Goal: Communication & Community: Answer question/provide support

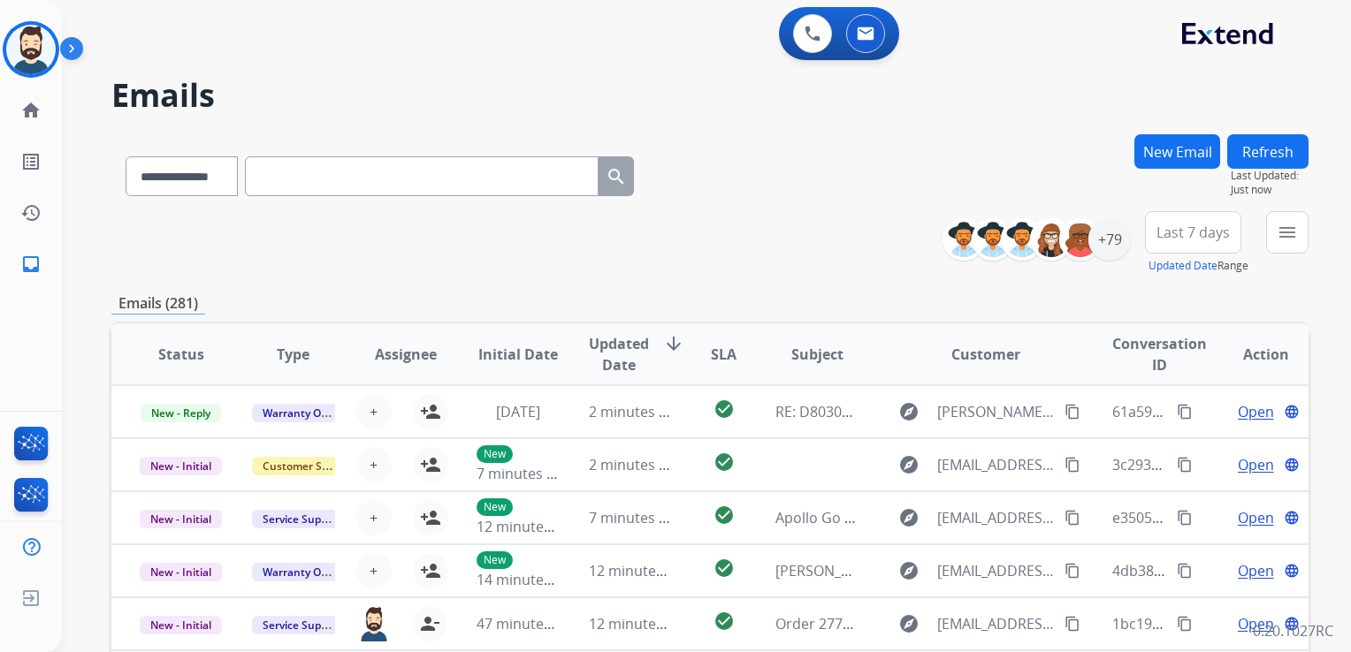
select select "**********"
click at [33, 65] on img at bounding box center [31, 50] width 50 height 50
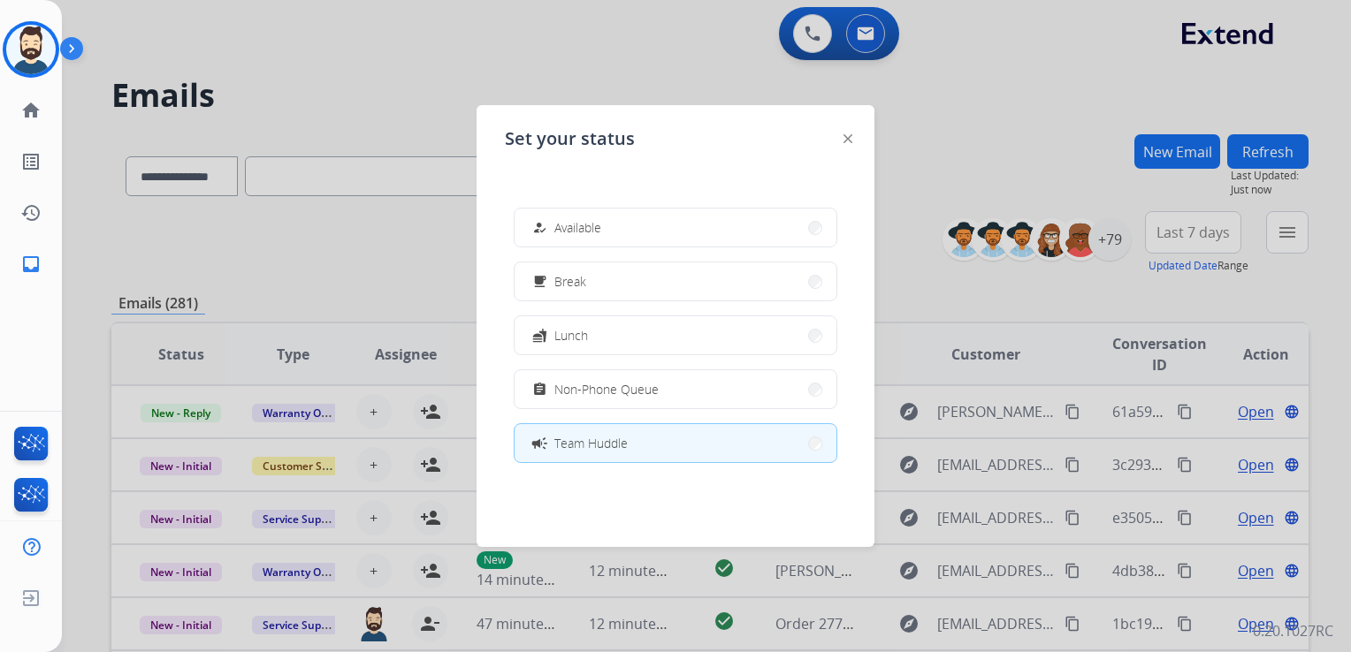
click at [553, 231] on div "how_to_reg" at bounding box center [542, 227] width 26 height 21
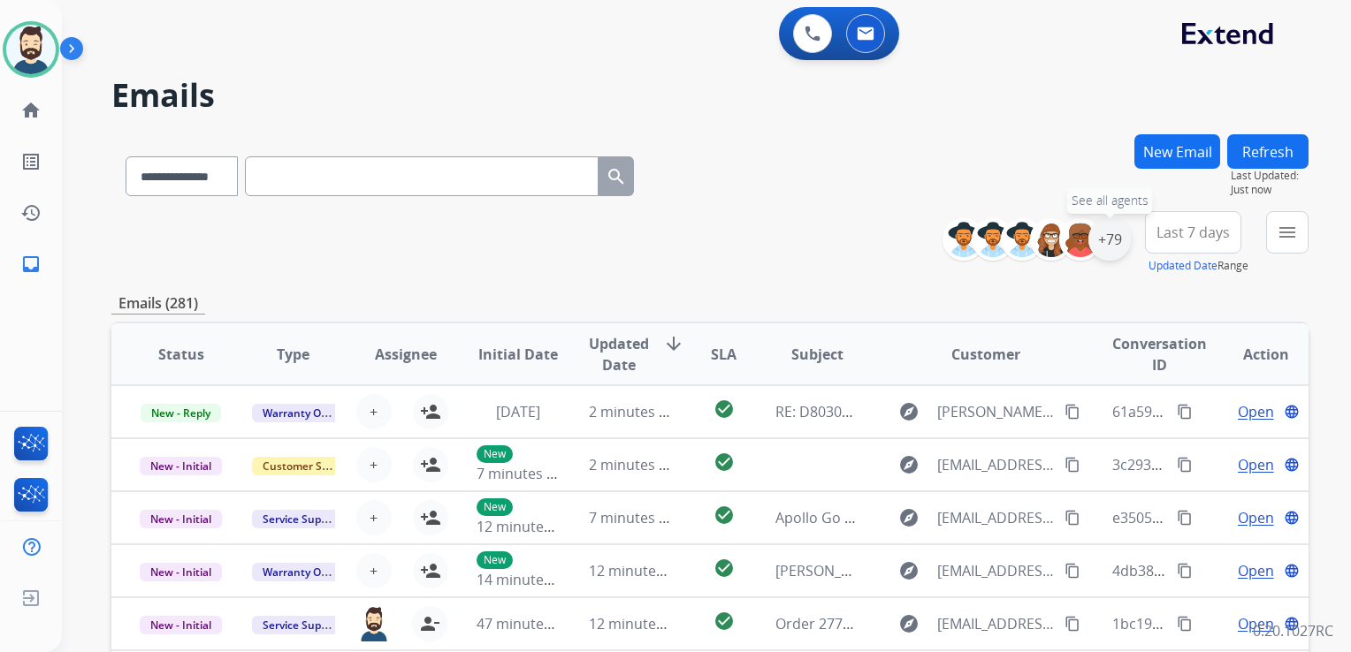
click at [1116, 250] on div "+79" at bounding box center [1109, 239] width 42 height 42
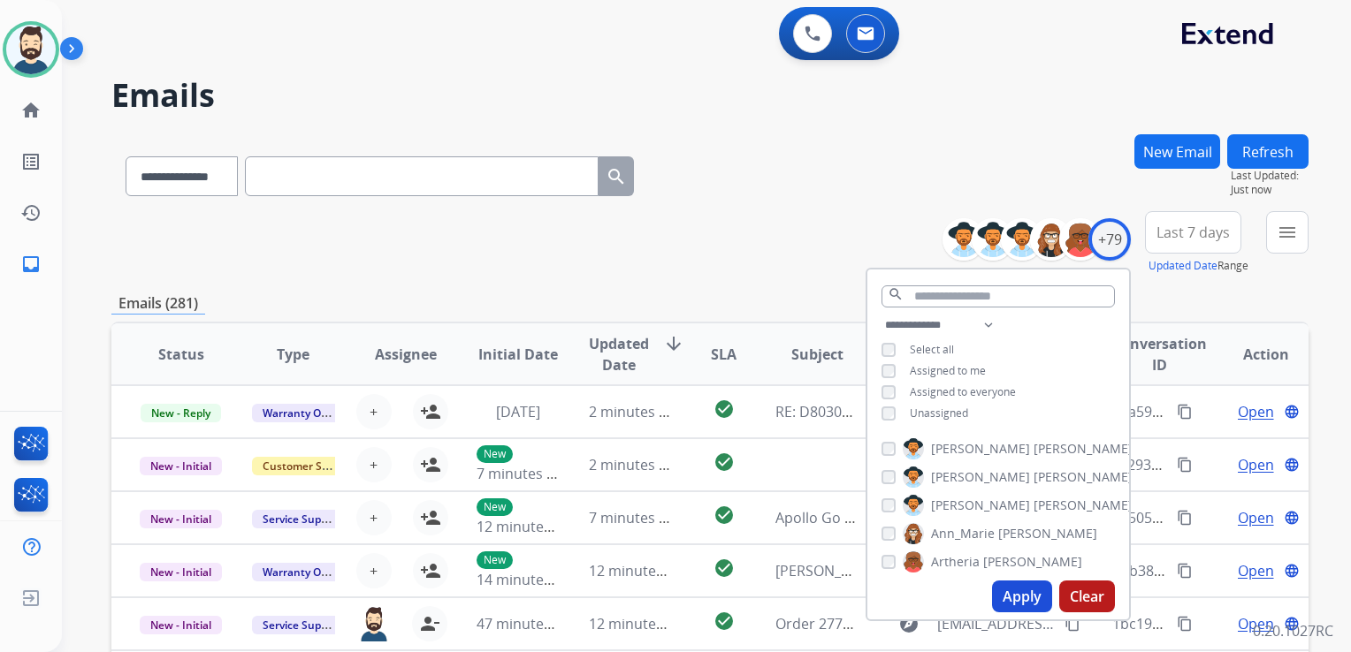
click at [1021, 592] on button "Apply" at bounding box center [1022, 597] width 60 height 32
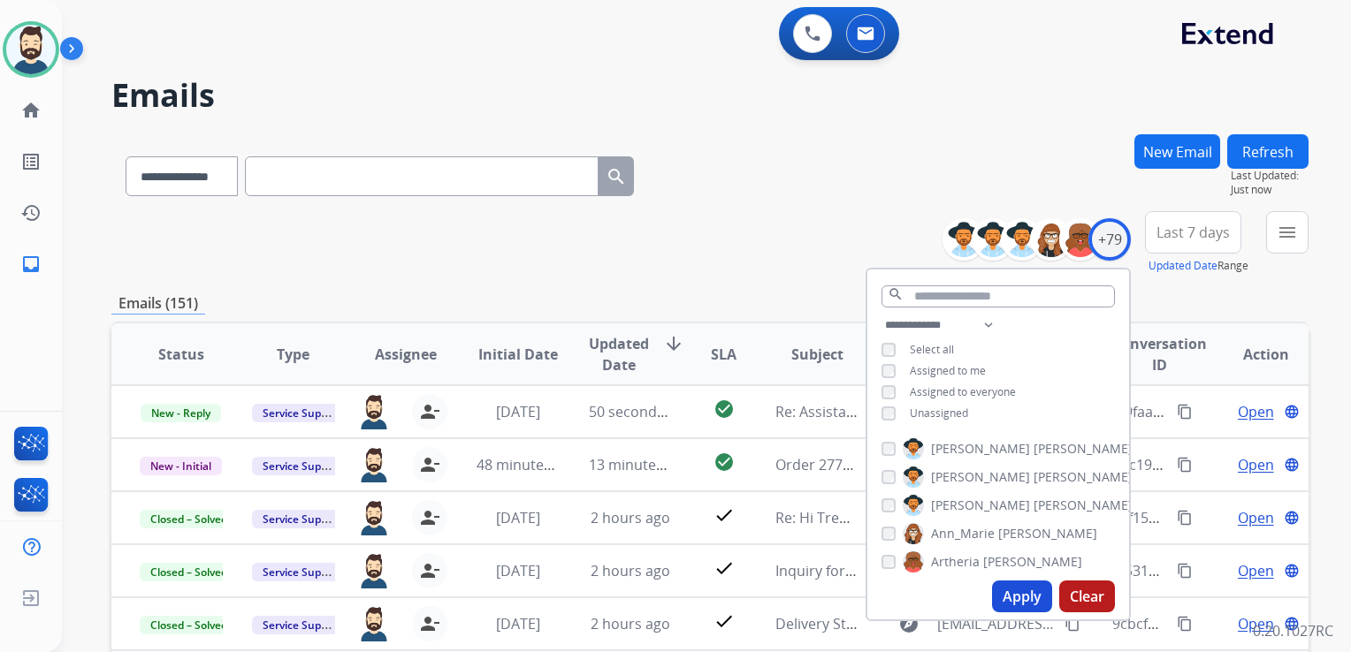
click at [1187, 229] on span "Last 7 days" at bounding box center [1192, 232] width 73 height 7
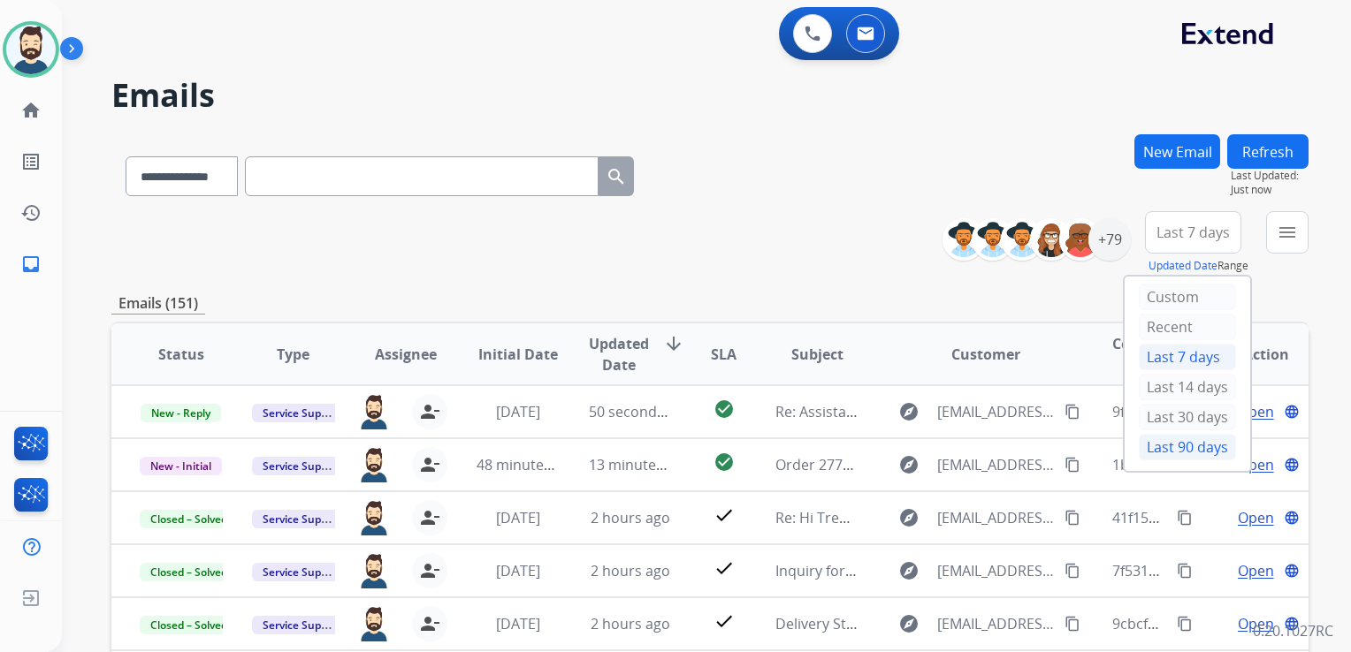
click at [1142, 446] on div "Last 90 days" at bounding box center [1187, 447] width 97 height 27
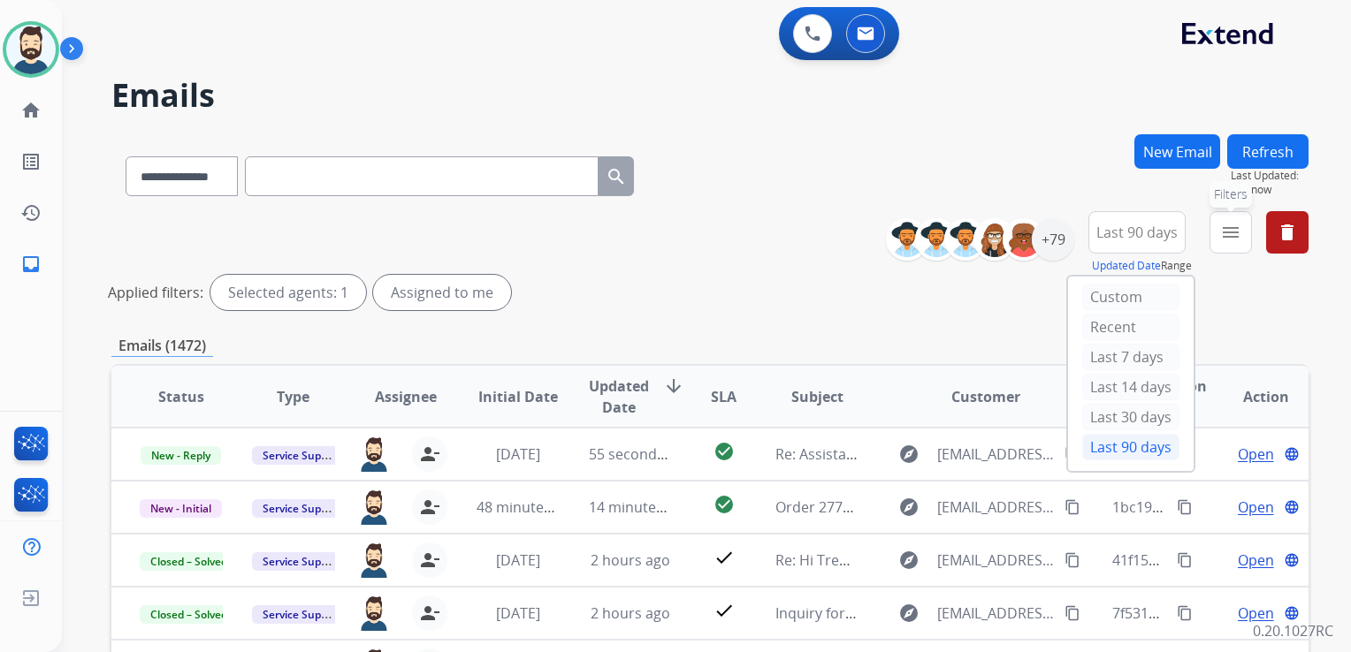
drag, startPoint x: 1219, startPoint y: 238, endPoint x: 1192, endPoint y: 268, distance: 40.1
click at [1220, 238] on button "menu Filters" at bounding box center [1230, 232] width 42 height 42
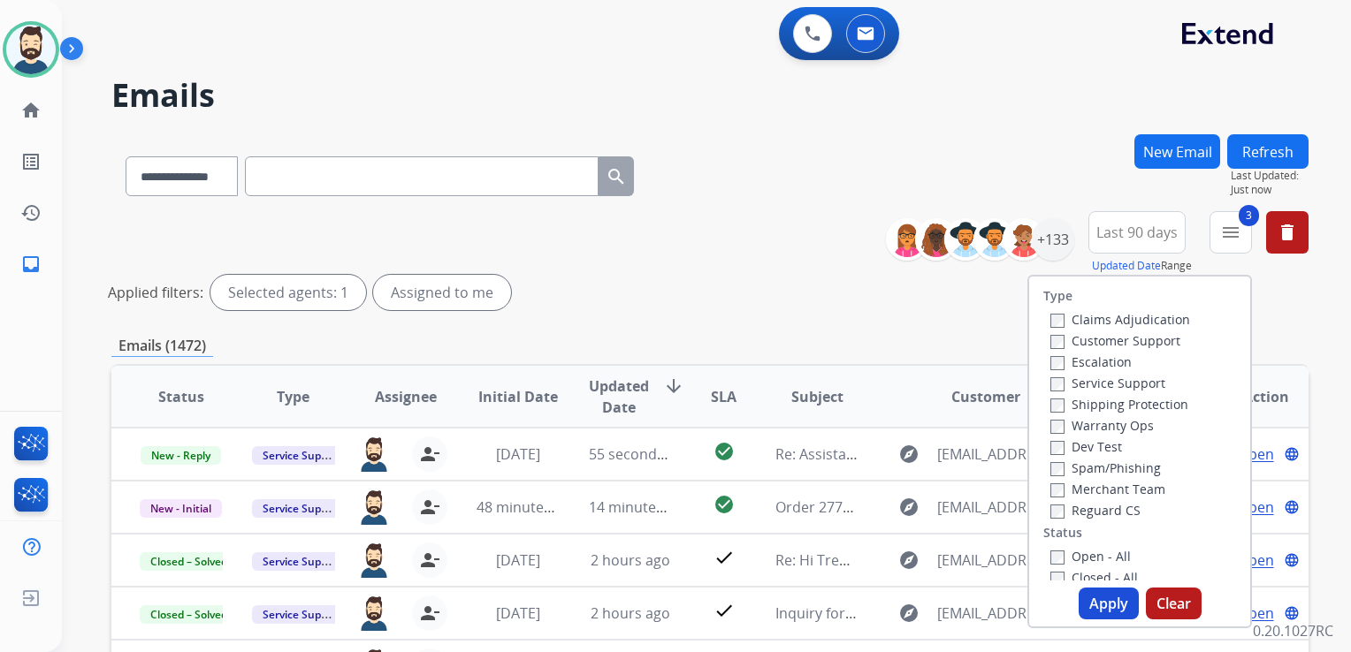
click at [1054, 560] on label "Open - All" at bounding box center [1090, 556] width 80 height 17
click at [1093, 613] on button "Apply" at bounding box center [1108, 604] width 60 height 32
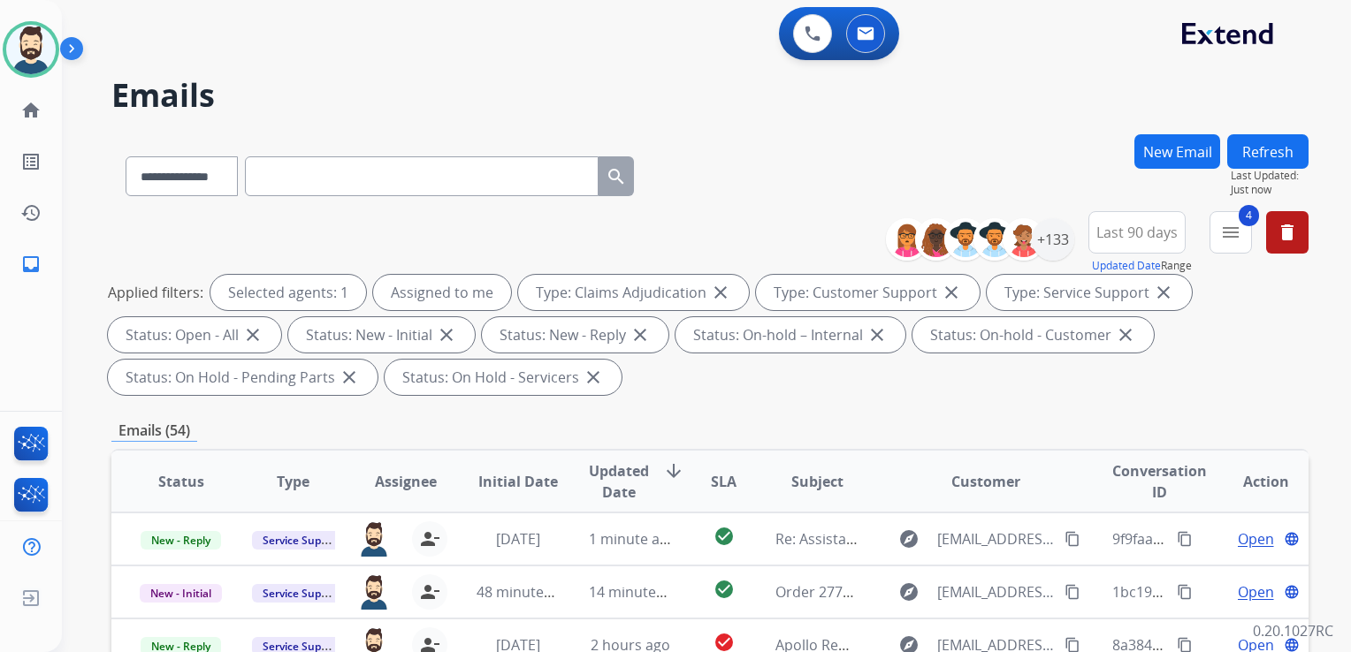
click at [626, 472] on span "Updated Date" at bounding box center [619, 482] width 60 height 42
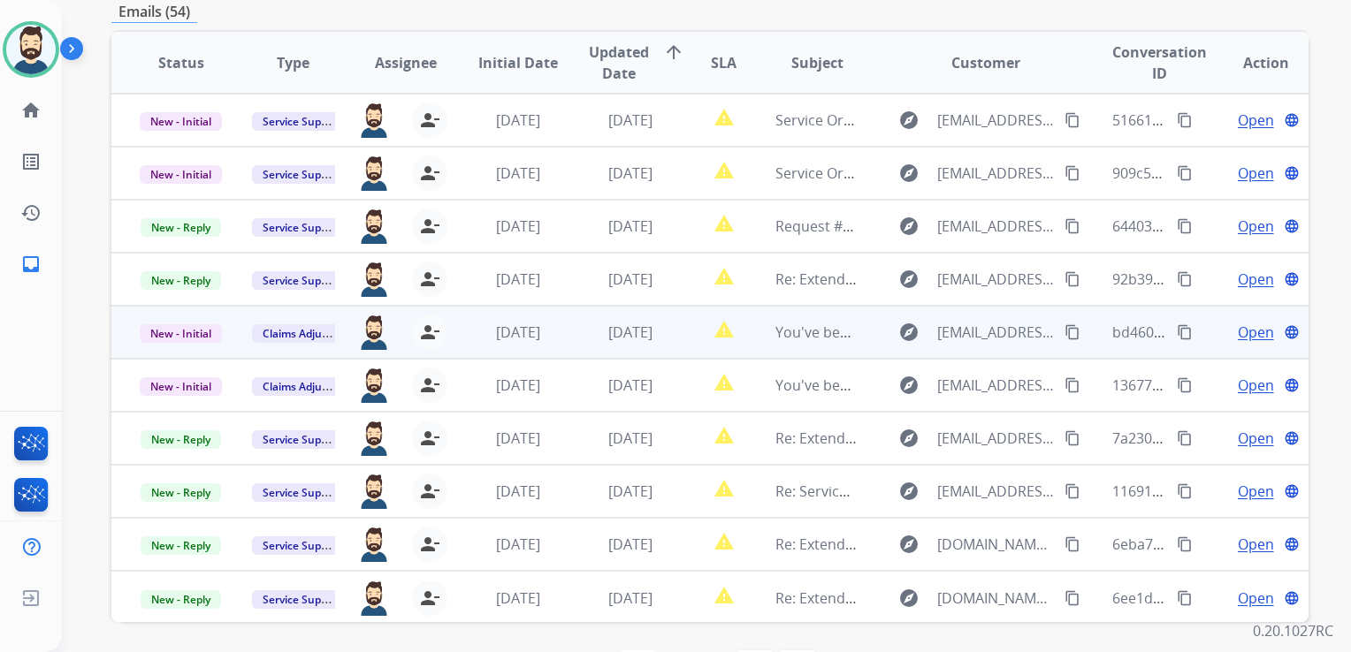
scroll to position [392, 0]
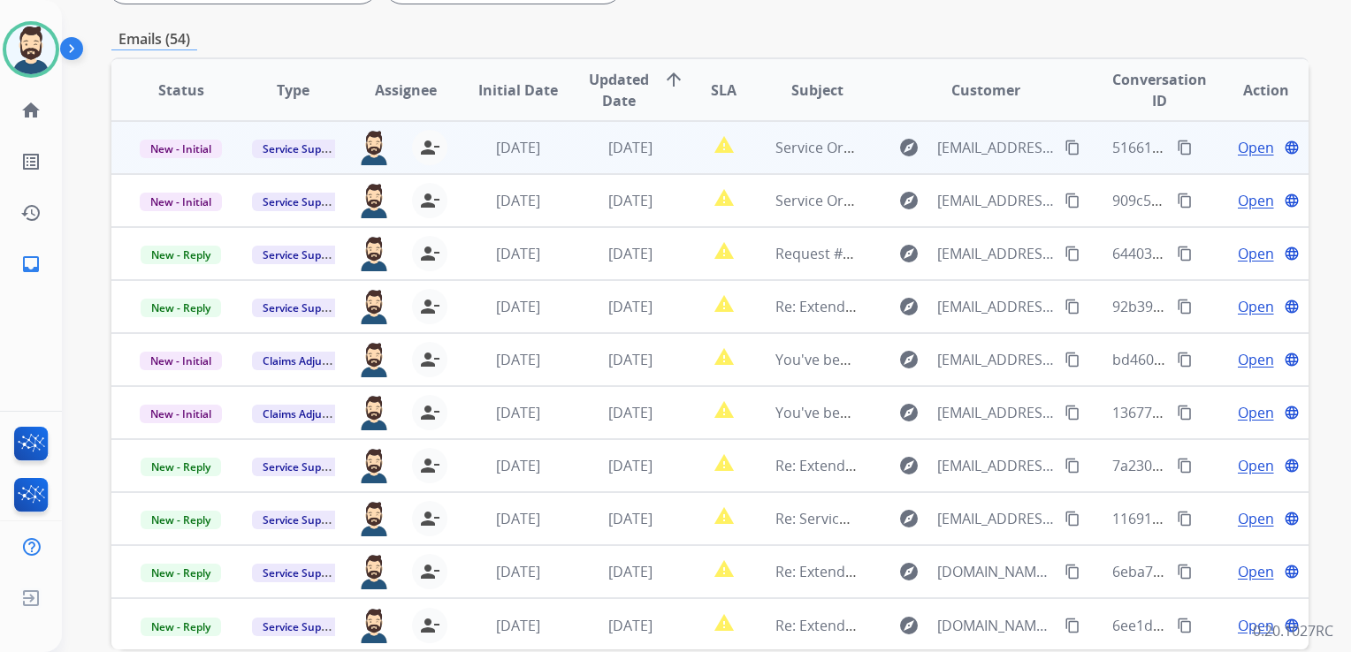
click at [638, 154] on span "[DATE]" at bounding box center [630, 147] width 44 height 19
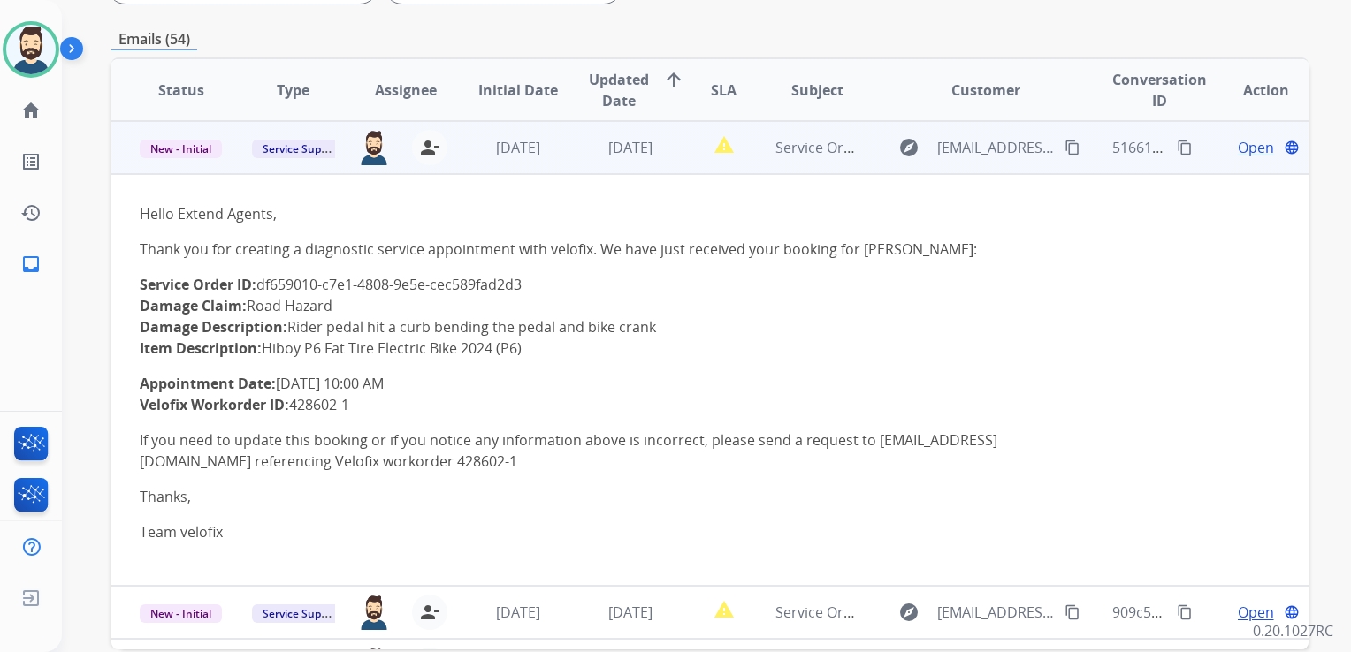
click at [1238, 147] on span "Open" at bounding box center [1256, 147] width 36 height 21
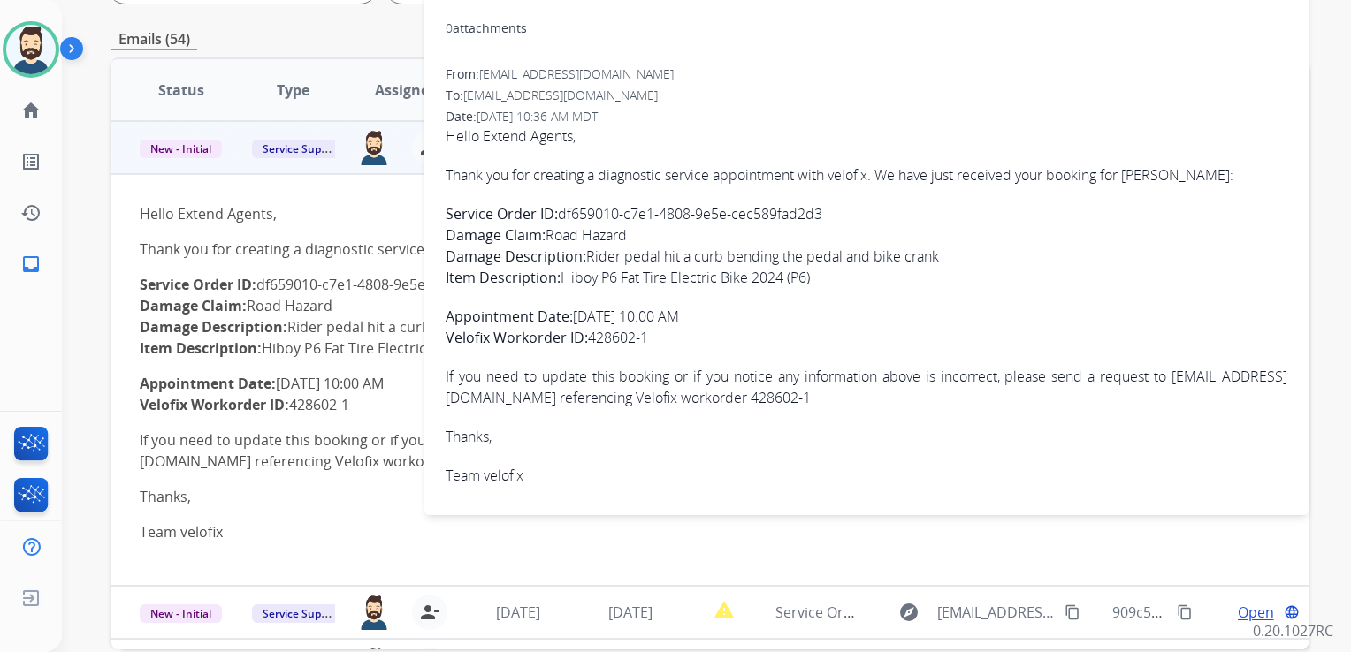
drag, startPoint x: 561, startPoint y: 212, endPoint x: 826, endPoint y: 214, distance: 264.3
click at [826, 214] on p "Service Order ID: df659010-c7e1-4808-9e5e-cec589fad2d3 Damage Claim: Road Hazar…" at bounding box center [867, 245] width 842 height 85
drag, startPoint x: 826, startPoint y: 214, endPoint x: 803, endPoint y: 219, distance: 23.6
copy p "df659010-c7e1-4808-9e5e-cec589fad2d3"
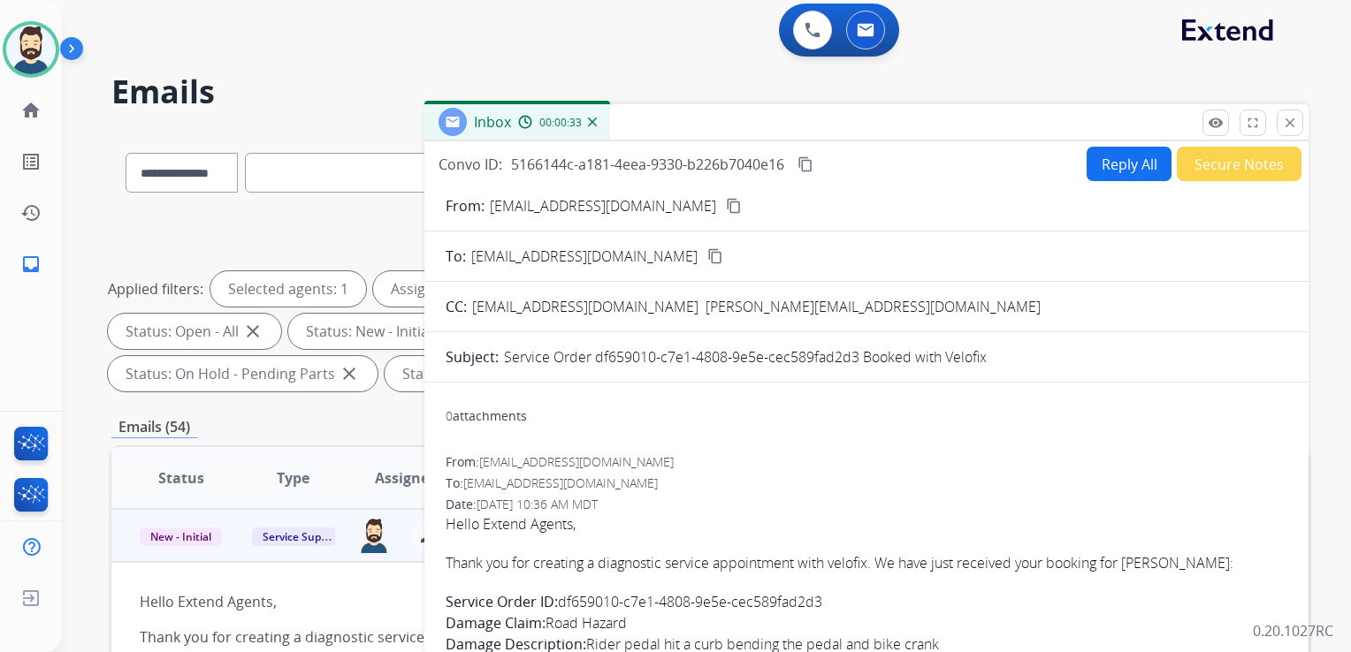
scroll to position [0, 0]
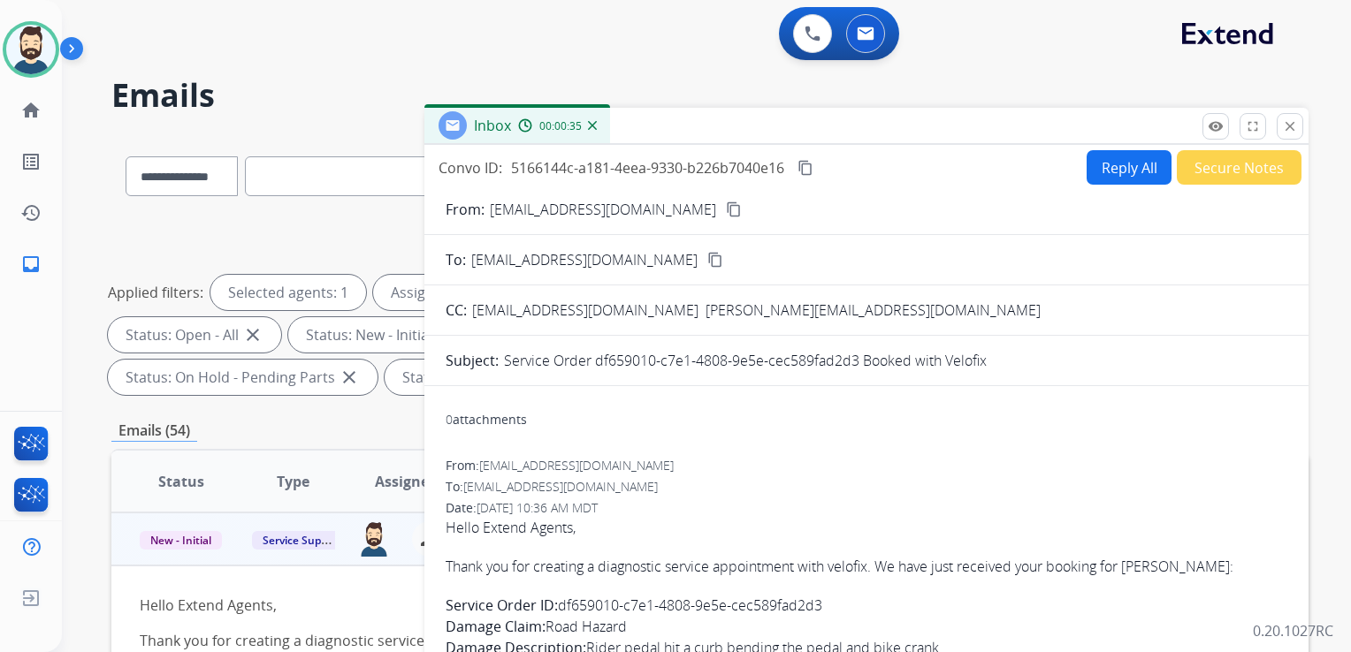
click at [806, 164] on mat-icon "content_copy" at bounding box center [805, 168] width 16 height 16
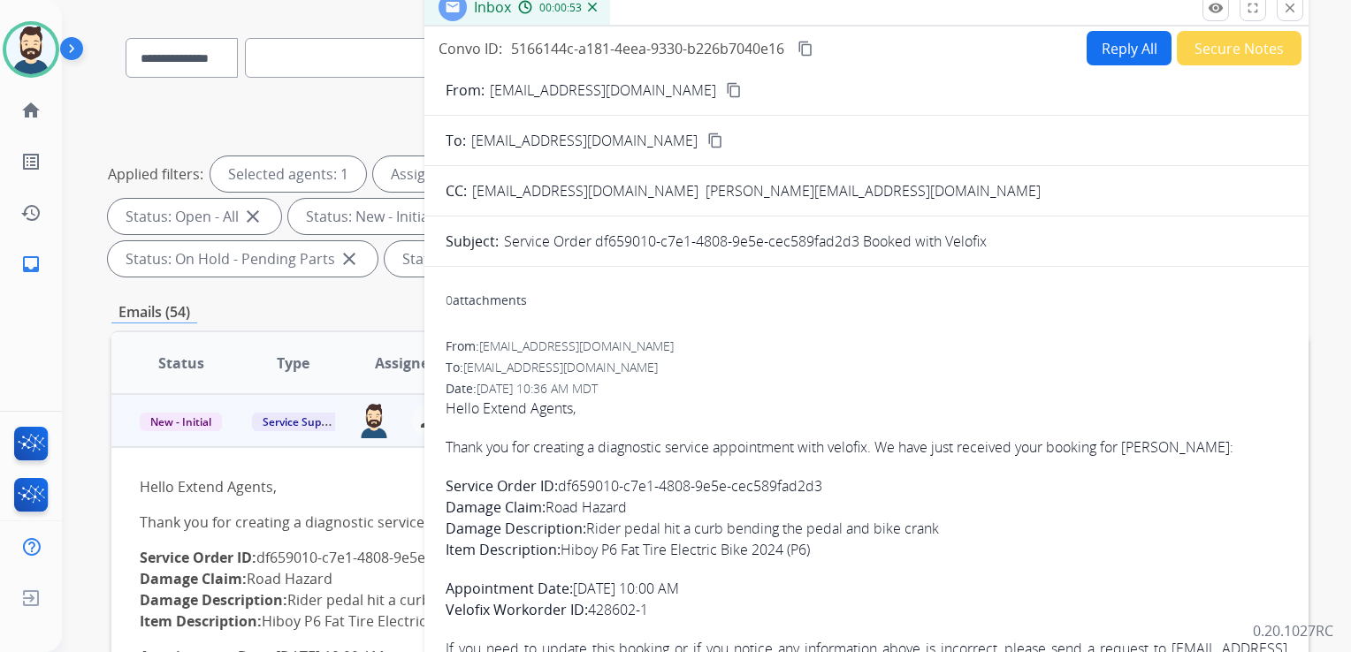
scroll to position [265, 0]
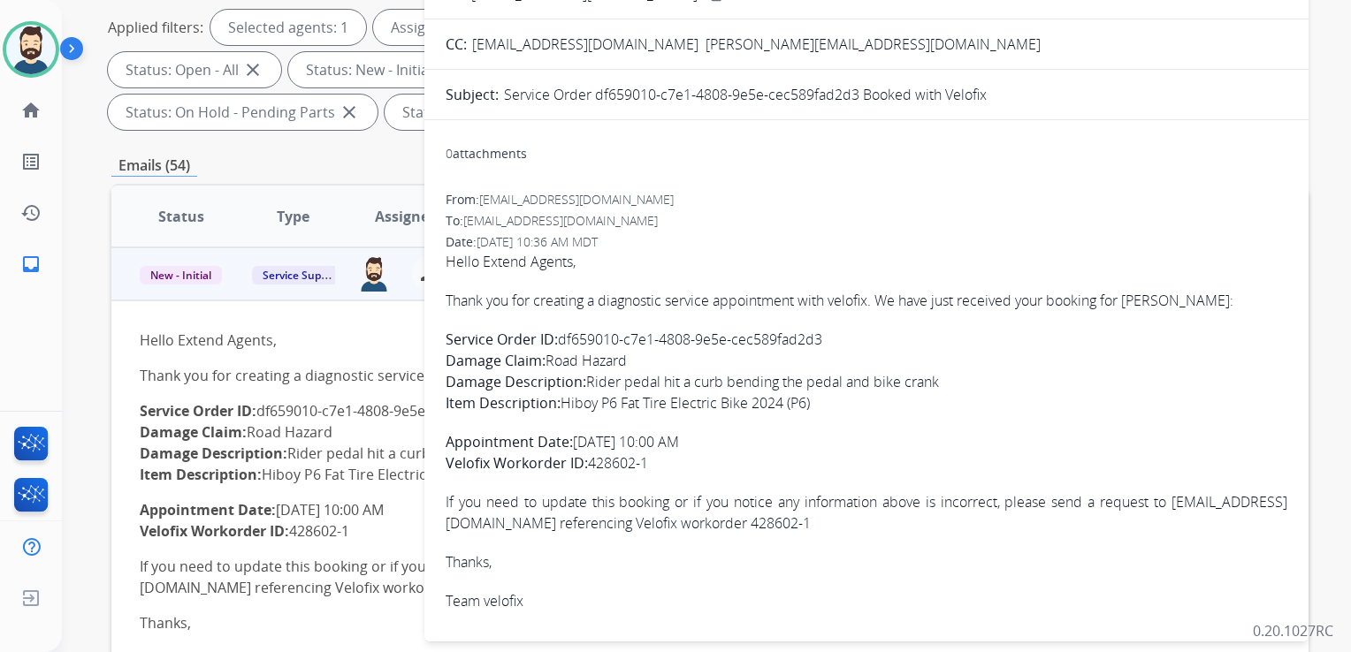
drag, startPoint x: 448, startPoint y: 299, endPoint x: 684, endPoint y: 461, distance: 286.1
click at [684, 461] on span "Hello Extend Agents, Thank you for creating a diagnostic service appointment wi…" at bounding box center [867, 431] width 842 height 361
copy span "Thank you for creating a diagnostic service appointment with velofix. We have j…"
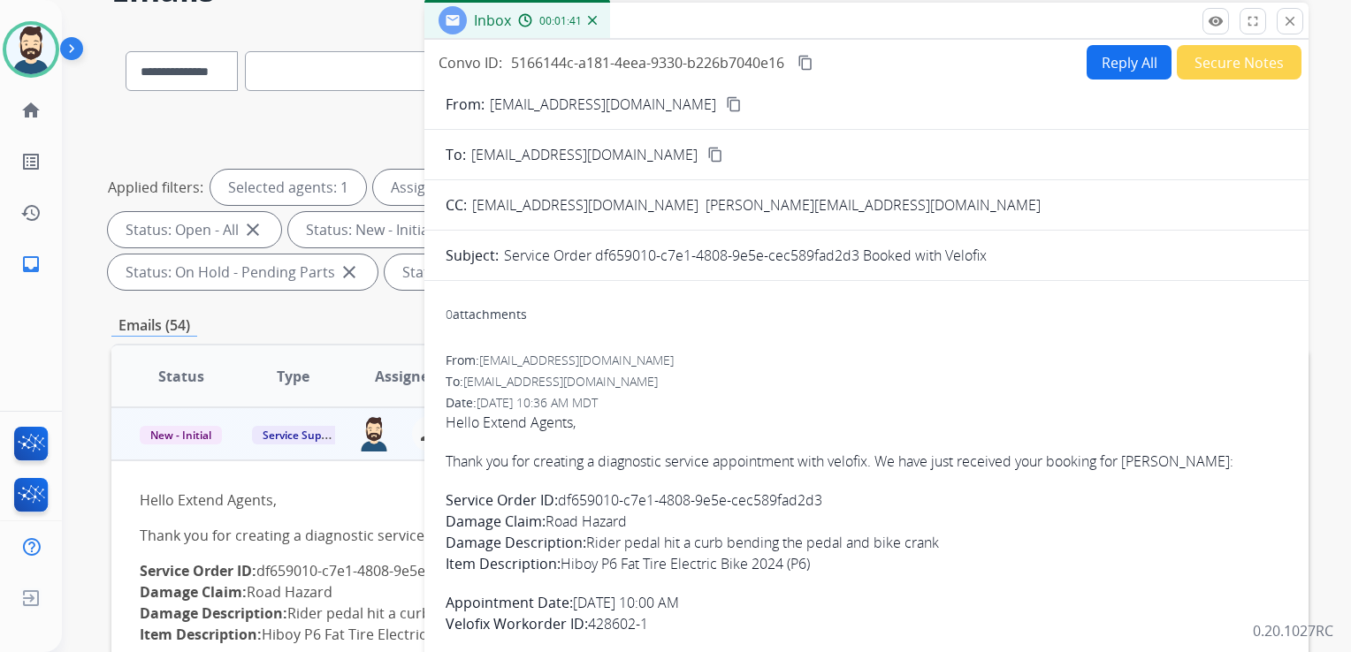
scroll to position [0, 0]
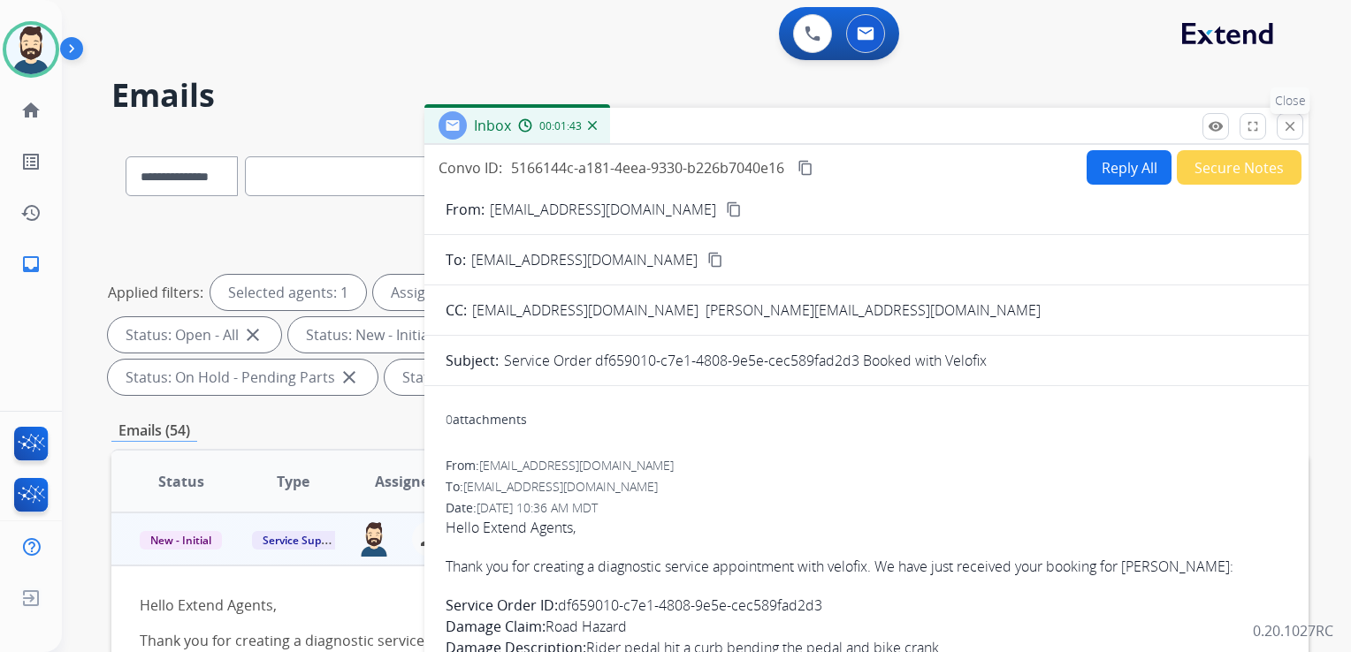
click at [1283, 126] on mat-icon "close" at bounding box center [1290, 126] width 16 height 16
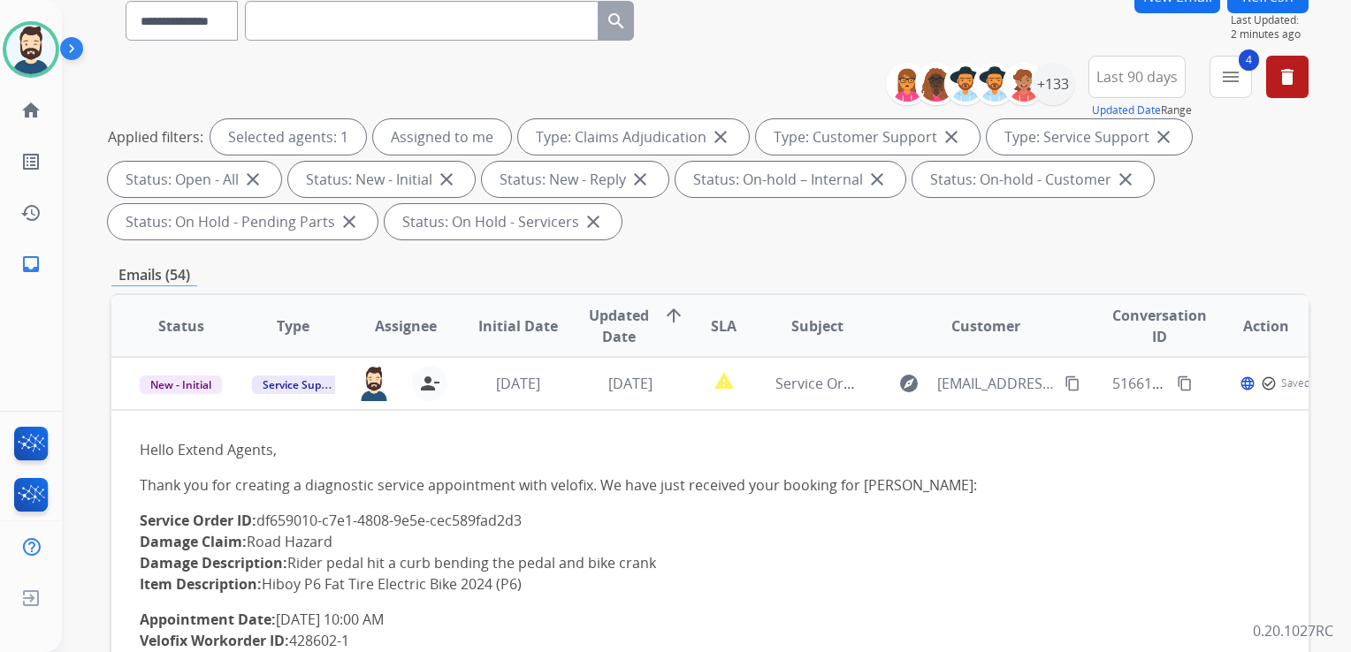
scroll to position [265, 0]
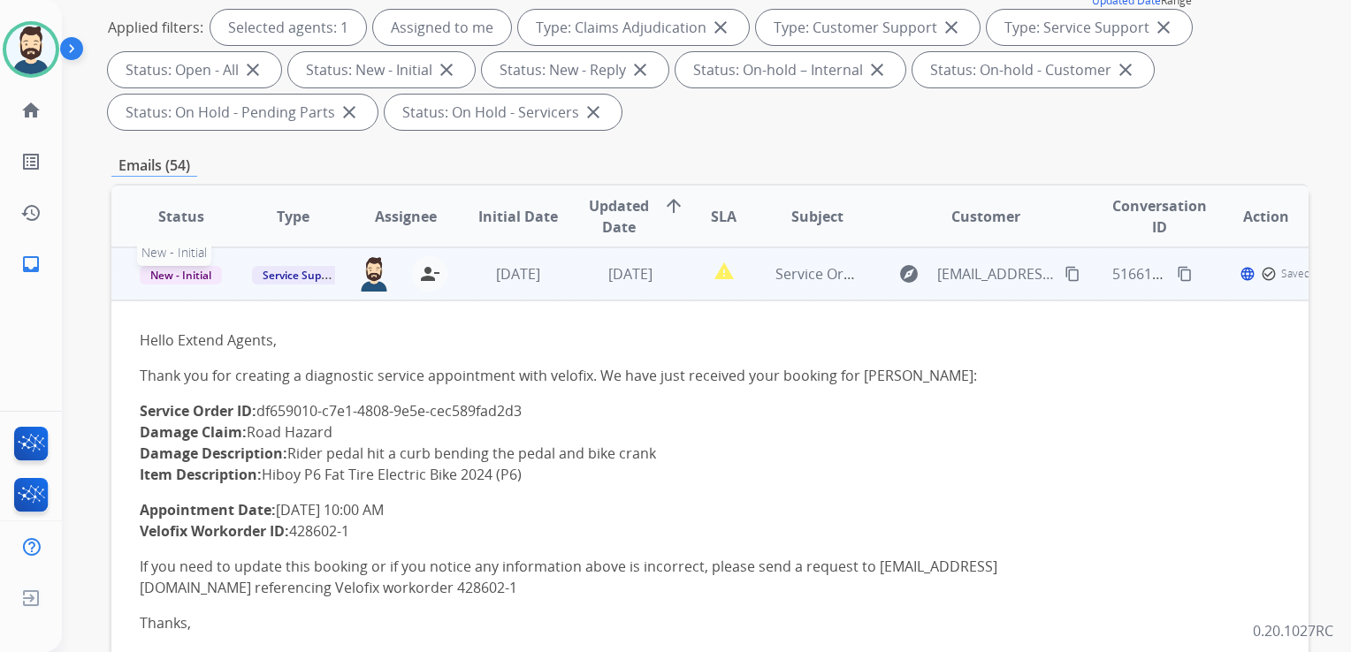
click at [164, 278] on span "New - Initial" at bounding box center [181, 275] width 82 height 19
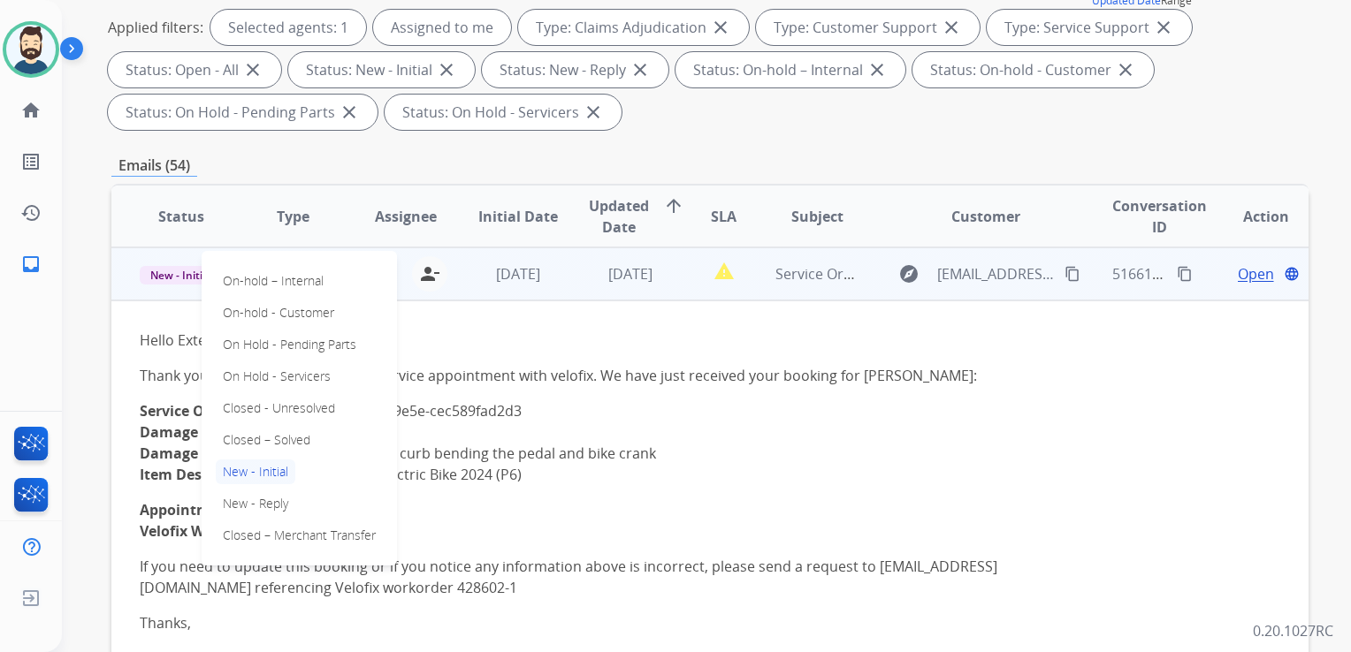
drag, startPoint x: 289, startPoint y: 440, endPoint x: 297, endPoint y: 435, distance: 9.6
click at [290, 440] on p "Closed – Solved" at bounding box center [267, 440] width 102 height 25
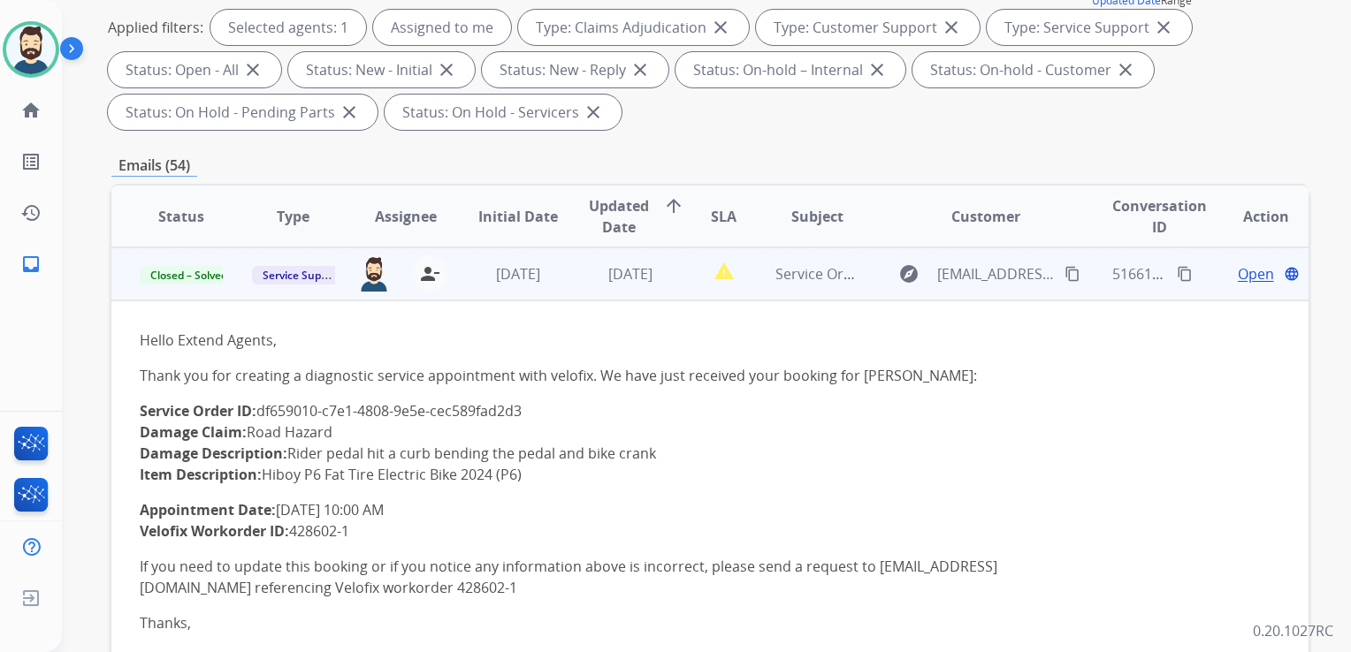
click at [536, 295] on td "[DATE]" at bounding box center [504, 274] width 112 height 53
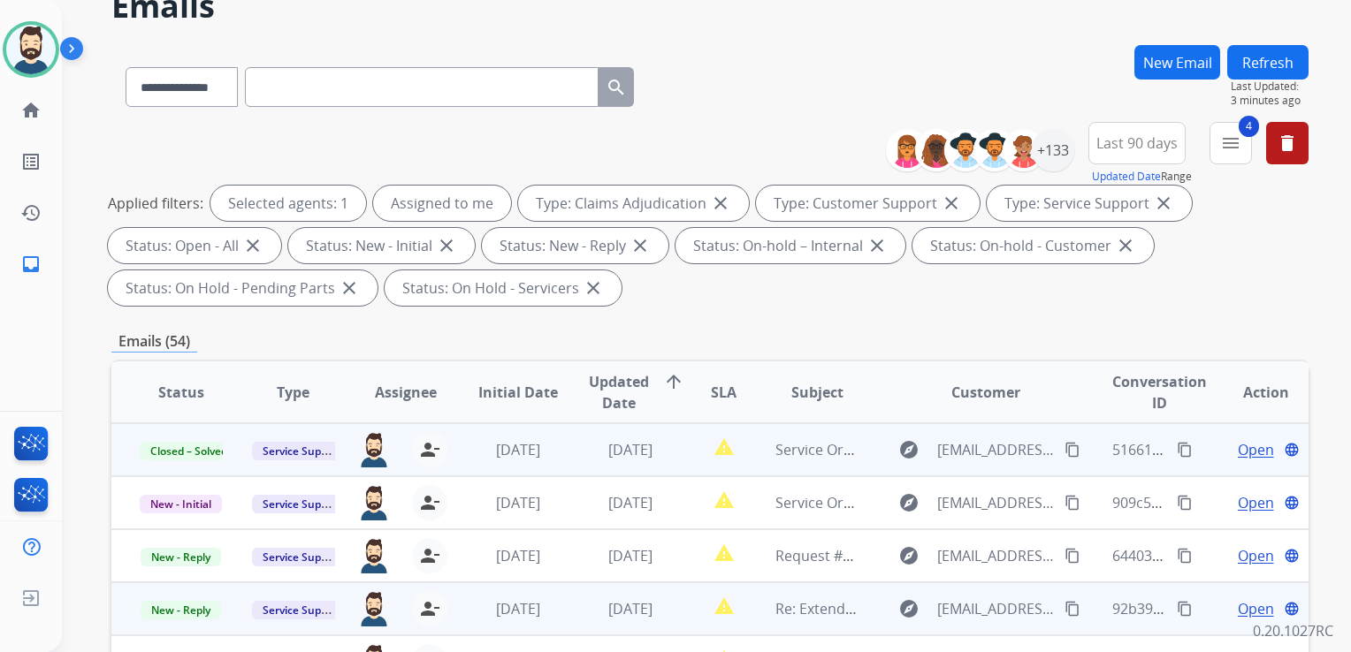
scroll to position [0, 0]
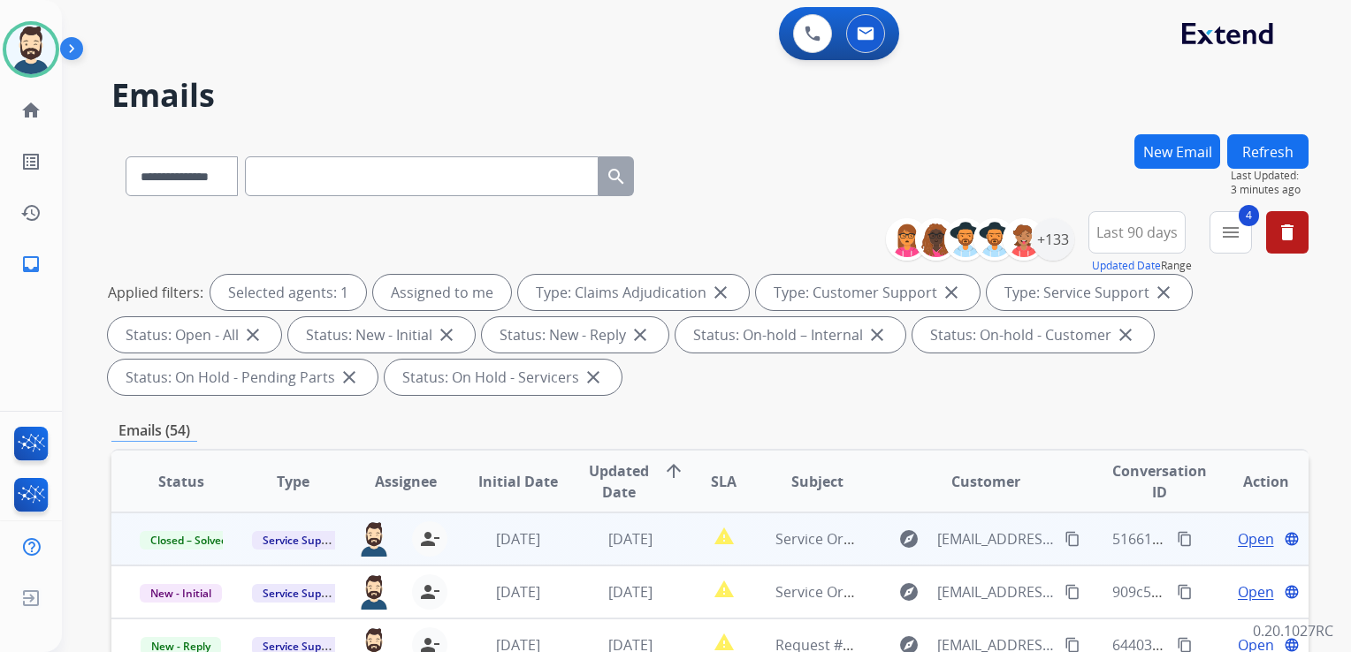
drag, startPoint x: 1262, startPoint y: 146, endPoint x: 1245, endPoint y: 164, distance: 25.0
click at [1261, 147] on button "Refresh" at bounding box center [1267, 151] width 81 height 34
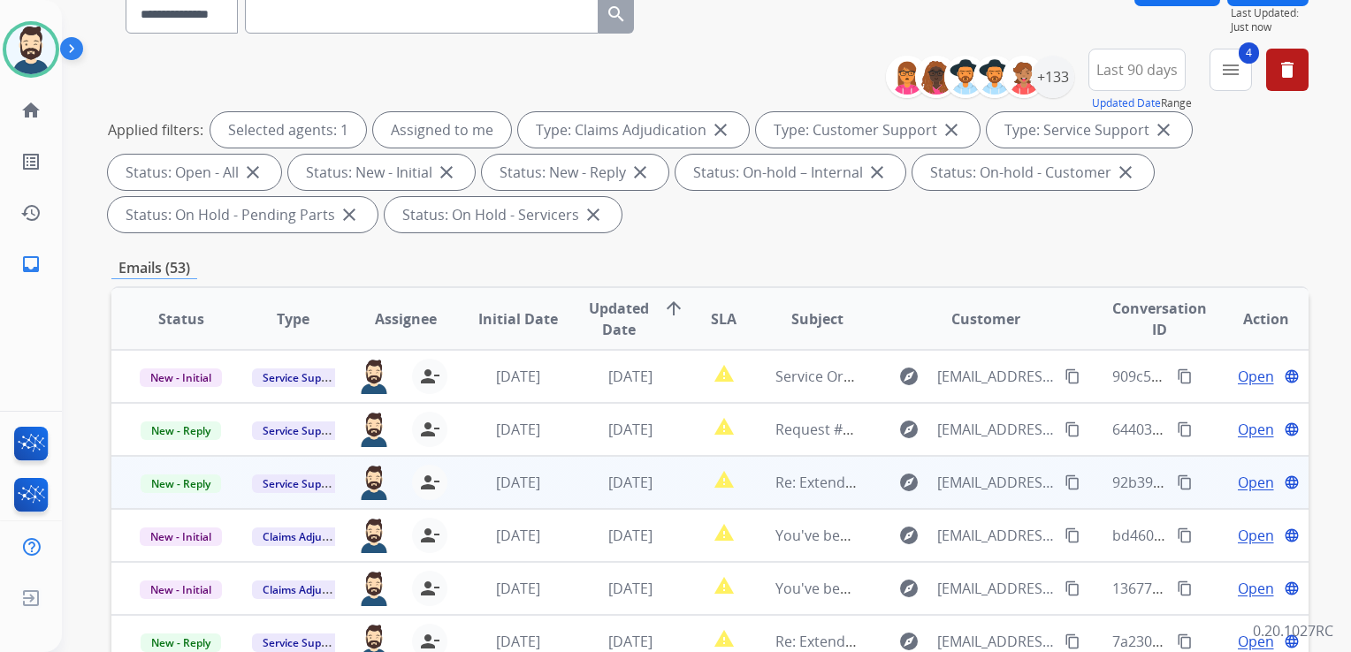
scroll to position [354, 0]
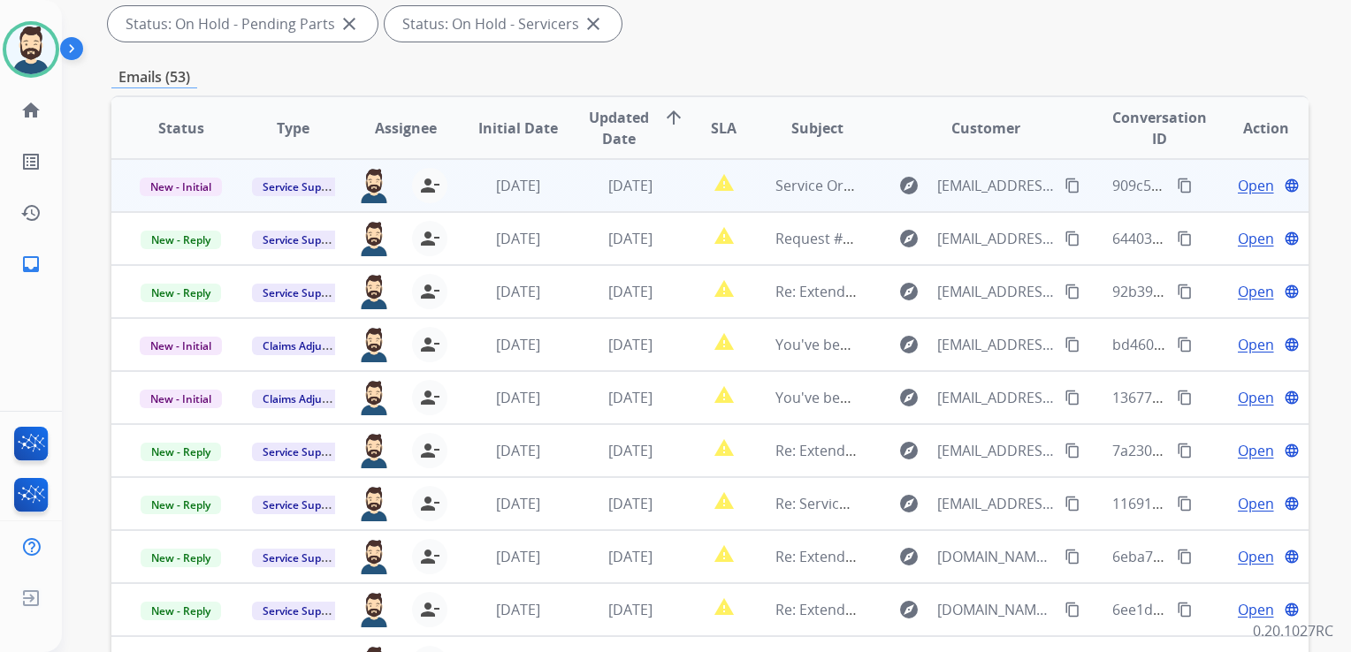
click at [646, 201] on td "[DATE]" at bounding box center [616, 185] width 112 height 53
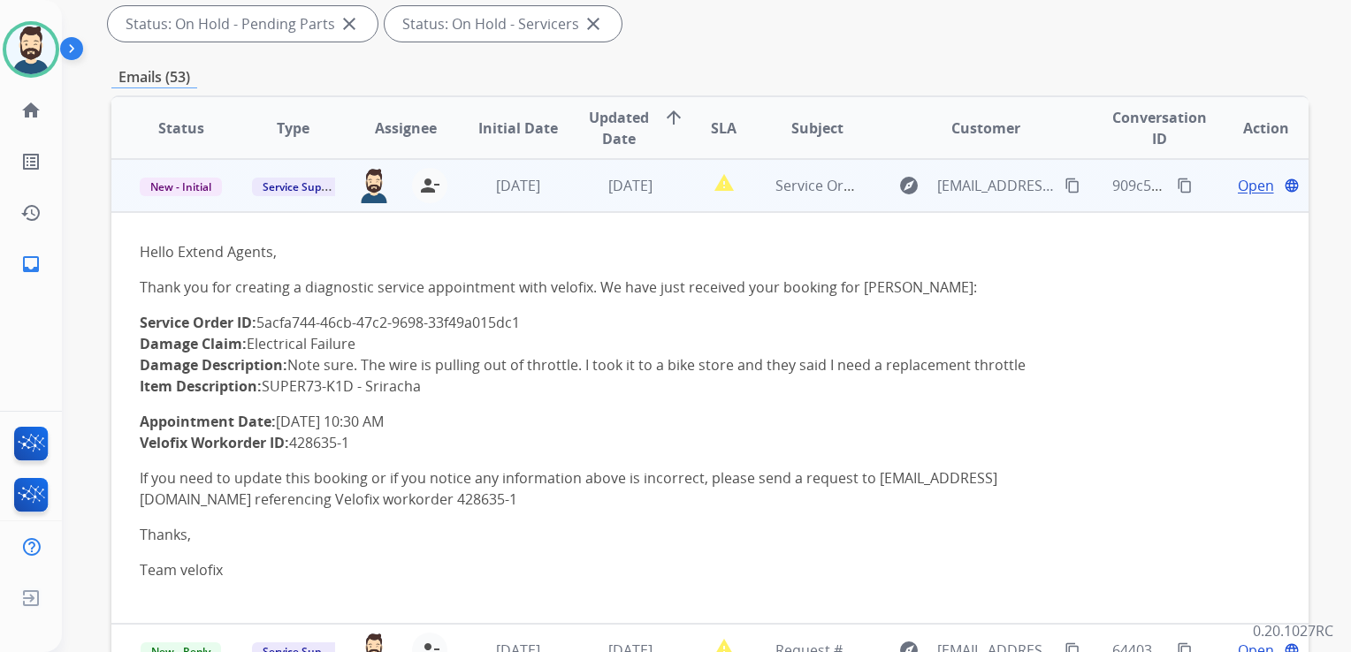
click at [1239, 176] on span "Open" at bounding box center [1256, 185] width 36 height 21
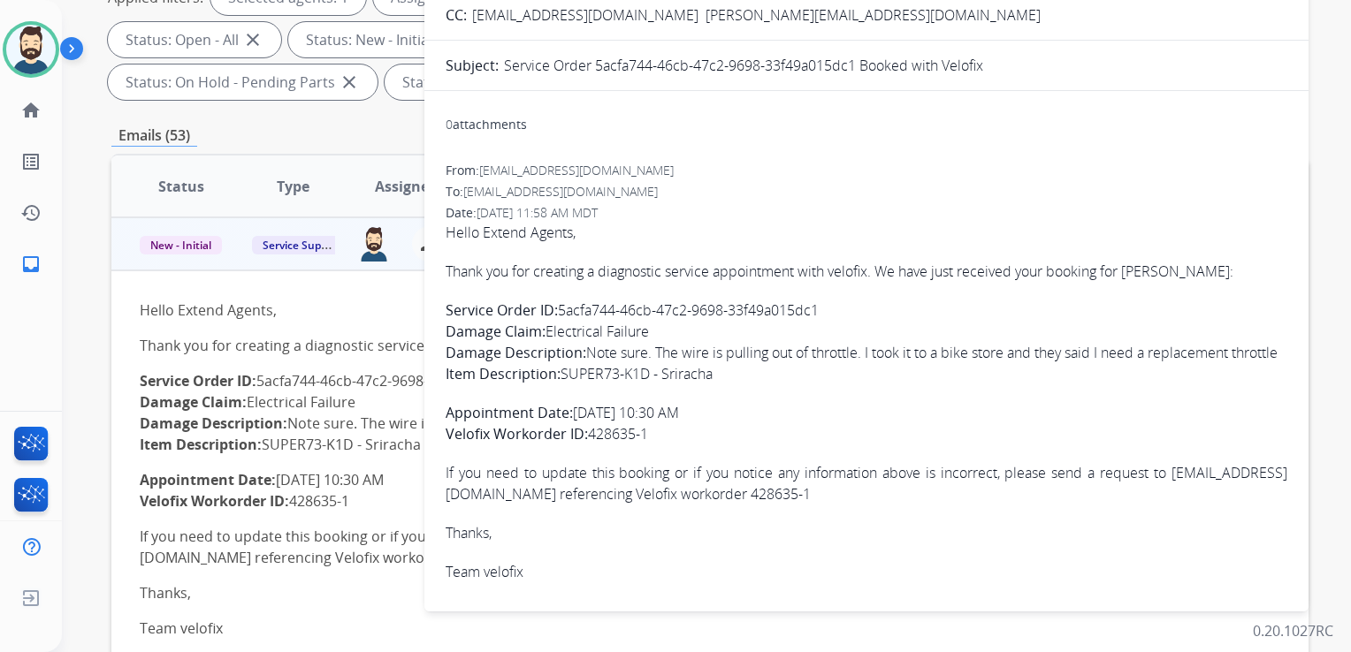
scroll to position [265, 0]
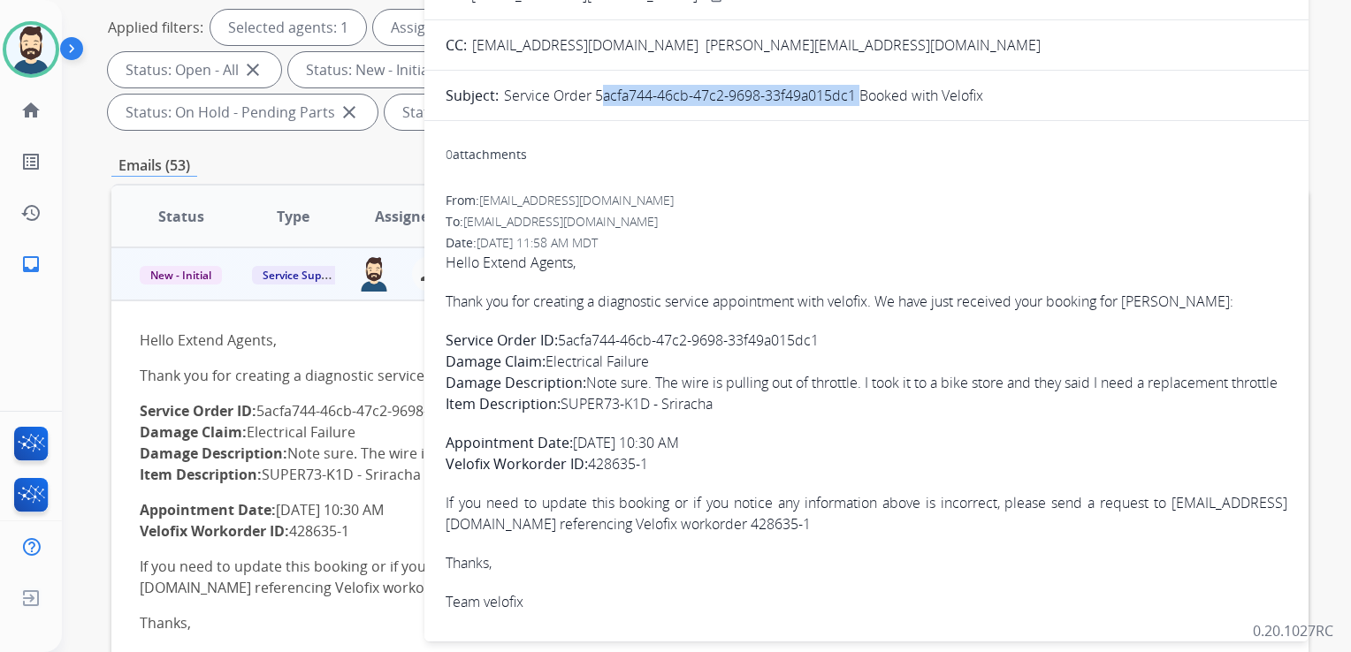
drag, startPoint x: 595, startPoint y: 93, endPoint x: 852, endPoint y: 89, distance: 257.3
click at [852, 89] on p "Service Order 5acfa744-46cb-47c2-9698-33f49a015dc1 Booked with Velofix" at bounding box center [743, 95] width 479 height 21
drag, startPoint x: 852, startPoint y: 89, endPoint x: 837, endPoint y: 94, distance: 15.7
copy p "5acfa744-46cb-47c2-9698-33f49a015dc1"
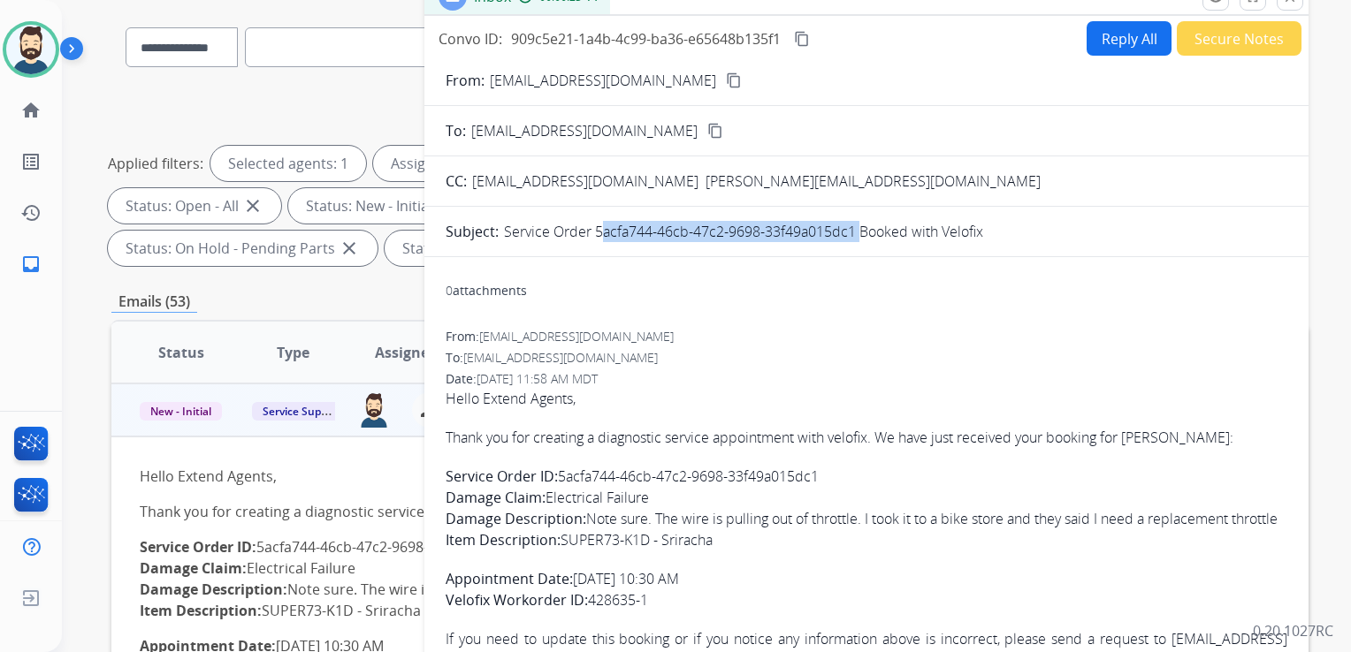
scroll to position [0, 0]
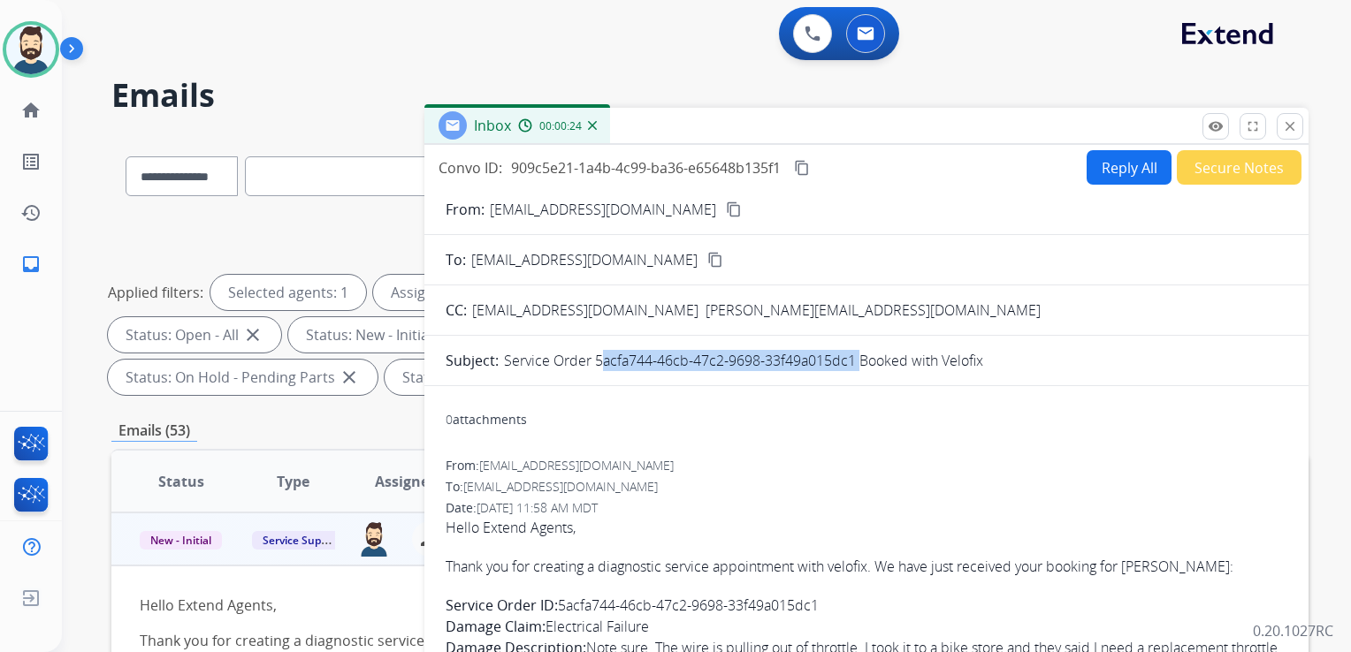
click at [801, 162] on mat-icon "content_copy" at bounding box center [802, 168] width 16 height 16
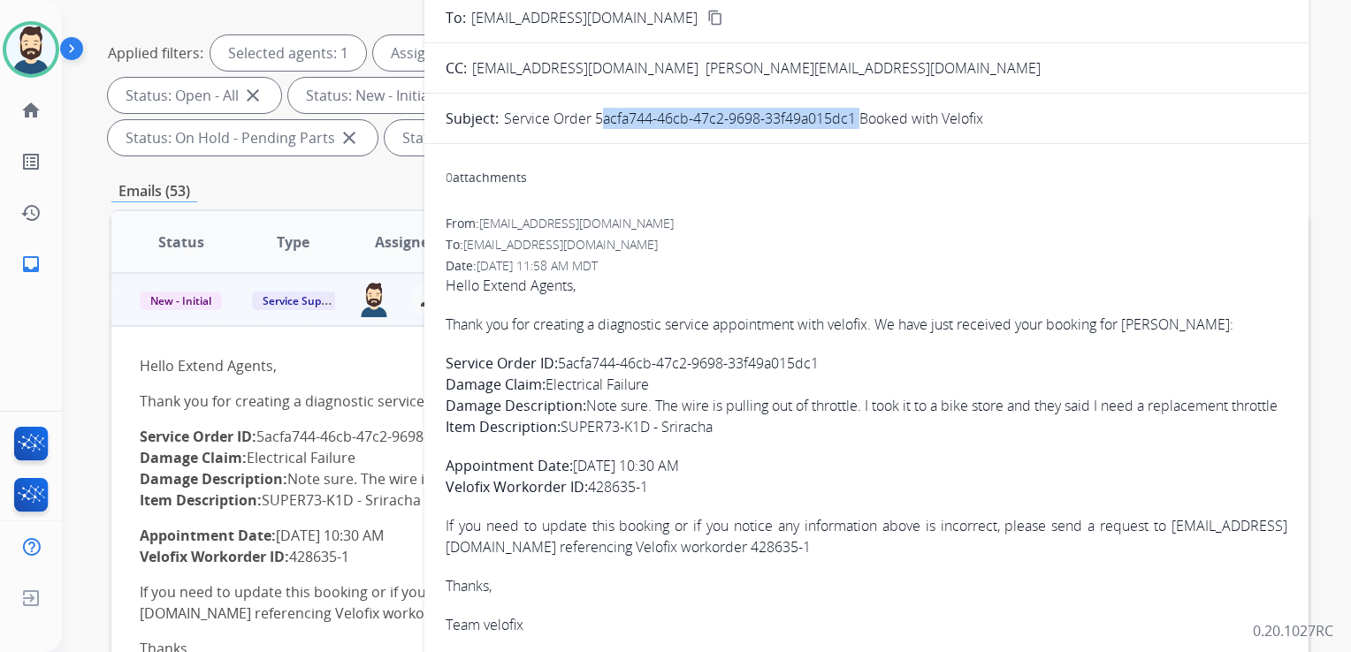
scroll to position [265, 0]
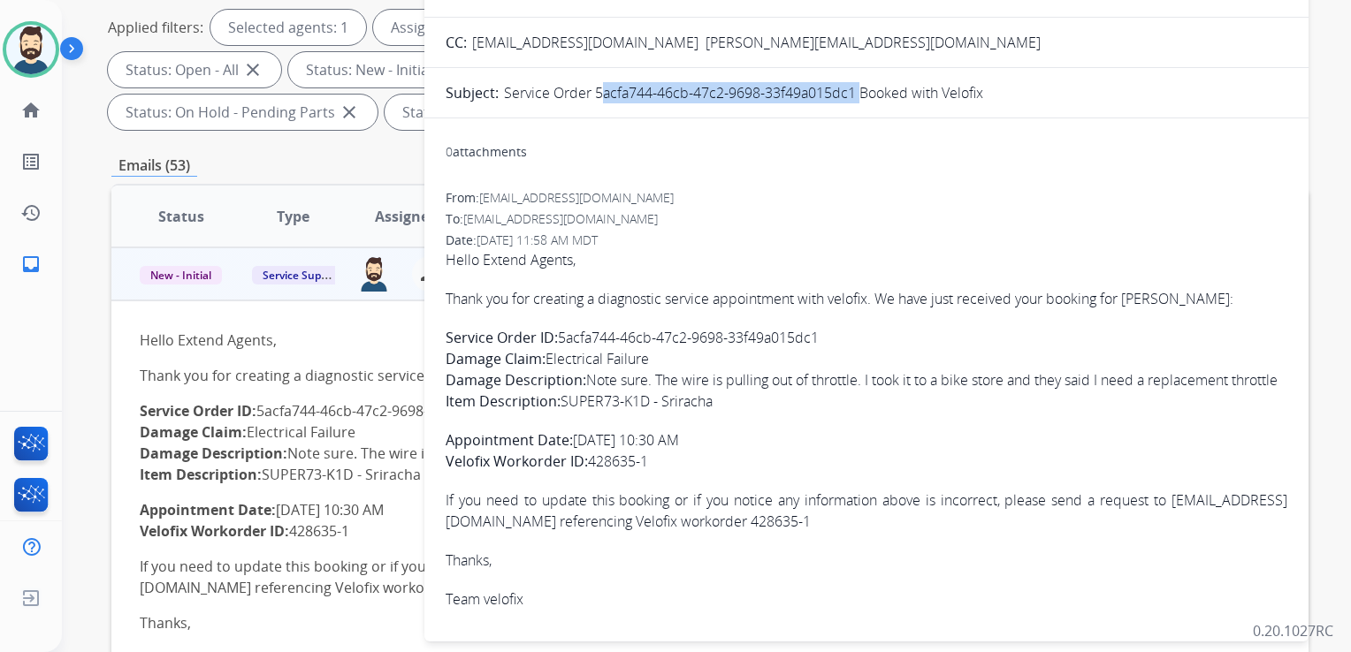
drag, startPoint x: 448, startPoint y: 278, endPoint x: 669, endPoint y: 459, distance: 285.8
click at [669, 459] on span "Hello Extend Agents, Thank you for creating a diagnostic service appointment wi…" at bounding box center [867, 429] width 842 height 361
copy span "Thank you for creating a diagnostic service appointment with velofix. We have j…"
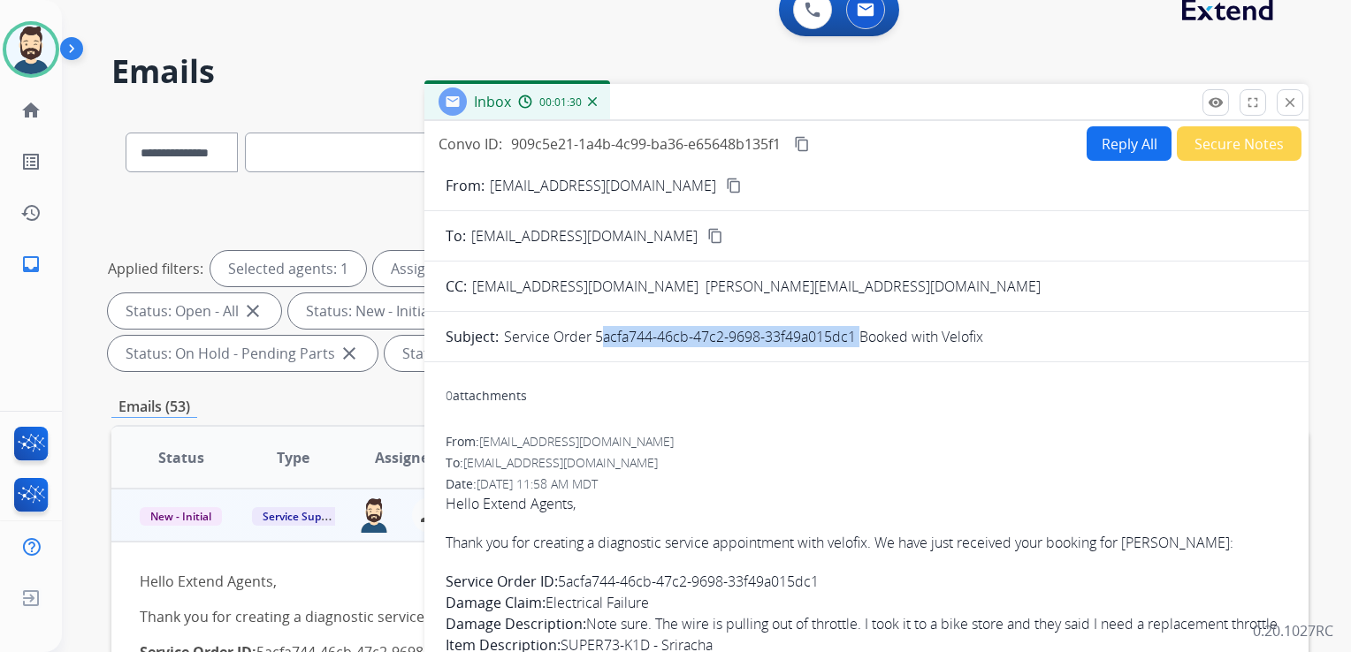
scroll to position [0, 0]
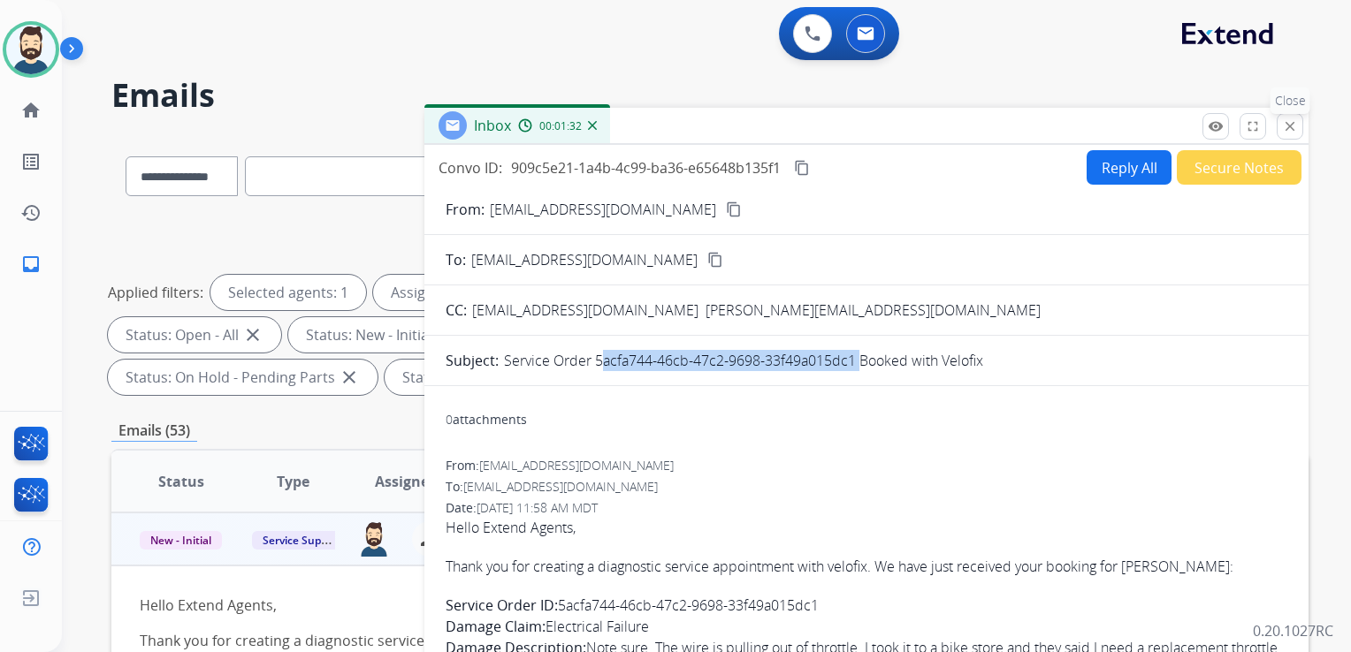
click at [1293, 124] on mat-icon "close" at bounding box center [1290, 126] width 16 height 16
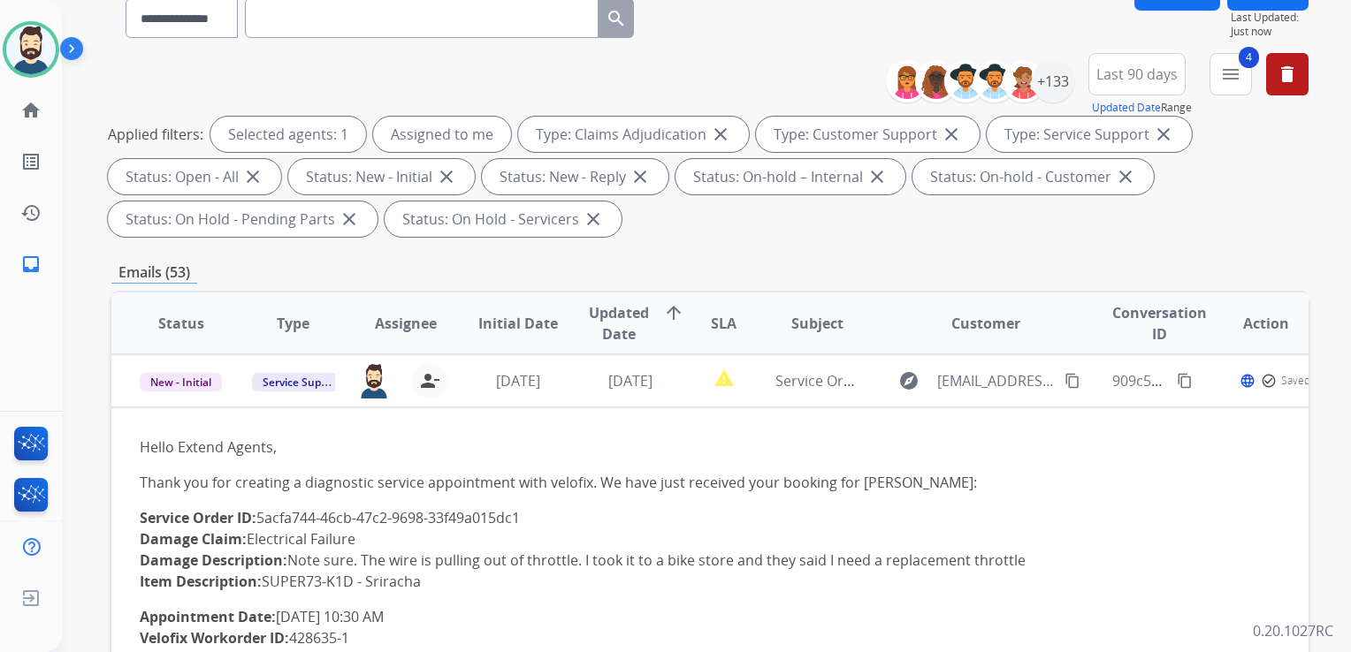
scroll to position [265, 0]
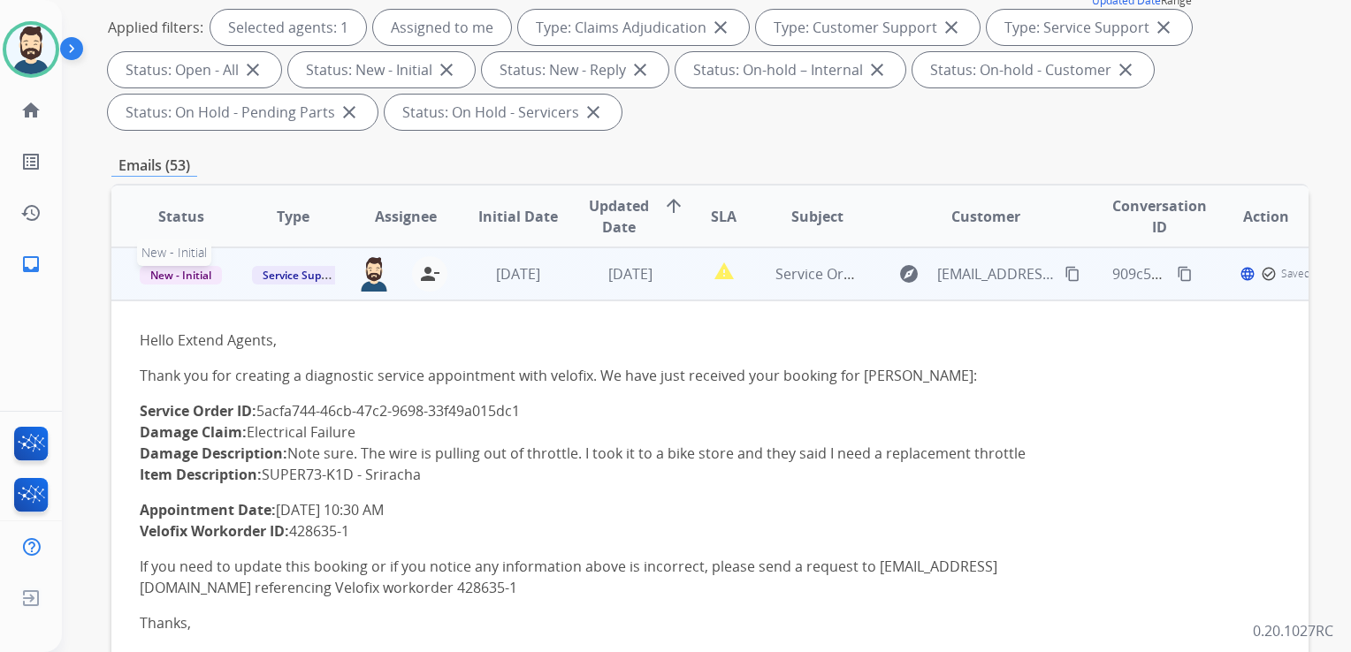
click at [203, 278] on span "New - Initial" at bounding box center [181, 275] width 82 height 19
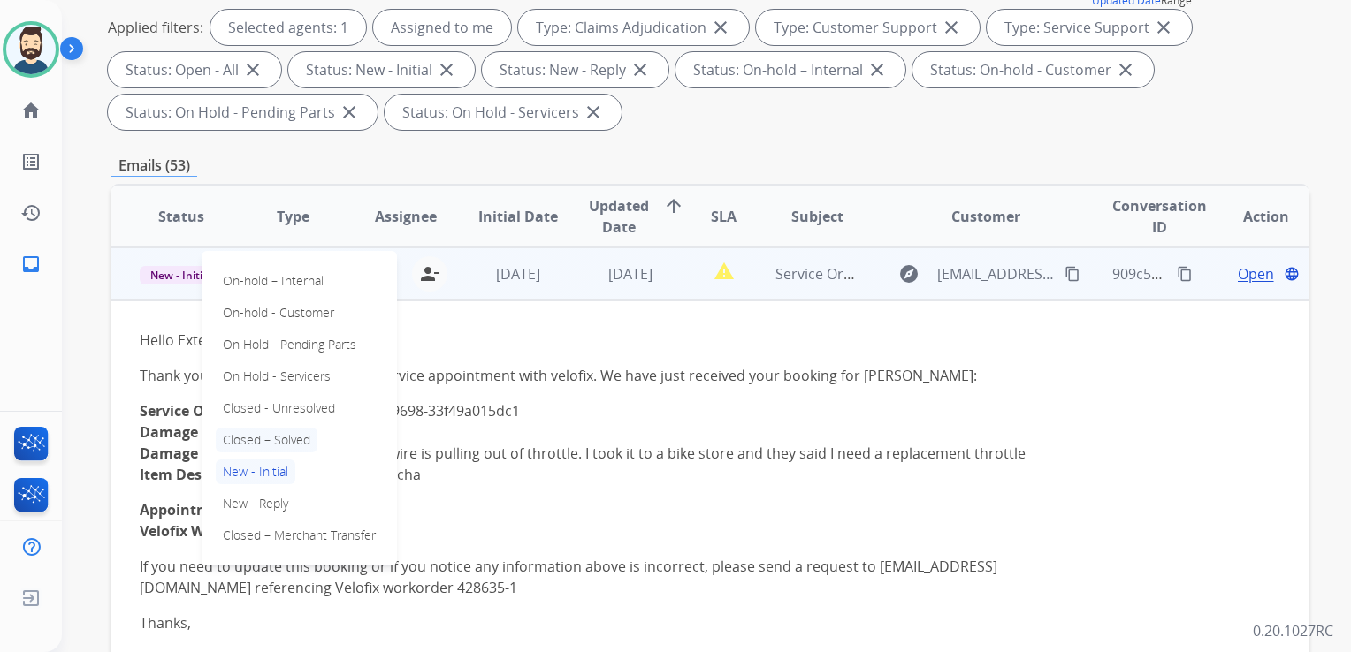
click at [297, 441] on p "Closed – Solved" at bounding box center [267, 440] width 102 height 25
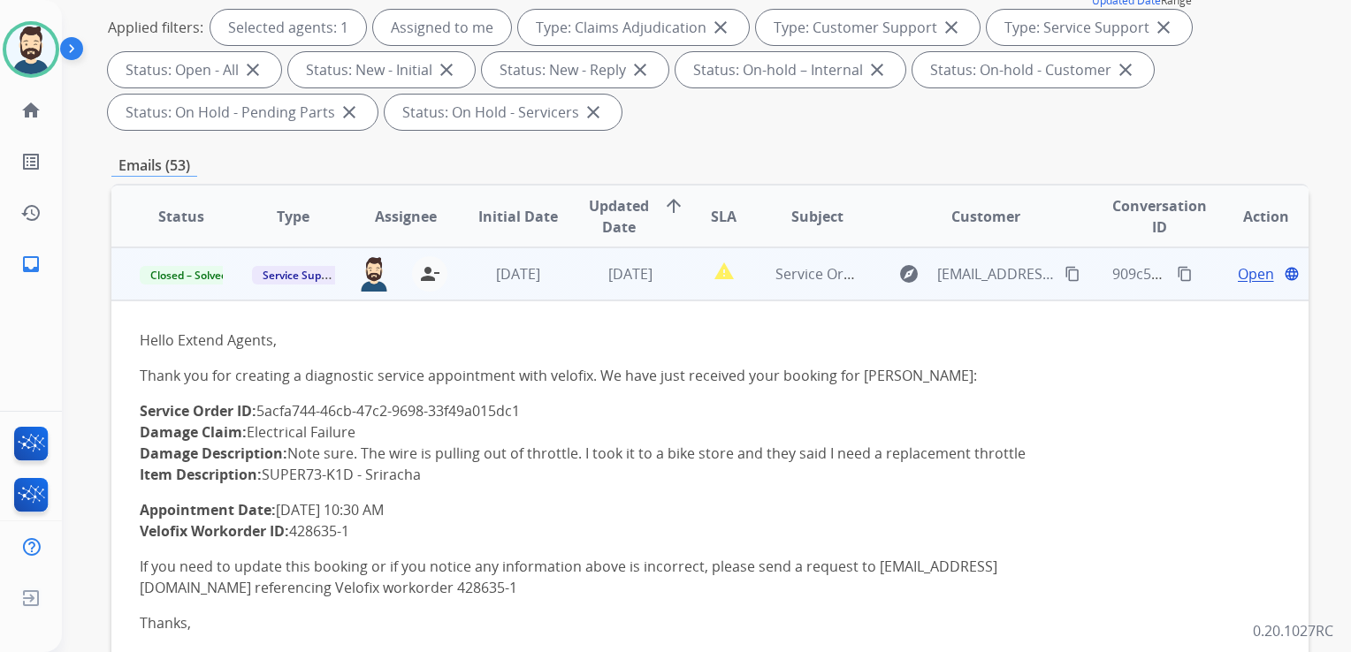
click at [546, 290] on td "[DATE]" at bounding box center [504, 274] width 112 height 53
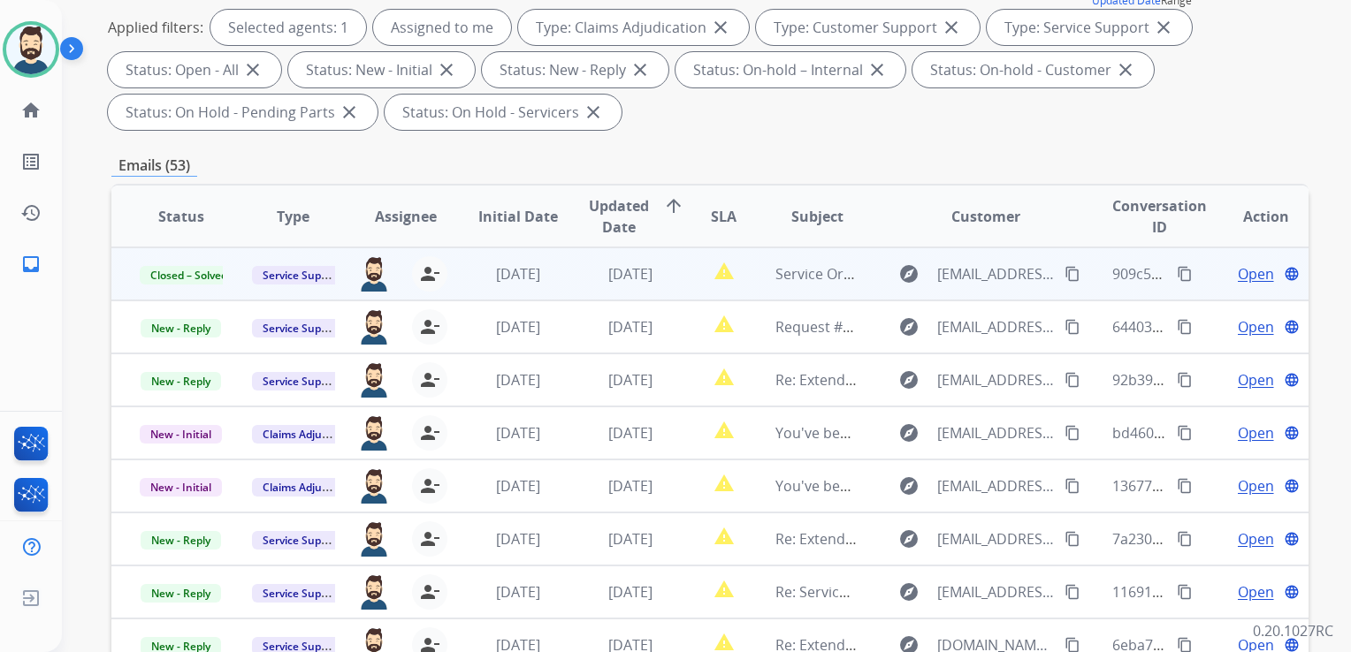
scroll to position [0, 0]
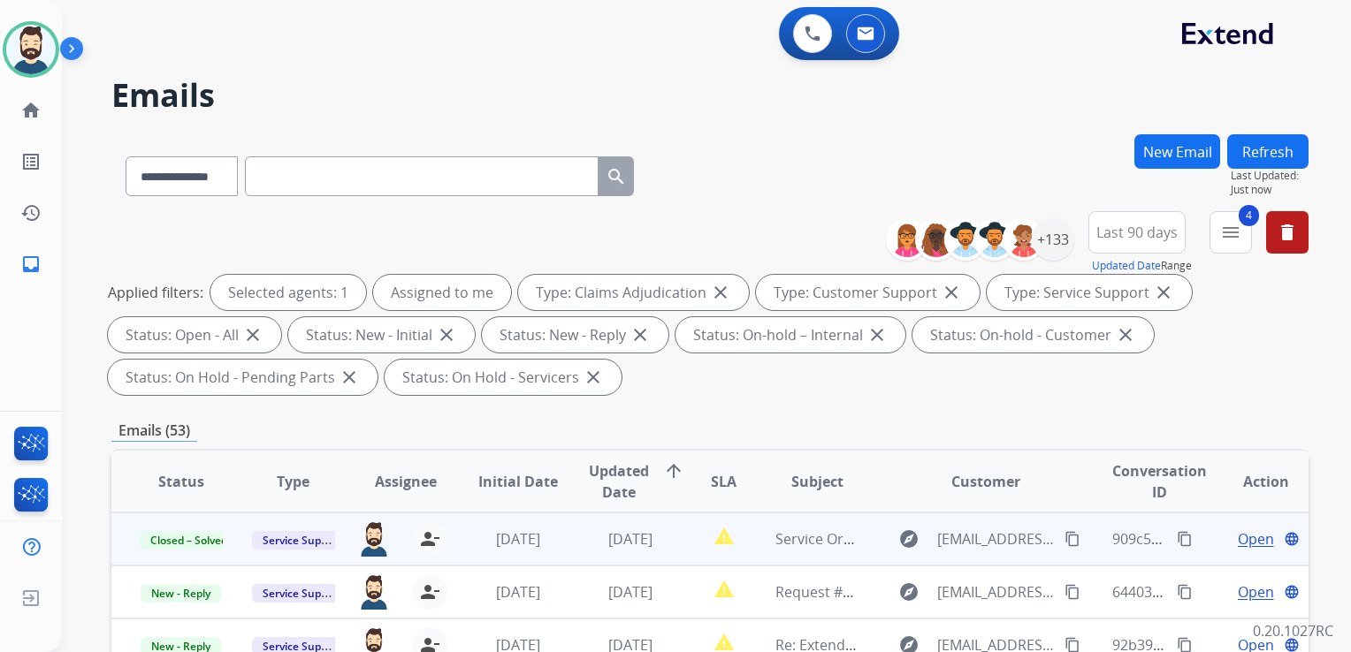
click at [1251, 157] on button "Refresh" at bounding box center [1267, 151] width 81 height 34
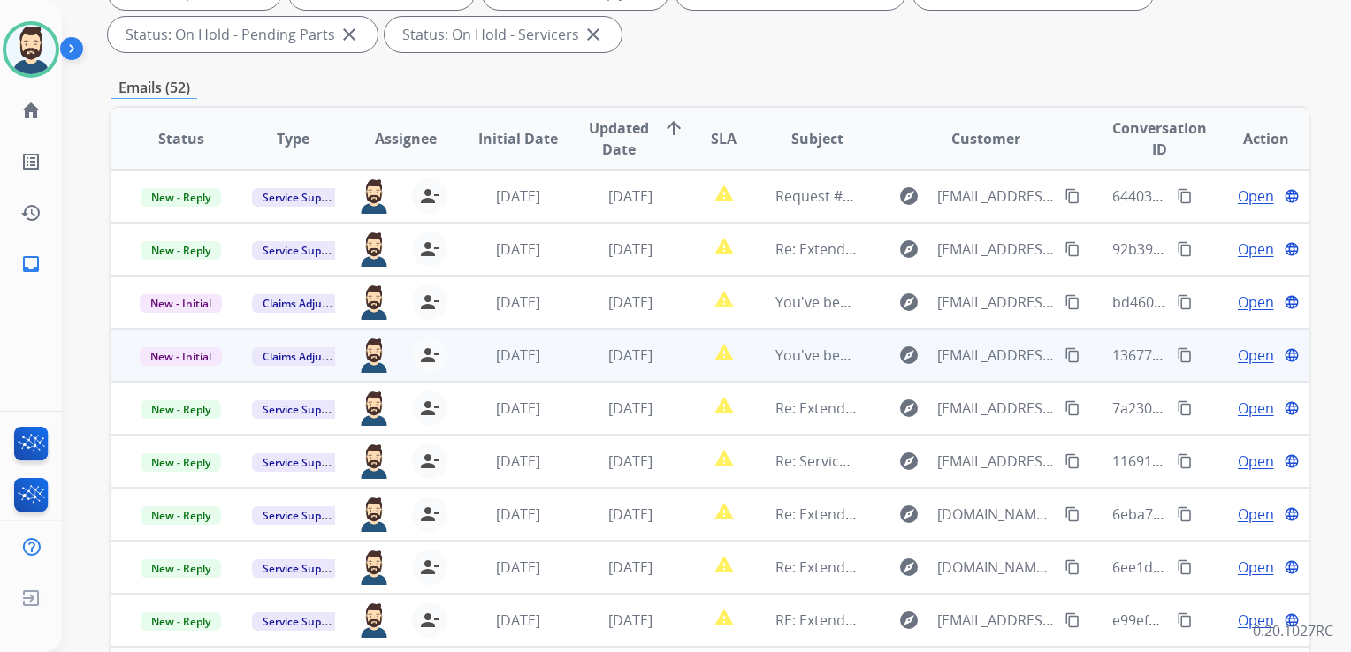
scroll to position [442, 0]
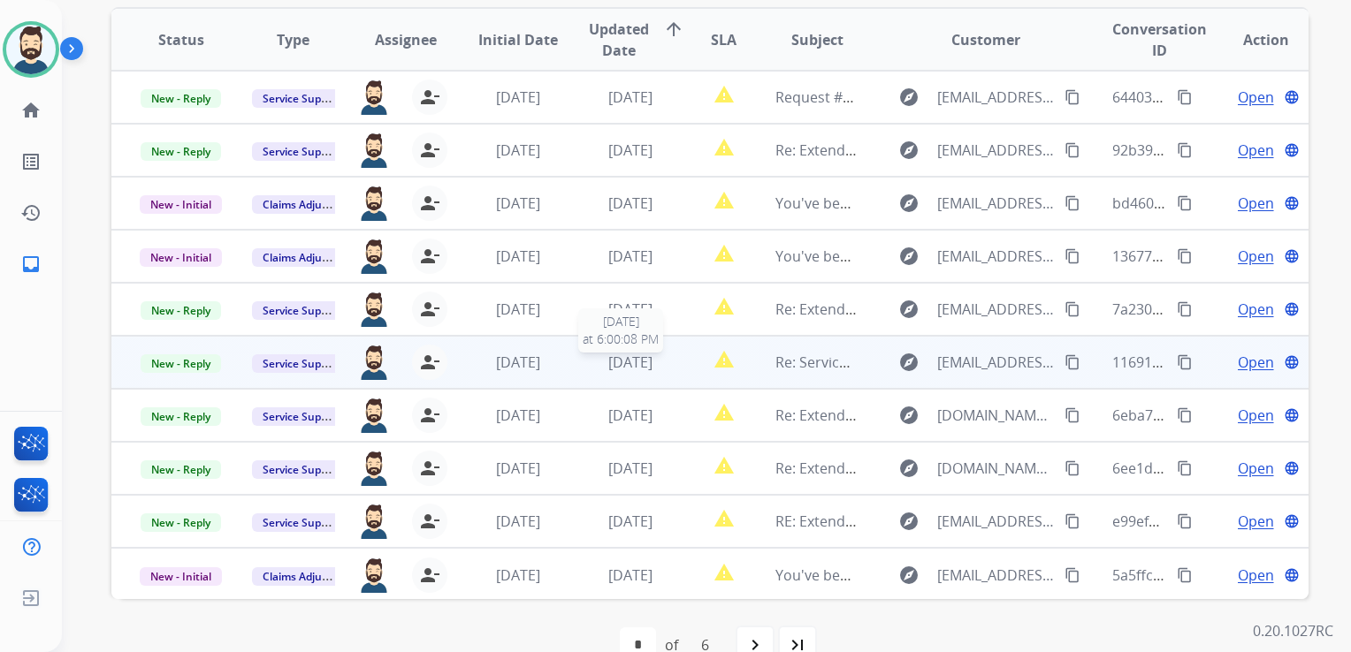
click at [626, 356] on span "[DATE]" at bounding box center [630, 362] width 44 height 19
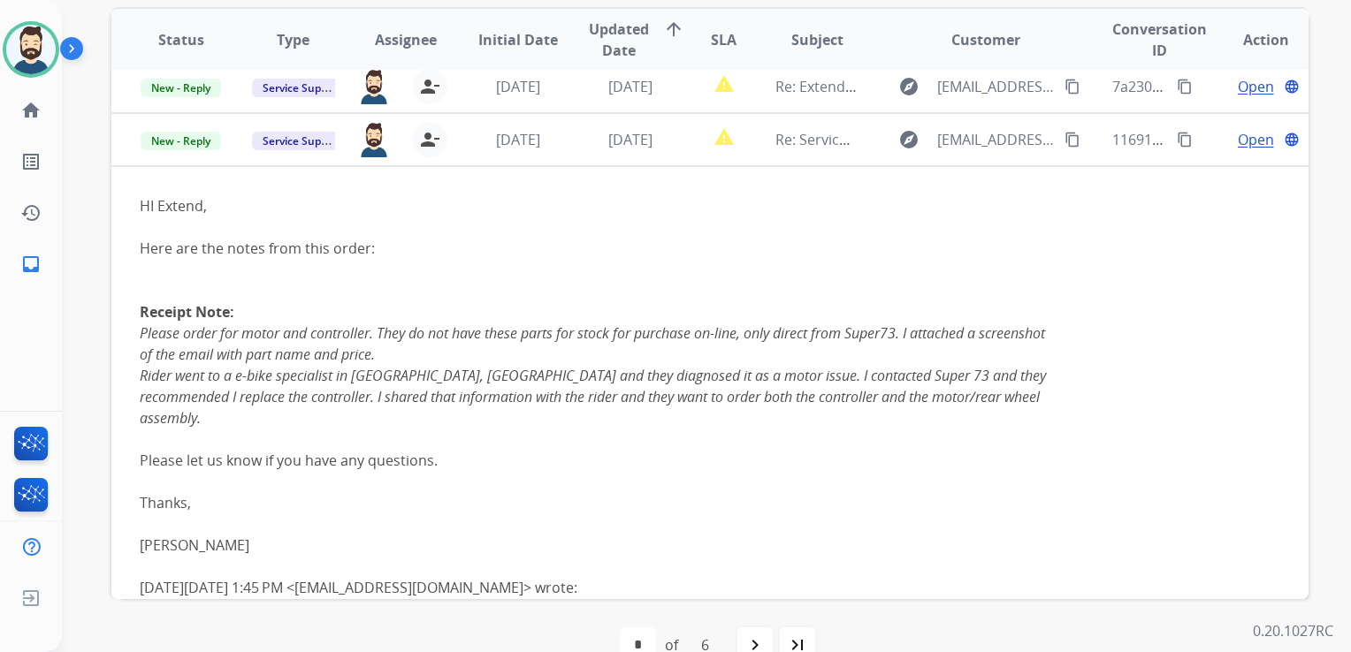
scroll to position [265, 0]
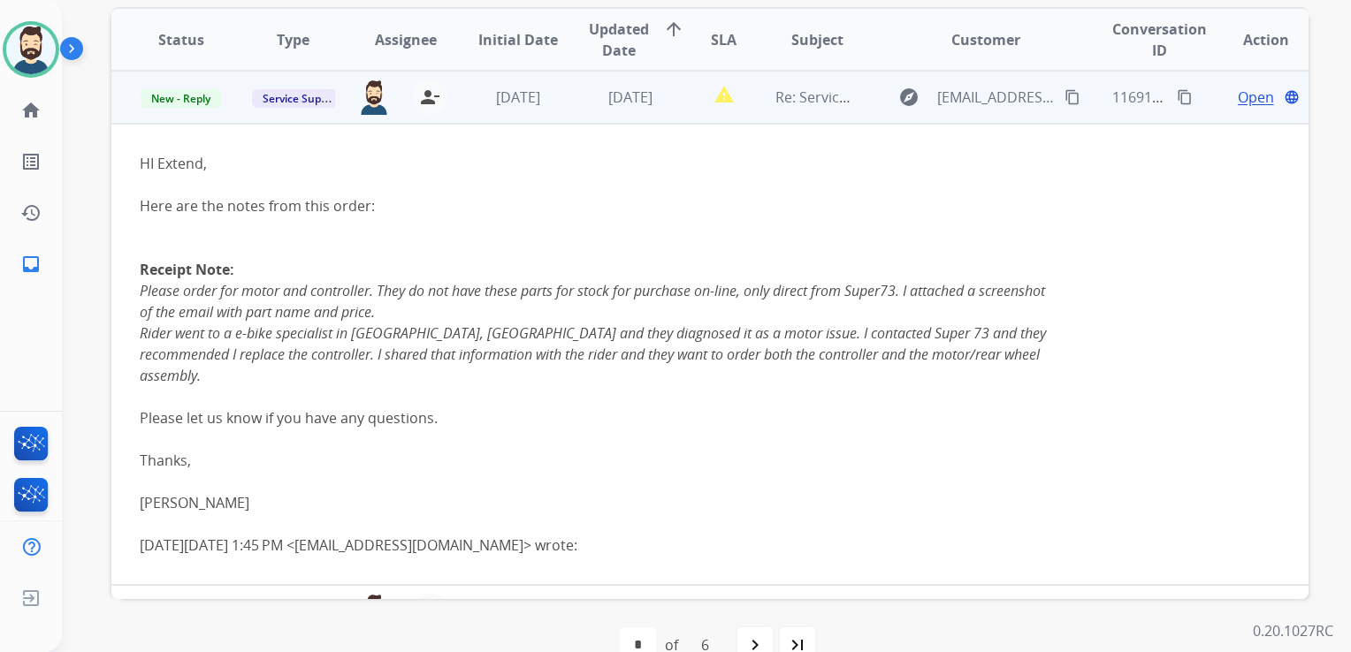
click at [1245, 98] on span "Open" at bounding box center [1256, 97] width 36 height 21
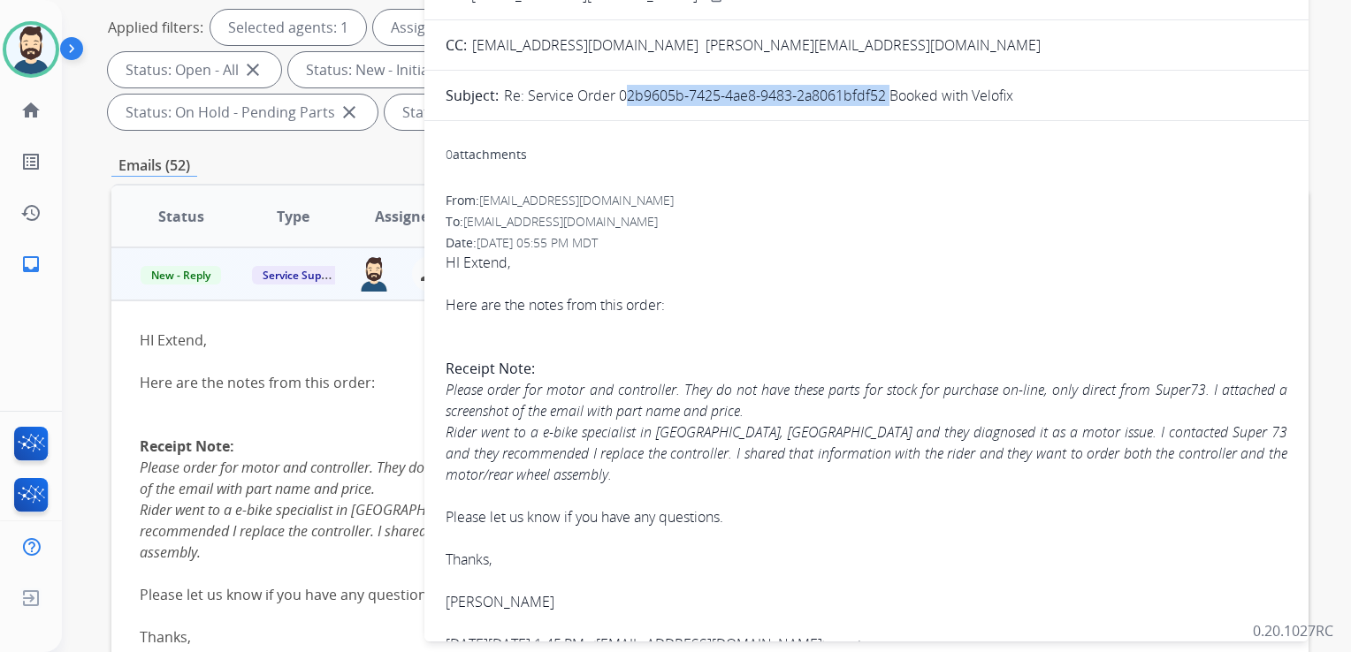
drag, startPoint x: 617, startPoint y: 95, endPoint x: 882, endPoint y: 96, distance: 265.2
click at [882, 96] on p "Re: Service Order 02b9605b-7425-4ae8-9483-2a8061bfdf52 Booked with Velofix" at bounding box center [758, 95] width 509 height 21
copy p "02b9605b-7425-4ae8-9483-2a8061bfdf52"
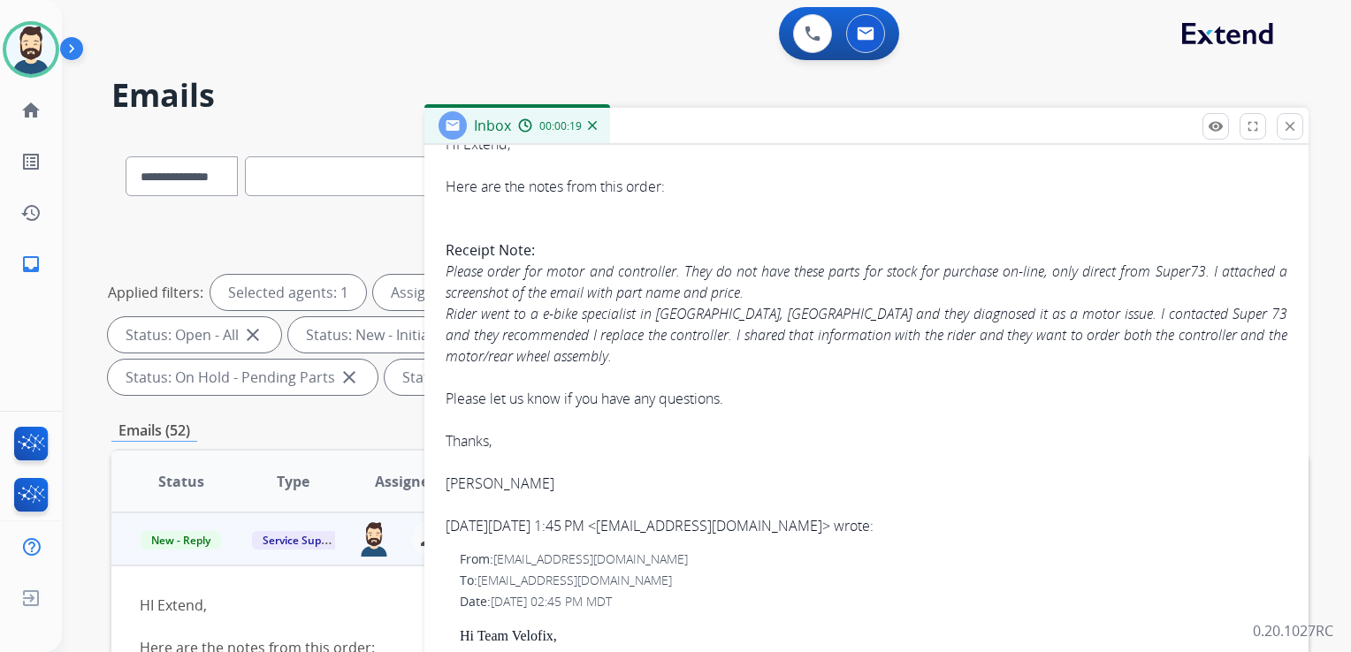
scroll to position [354, 0]
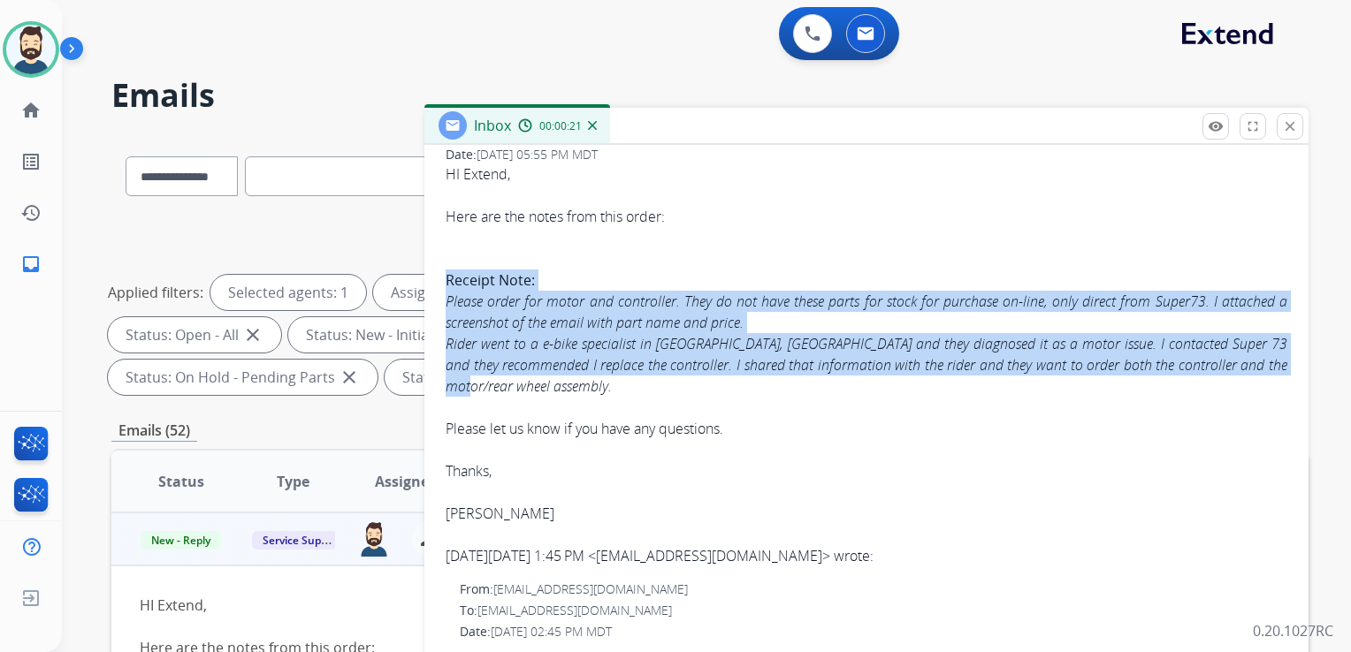
drag, startPoint x: 445, startPoint y: 278, endPoint x: 516, endPoint y: 377, distance: 122.2
drag, startPoint x: 516, startPoint y: 377, endPoint x: 501, endPoint y: 335, distance: 44.2
copy div "Receipt Note: Please order for motor and controller. They do not have these par…"
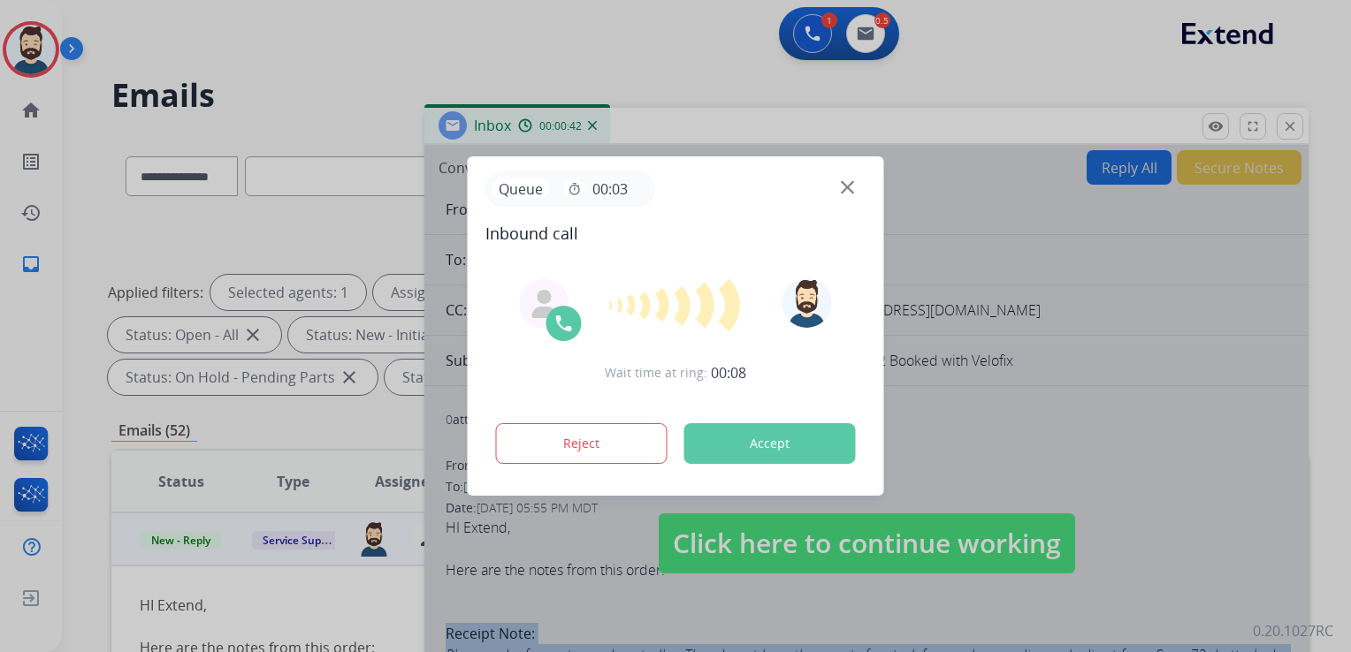
click at [777, 458] on button "Accept" at bounding box center [769, 443] width 171 height 41
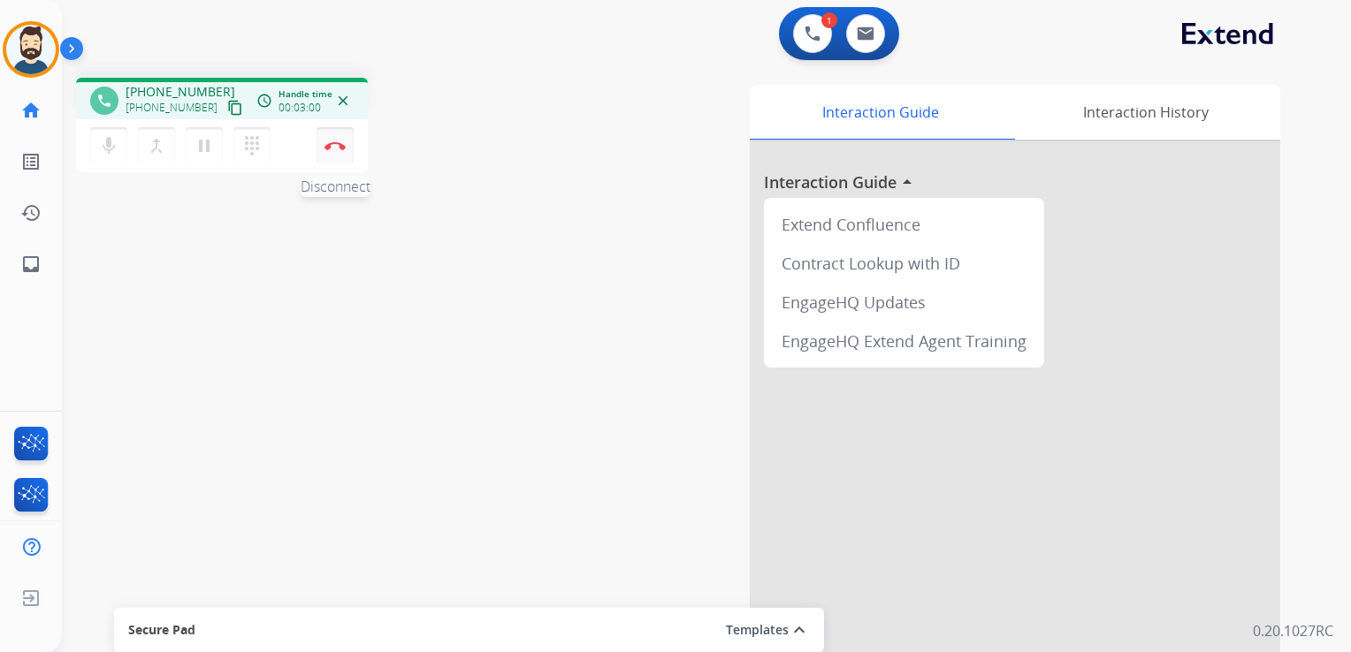
click at [337, 143] on img at bounding box center [334, 145] width 21 height 9
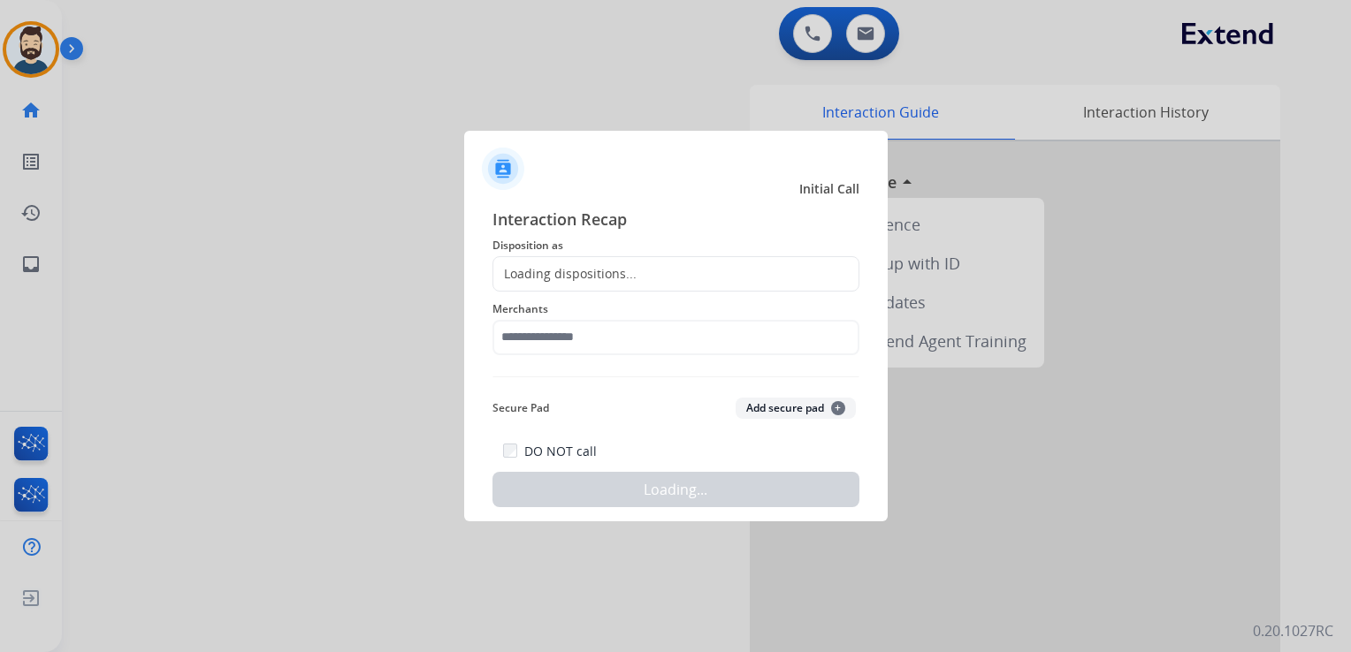
click at [623, 280] on div "Loading dispositions..." at bounding box center [564, 274] width 143 height 18
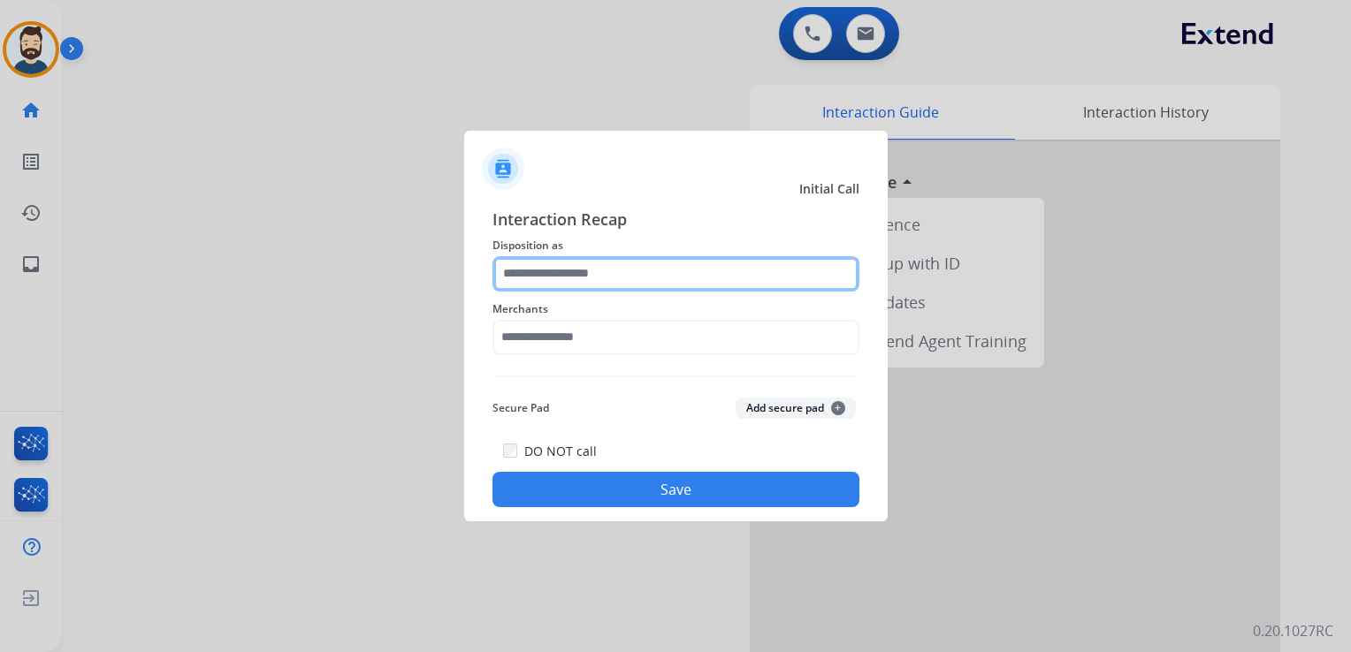
click at [625, 271] on input "text" at bounding box center [675, 273] width 367 height 35
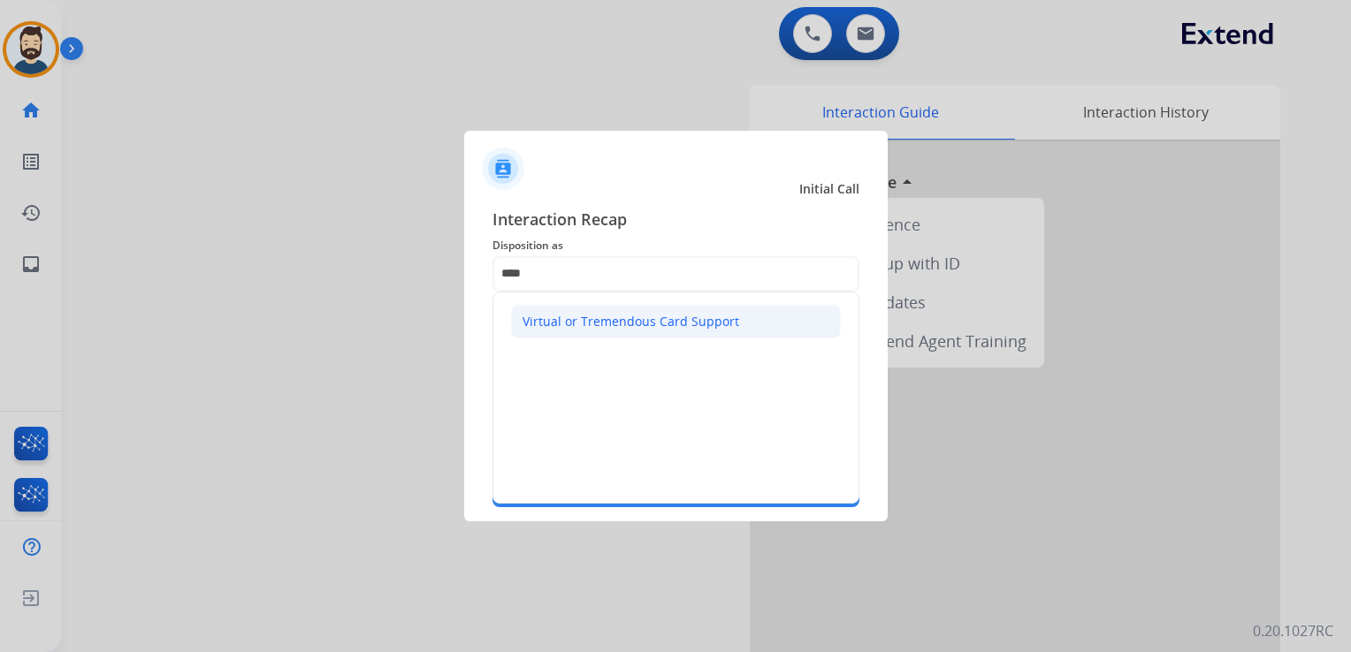
click at [626, 320] on div "Virtual or Tremendous Card Support" at bounding box center [630, 322] width 217 height 18
type input "**********"
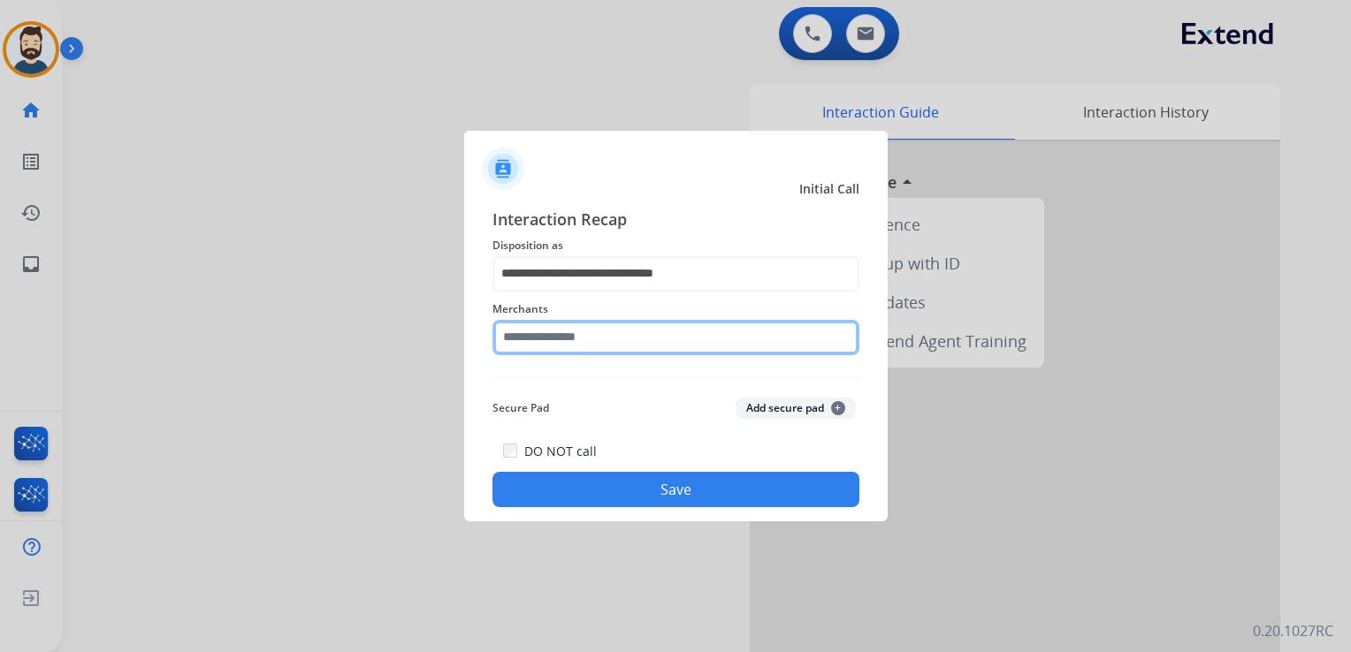
click at [619, 332] on input "text" at bounding box center [675, 337] width 367 height 35
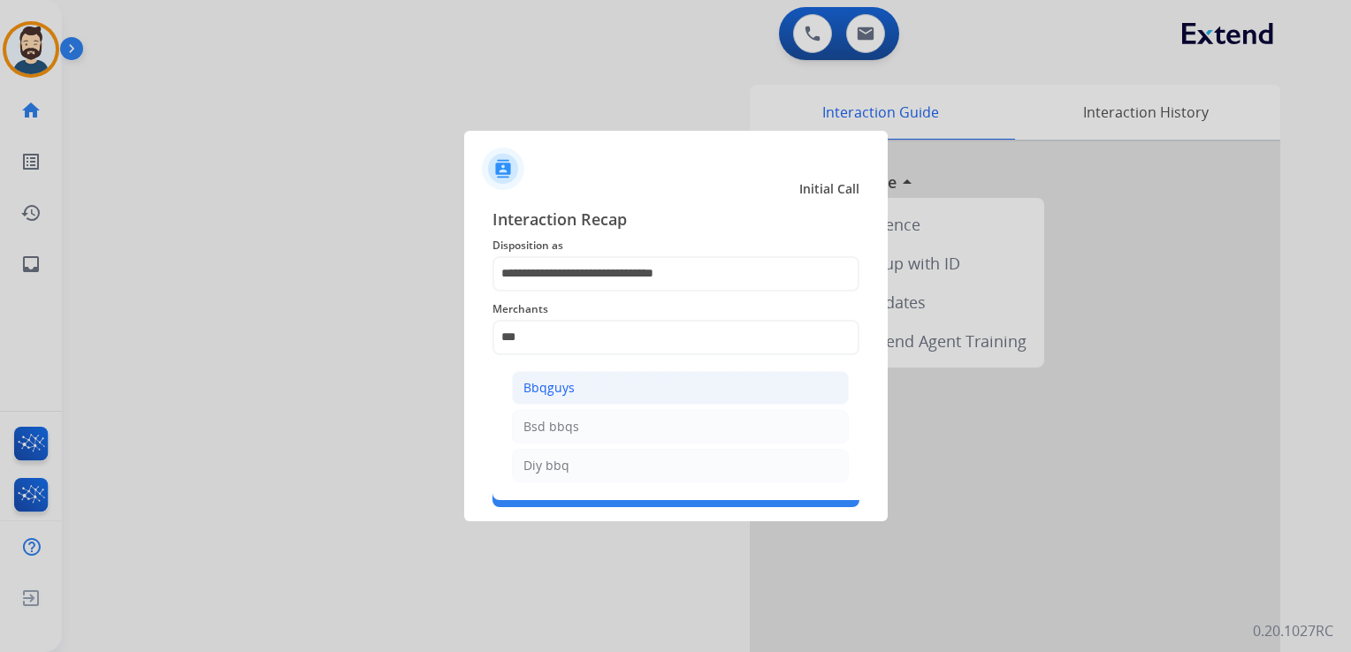
click at [575, 389] on li "Bbqguys" at bounding box center [680, 388] width 337 height 34
type input "*******"
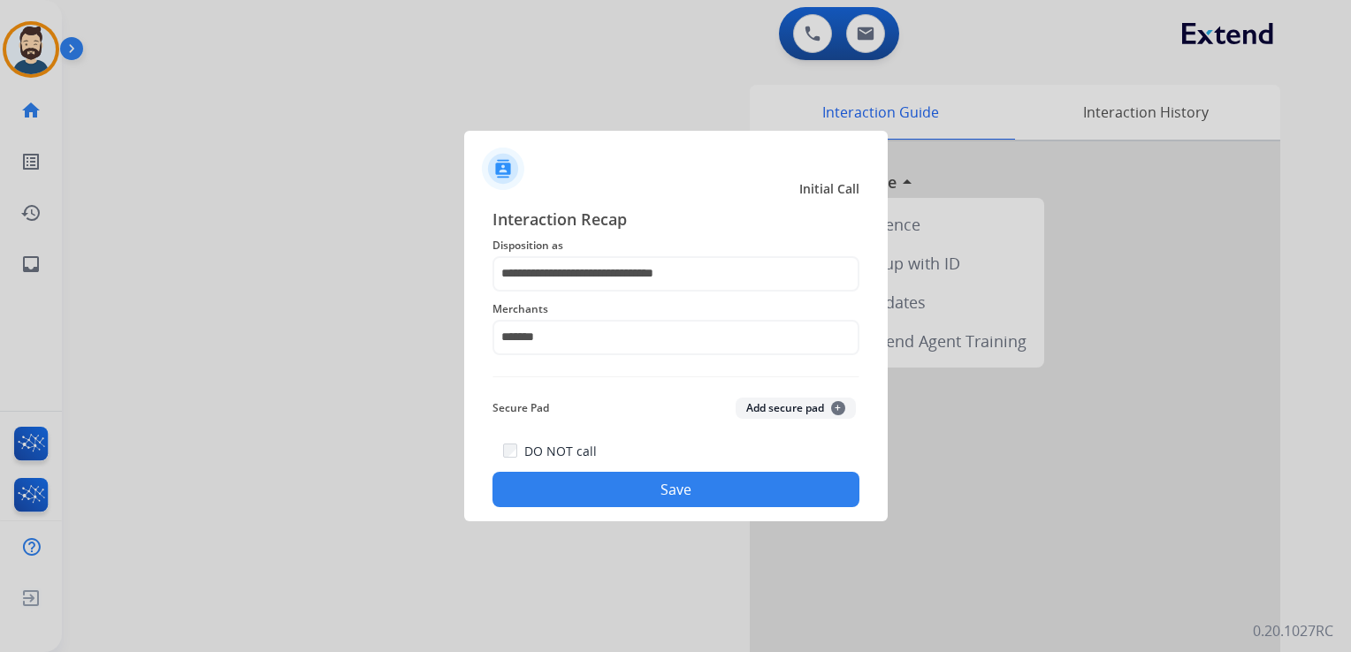
click at [612, 483] on button "Save" at bounding box center [675, 489] width 367 height 35
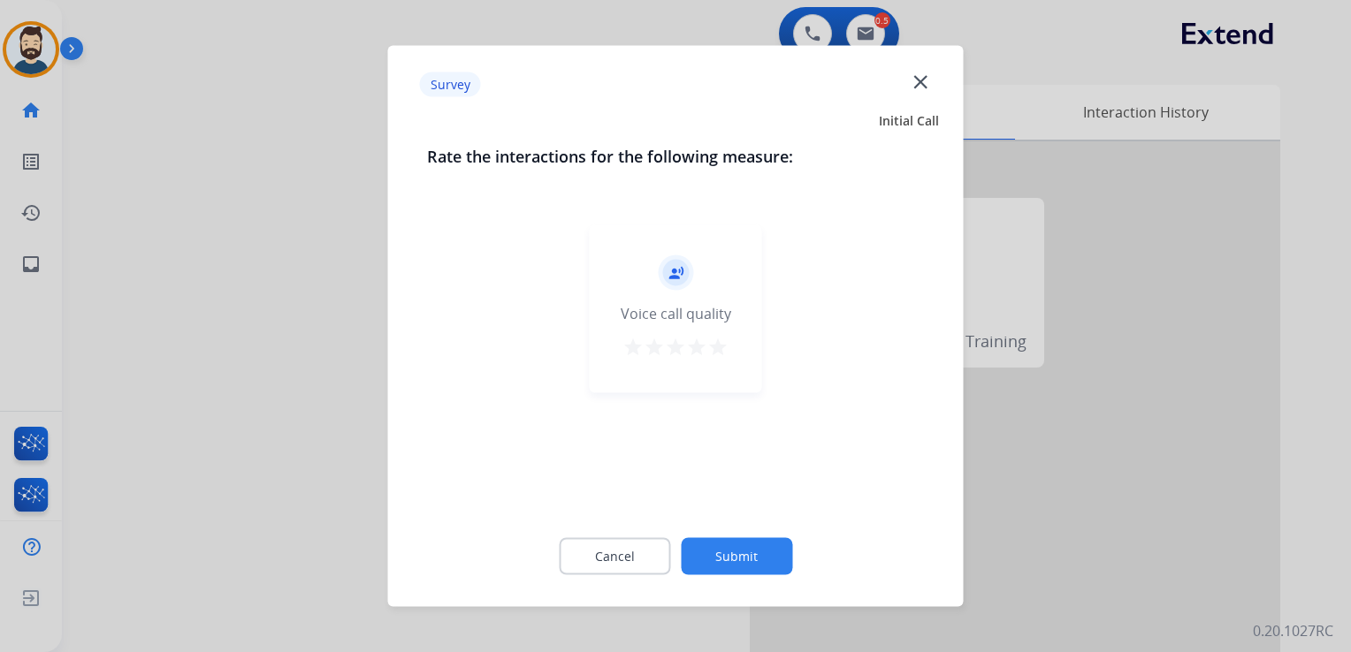
click at [725, 345] on mat-icon "star" at bounding box center [717, 347] width 21 height 21
click at [764, 573] on button "Submit" at bounding box center [736, 556] width 111 height 37
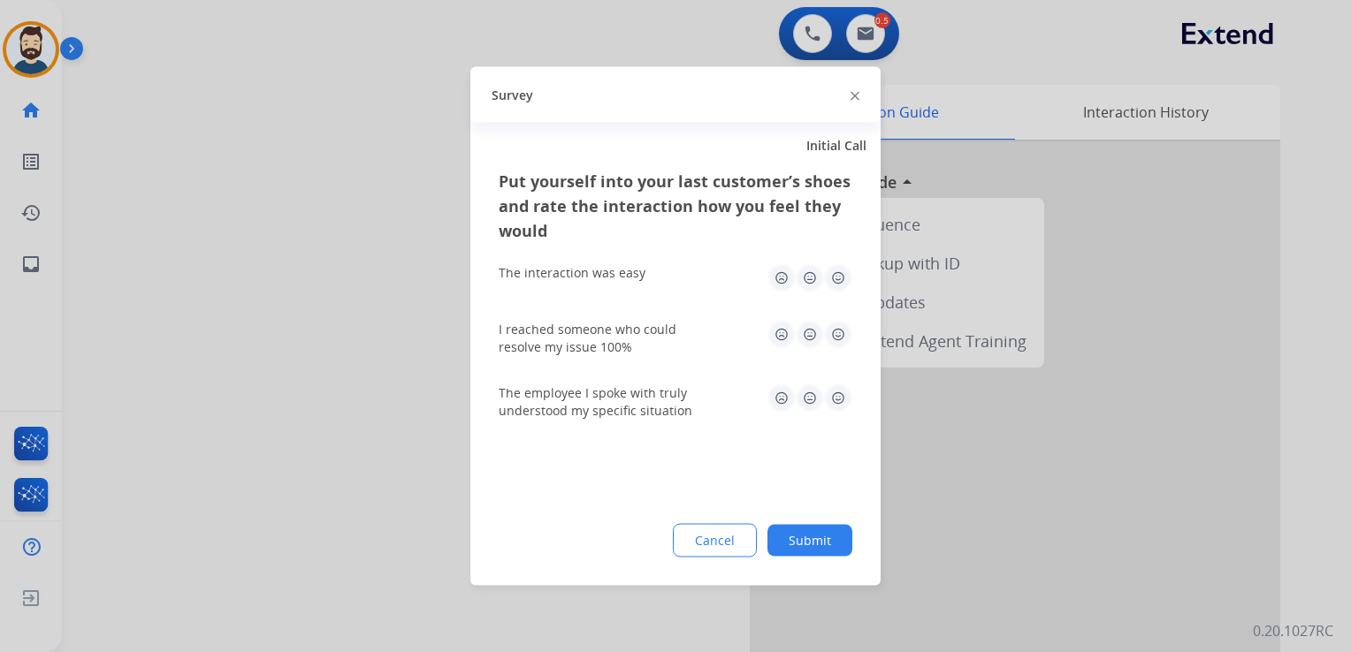
click at [836, 273] on img at bounding box center [838, 278] width 28 height 28
click at [834, 331] on img at bounding box center [838, 335] width 28 height 28
drag, startPoint x: 838, startPoint y: 390, endPoint x: 838, endPoint y: 444, distance: 53.9
click at [838, 391] on img at bounding box center [838, 399] width 28 height 28
click at [824, 536] on button "Submit" at bounding box center [809, 541] width 85 height 32
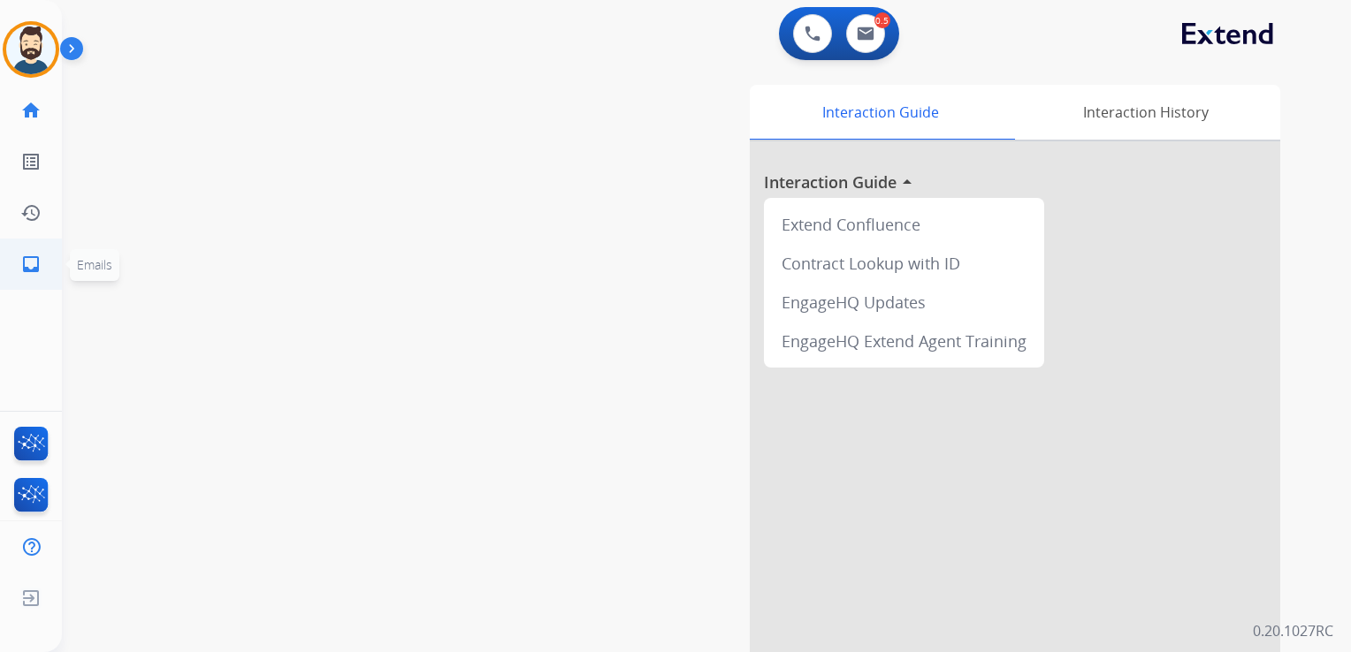
click at [26, 268] on mat-icon "inbox" at bounding box center [30, 264] width 21 height 21
select select "**********"
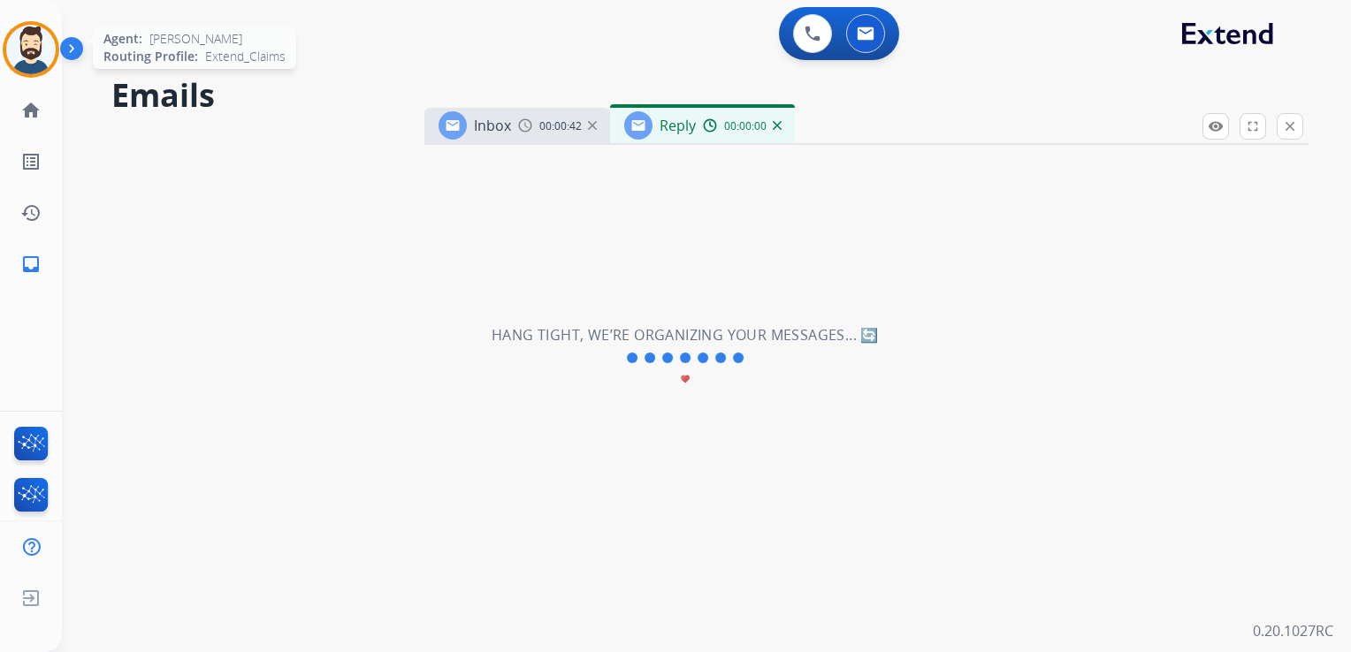
select select "**********"
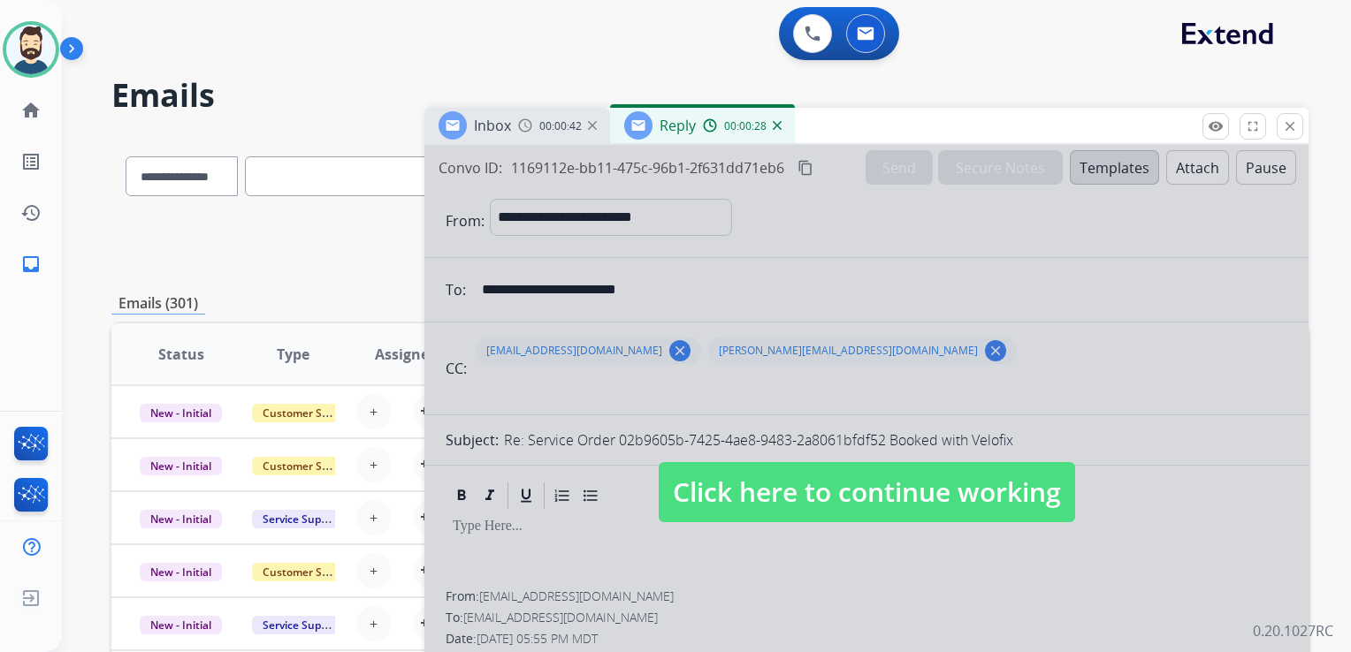
click at [788, 477] on span "Click here to continue working" at bounding box center [867, 492] width 416 height 60
select select
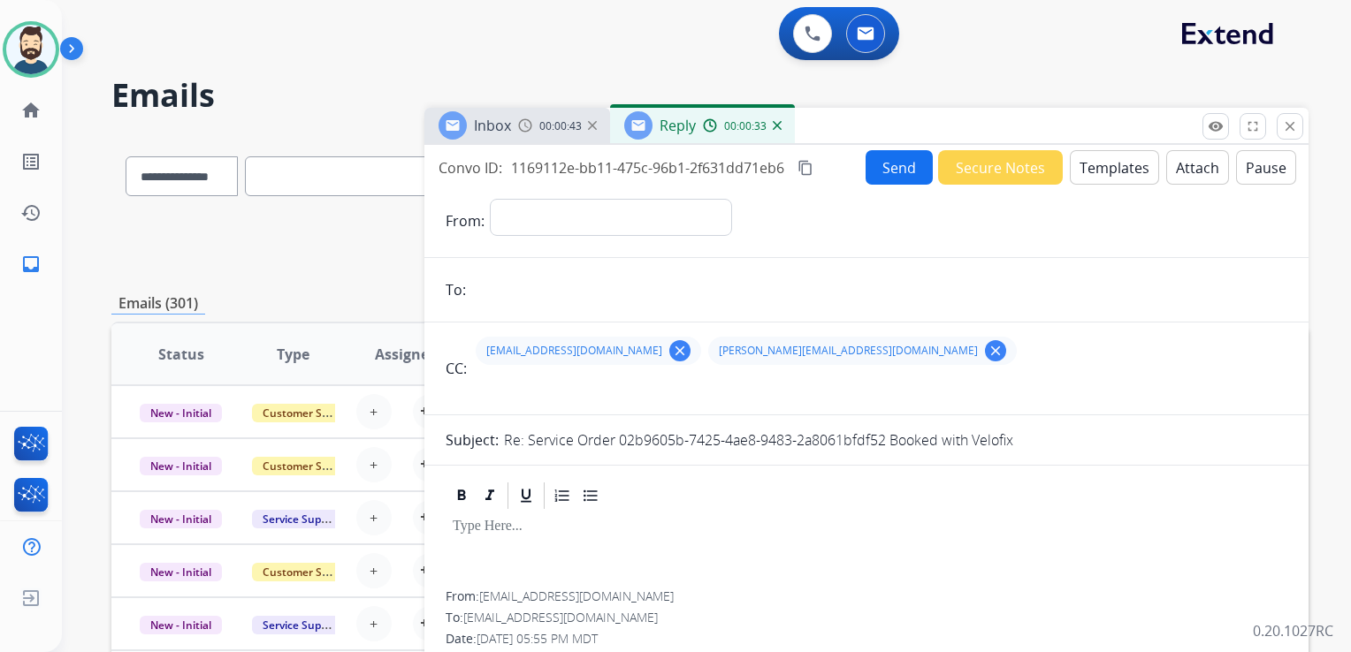
click at [779, 126] on img at bounding box center [777, 125] width 9 height 9
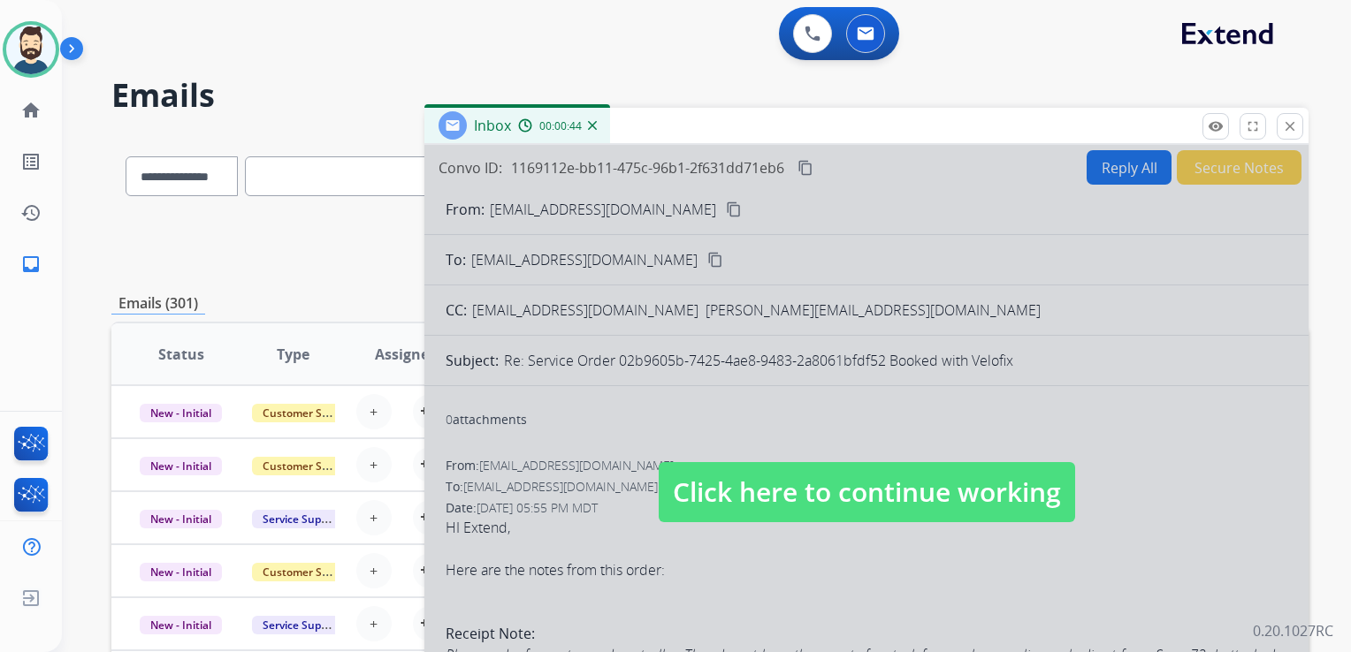
click at [720, 502] on span "Click here to continue working" at bounding box center [867, 492] width 416 height 60
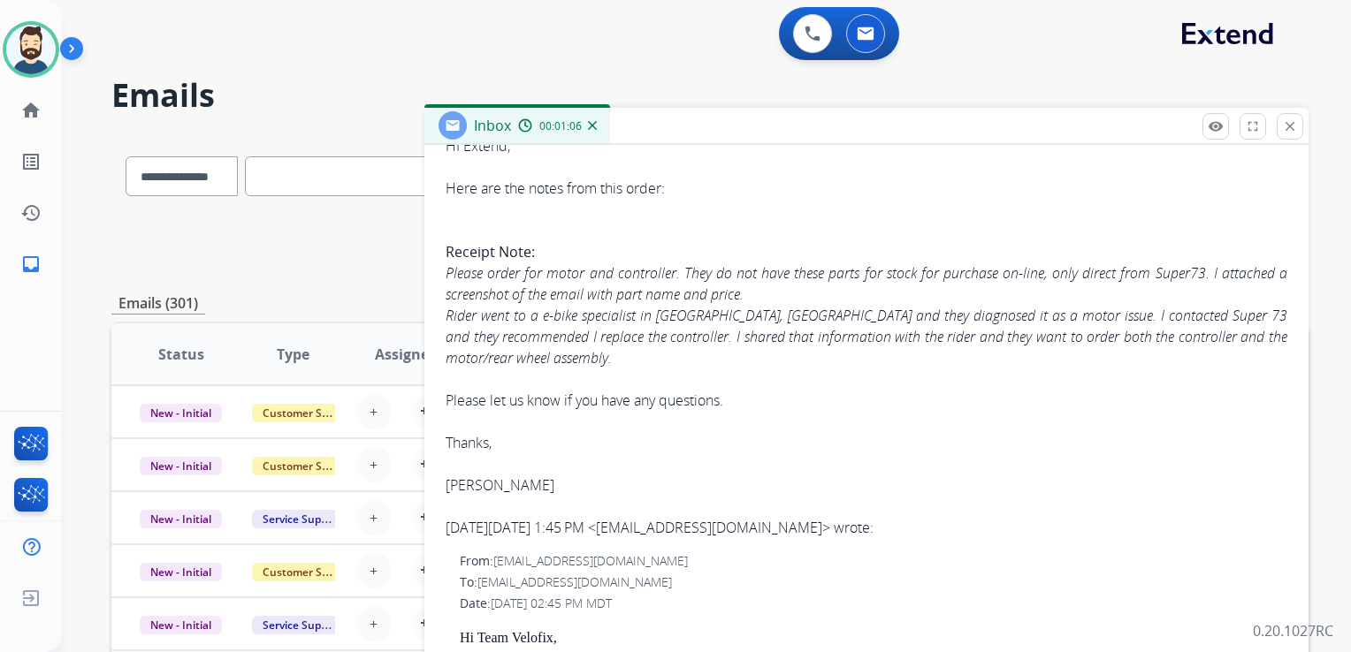
scroll to position [306, 0]
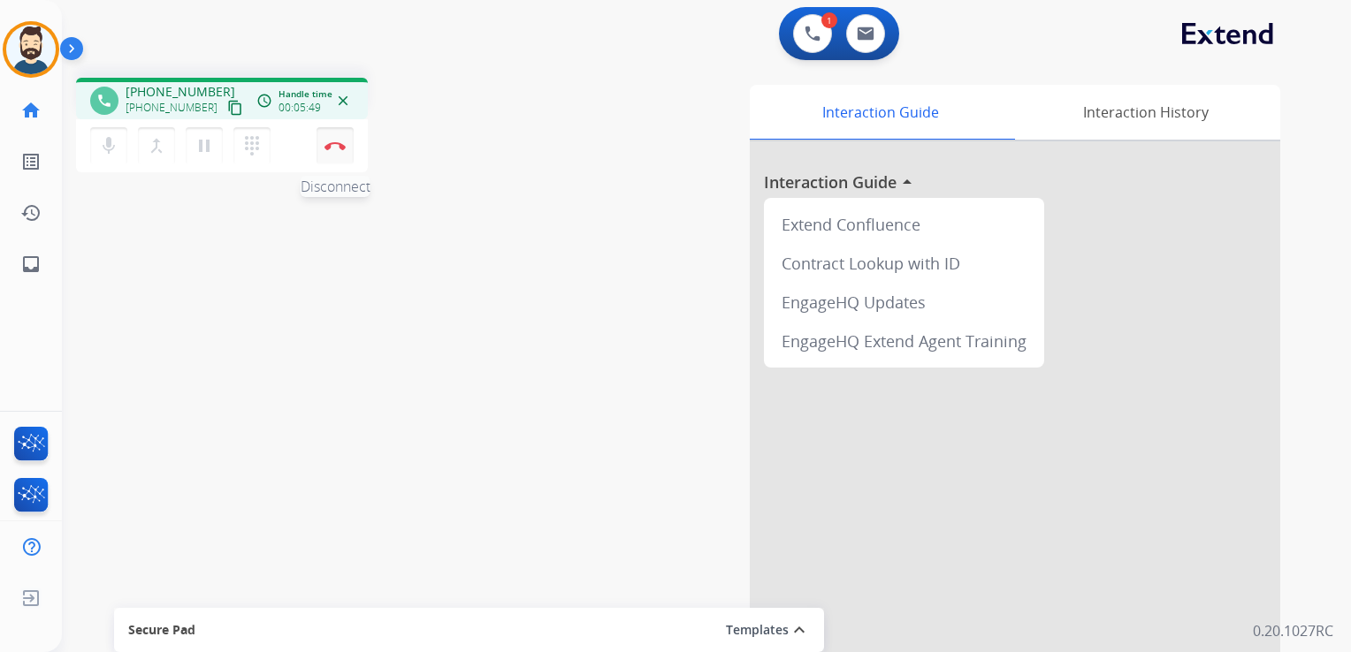
click at [345, 147] on img at bounding box center [334, 145] width 21 height 9
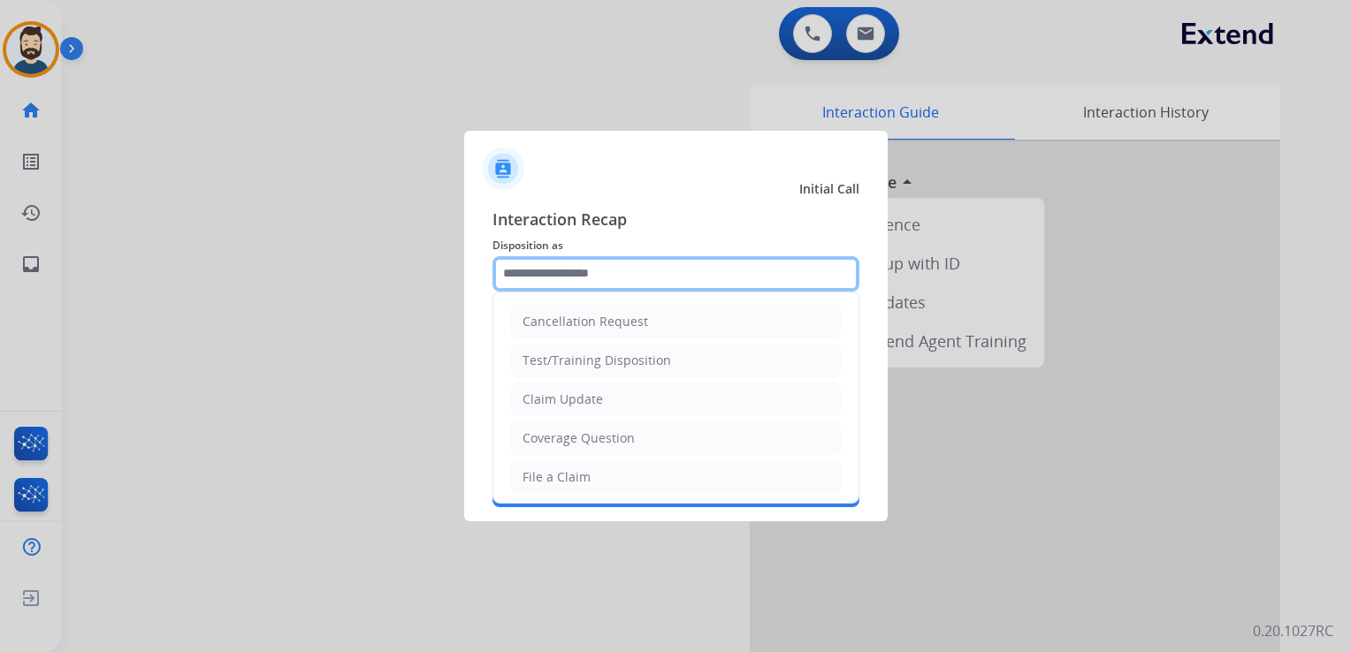
click at [666, 270] on input "text" at bounding box center [675, 273] width 367 height 35
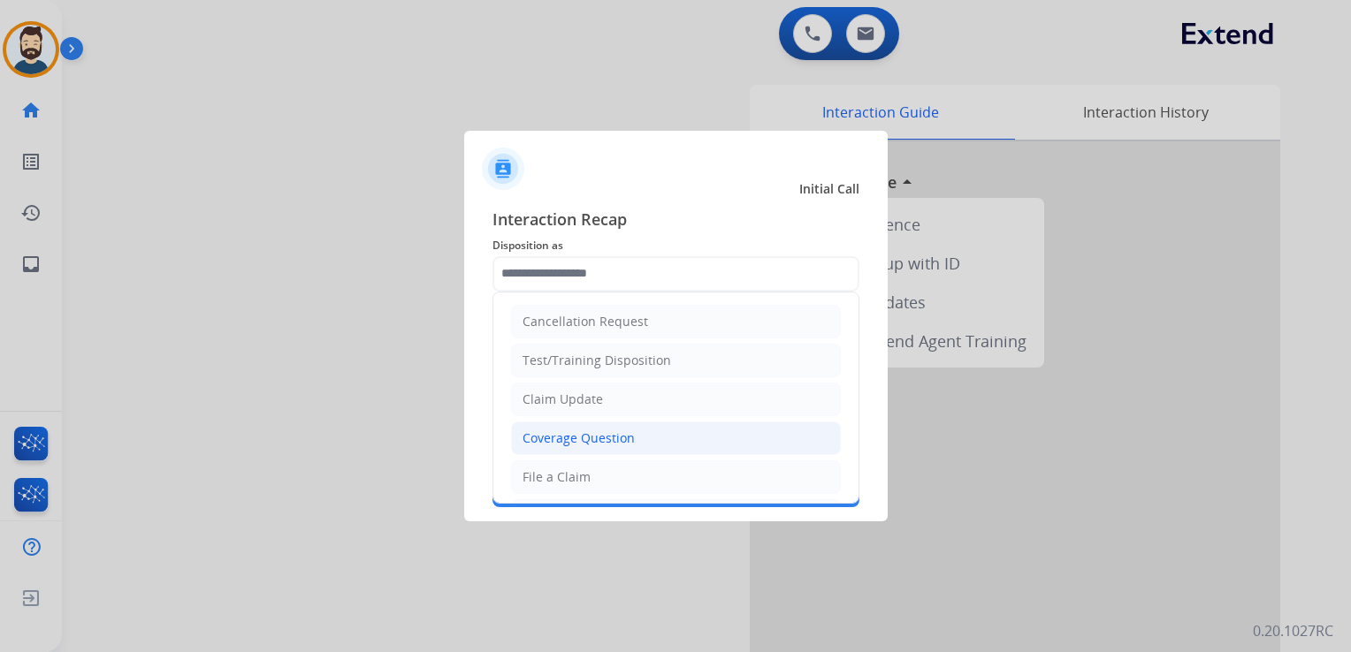
click at [608, 439] on div "Coverage Question" at bounding box center [578, 439] width 112 height 18
type input "**********"
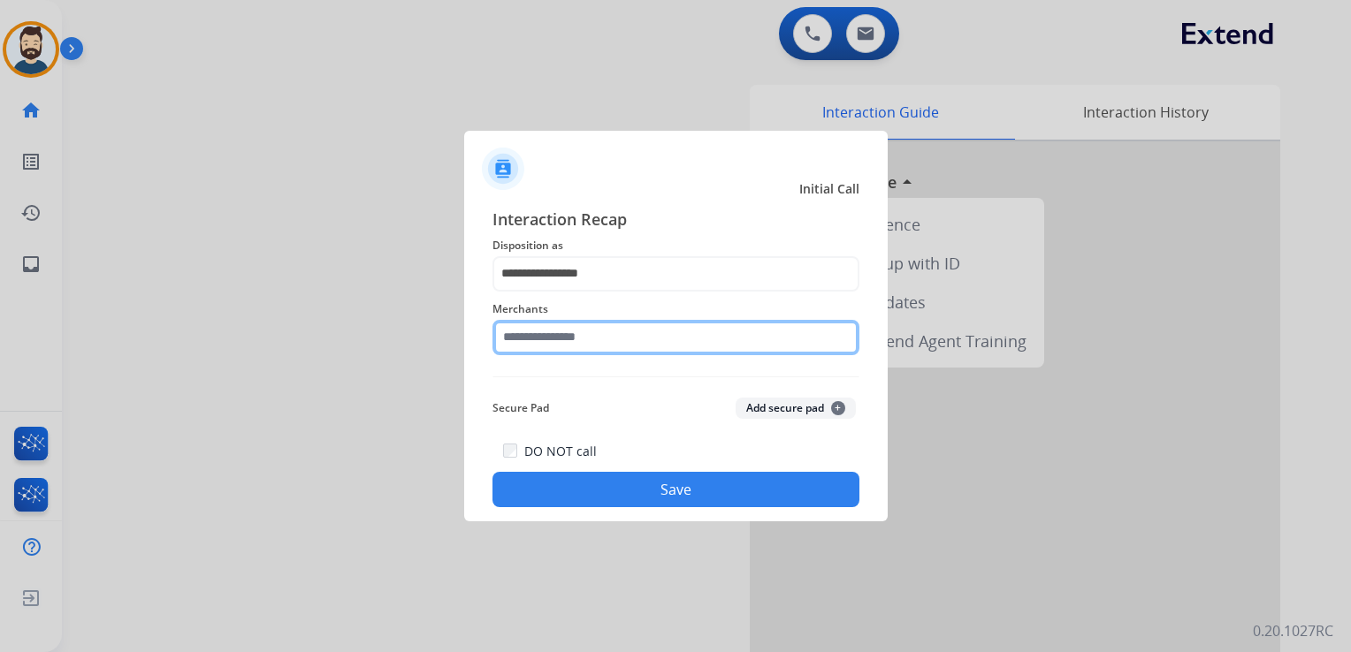
click at [523, 343] on input "text" at bounding box center [675, 337] width 367 height 35
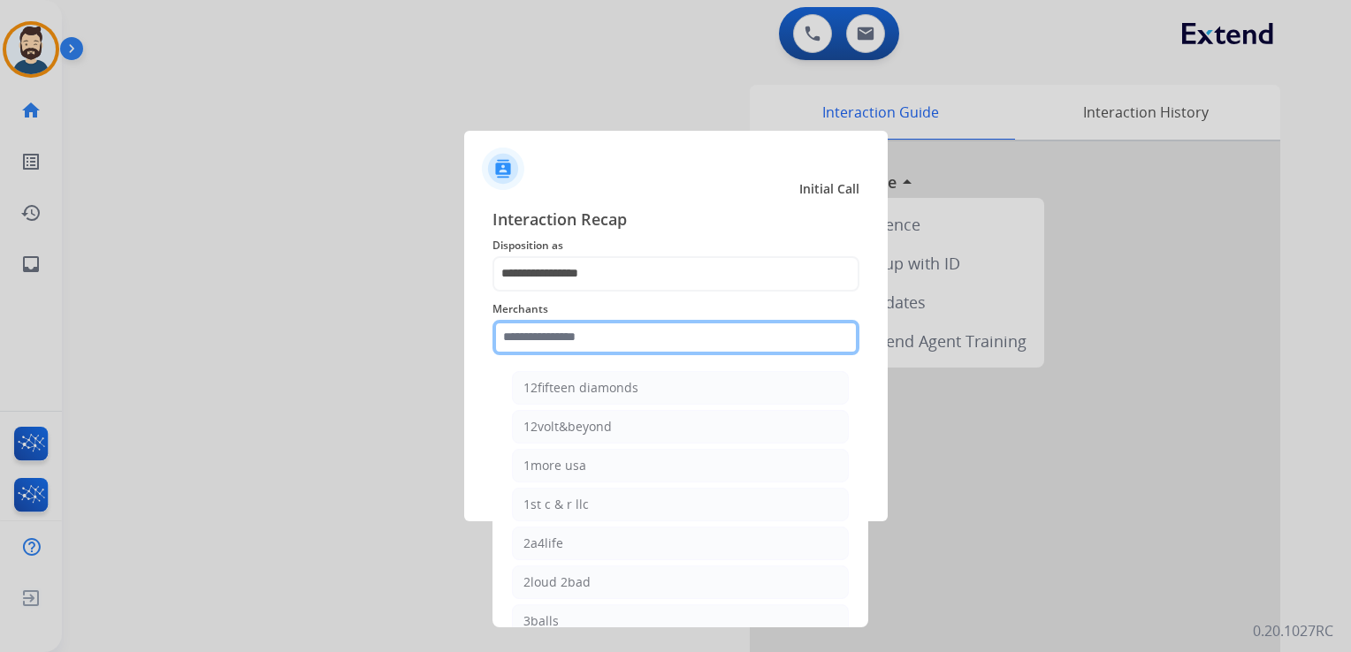
paste input "**********"
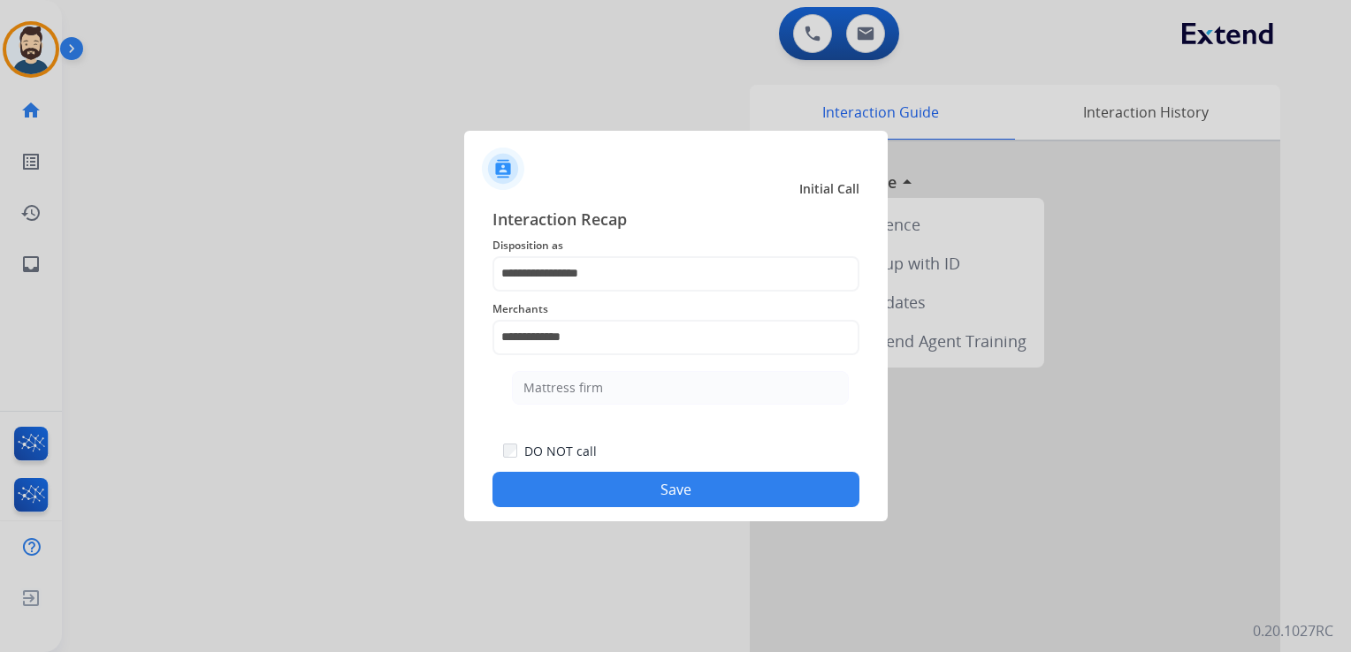
click at [567, 394] on li "Mattress firm" at bounding box center [680, 388] width 337 height 34
type input "**********"
click at [607, 500] on button "Save" at bounding box center [675, 489] width 367 height 35
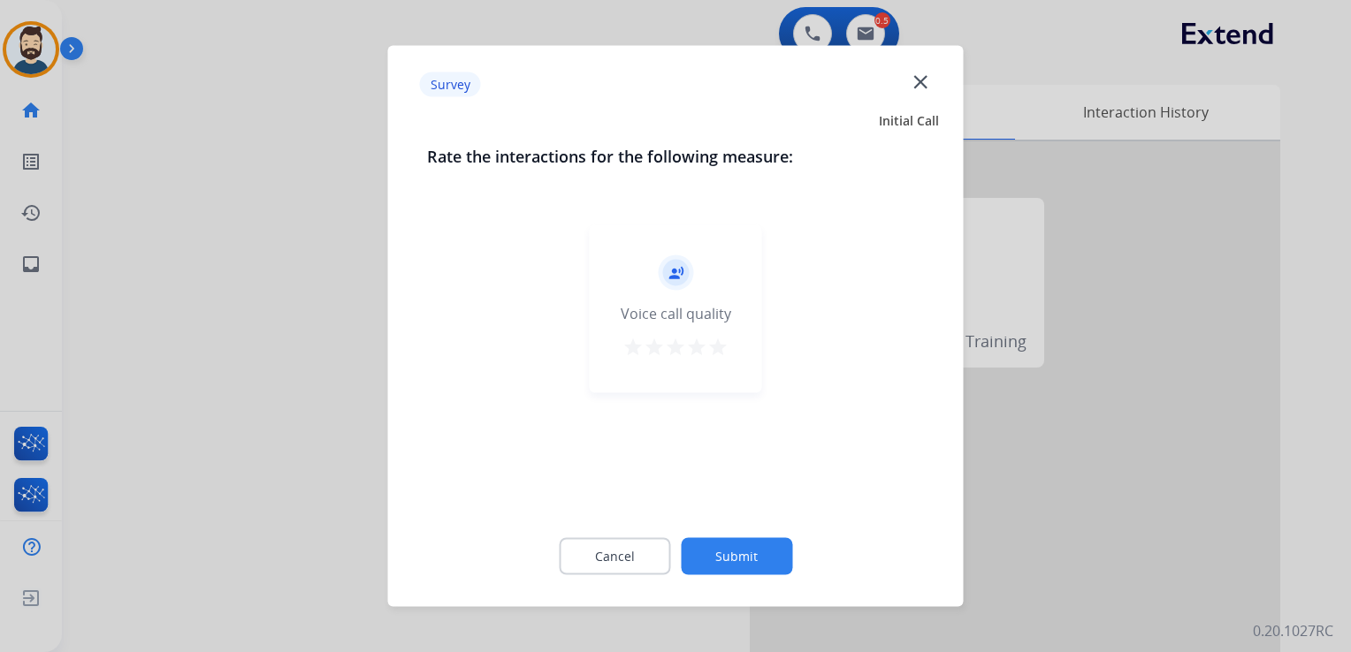
drag, startPoint x: 718, startPoint y: 346, endPoint x: 718, endPoint y: 375, distance: 29.2
click at [719, 346] on mat-icon "star" at bounding box center [717, 347] width 21 height 21
click at [735, 546] on button "Submit" at bounding box center [736, 556] width 111 height 37
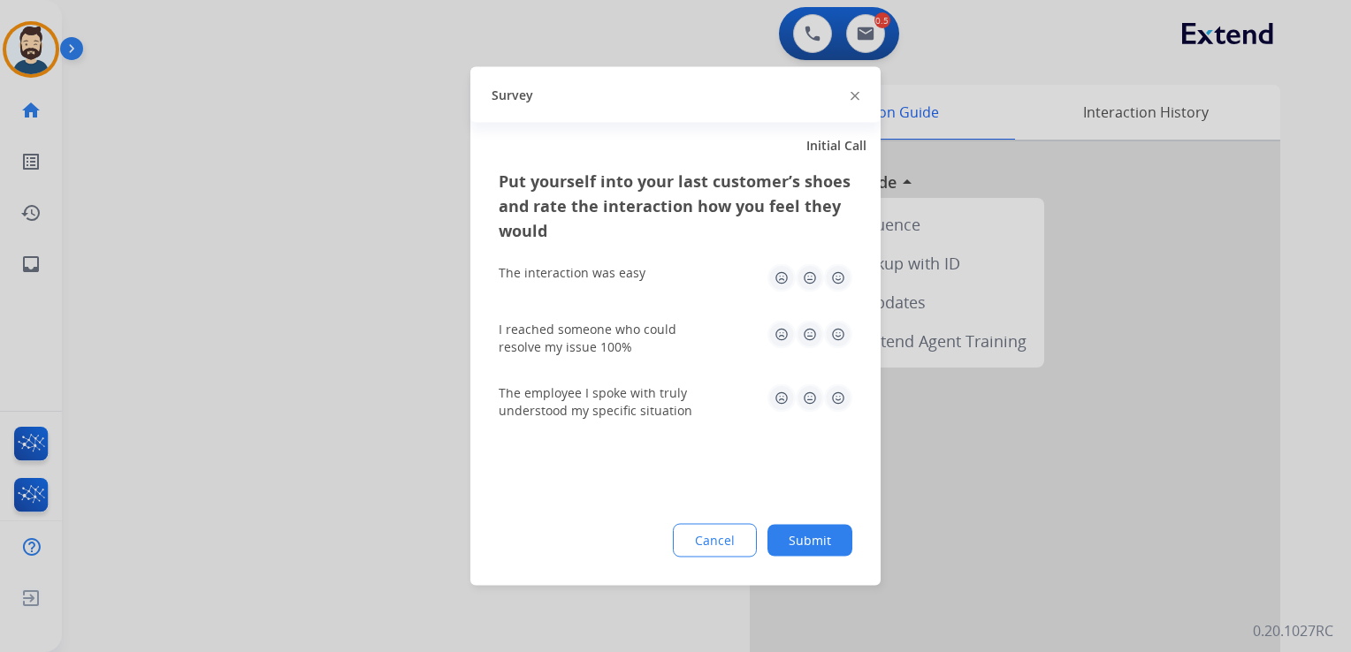
drag, startPoint x: 841, startPoint y: 282, endPoint x: 834, endPoint y: 320, distance: 38.5
click at [841, 283] on img at bounding box center [838, 278] width 28 height 28
click at [832, 338] on img at bounding box center [838, 335] width 28 height 28
drag, startPoint x: 835, startPoint y: 395, endPoint x: 826, endPoint y: 446, distance: 51.3
click at [835, 397] on img at bounding box center [838, 399] width 28 height 28
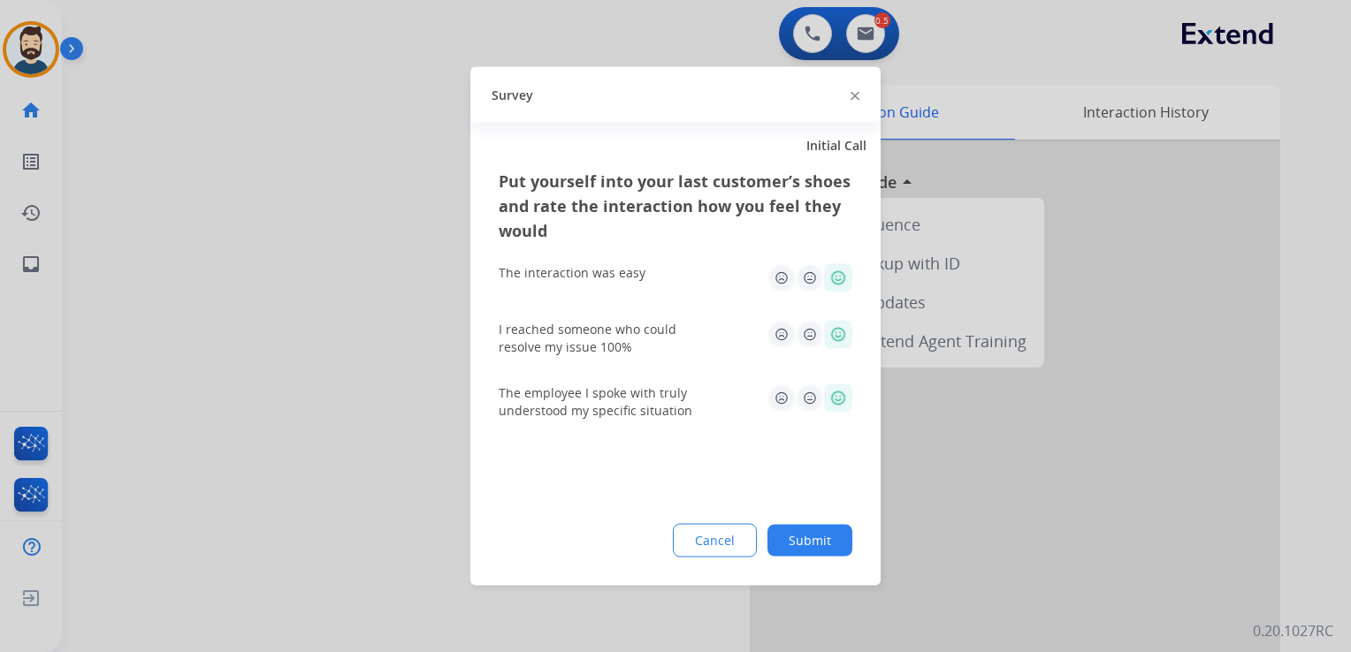
click at [810, 539] on button "Submit" at bounding box center [809, 541] width 85 height 32
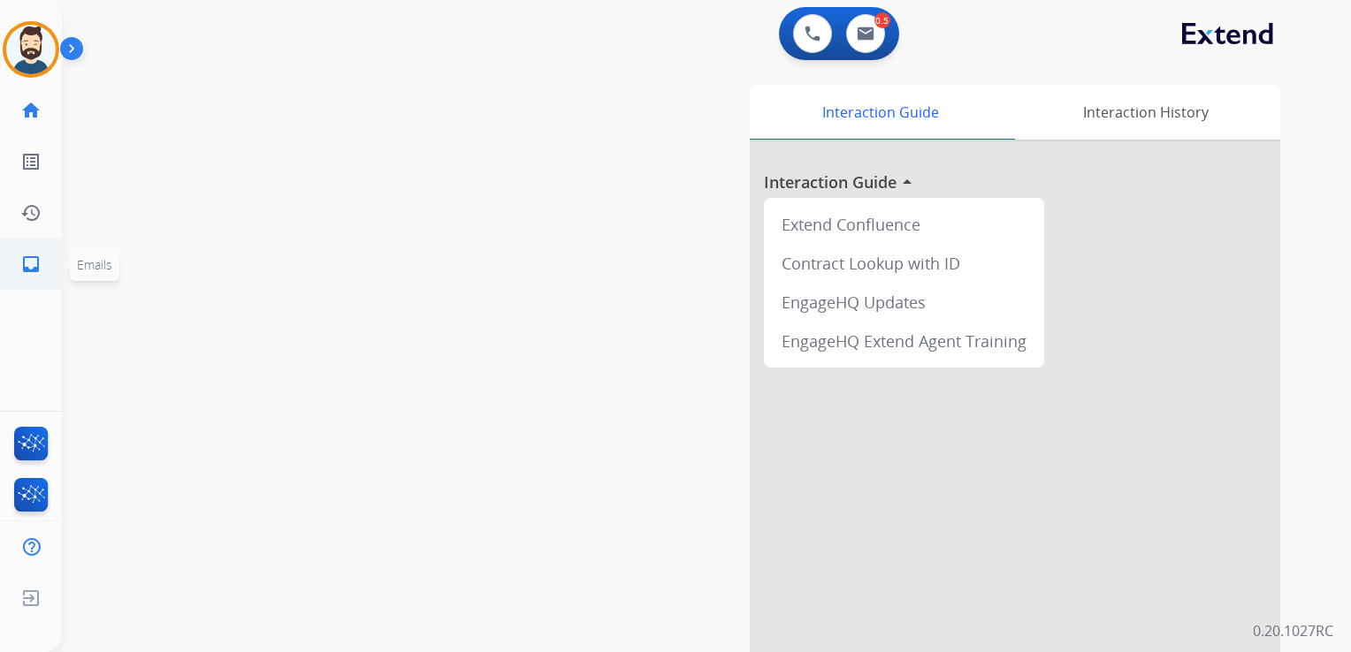
click at [42, 263] on link "inbox Emails" at bounding box center [31, 265] width 50 height 50
select select "**********"
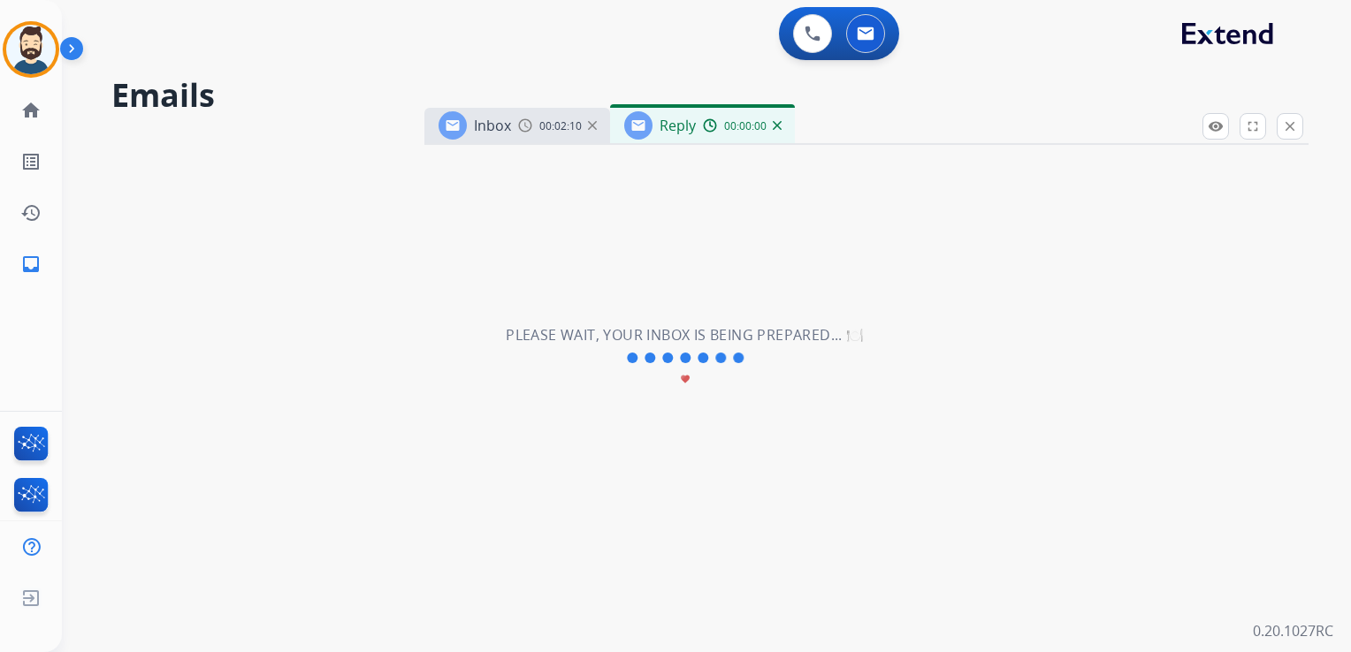
select select "**********"
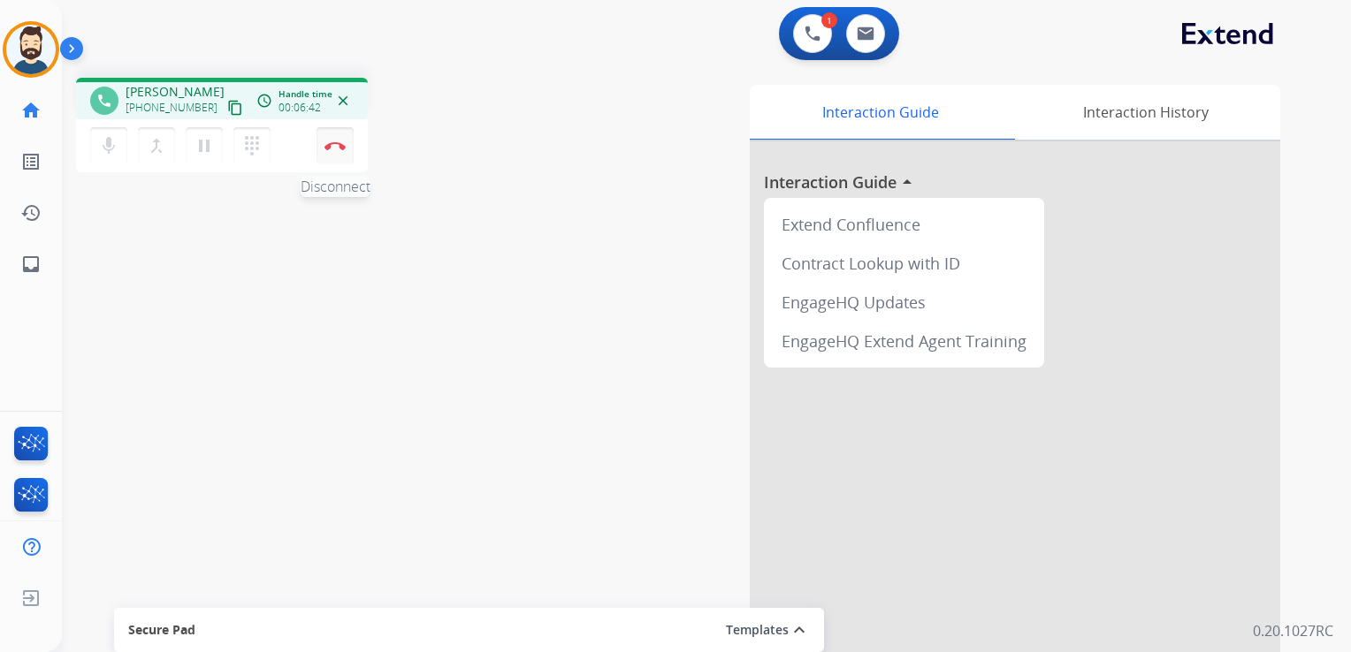
click at [344, 149] on img at bounding box center [334, 145] width 21 height 9
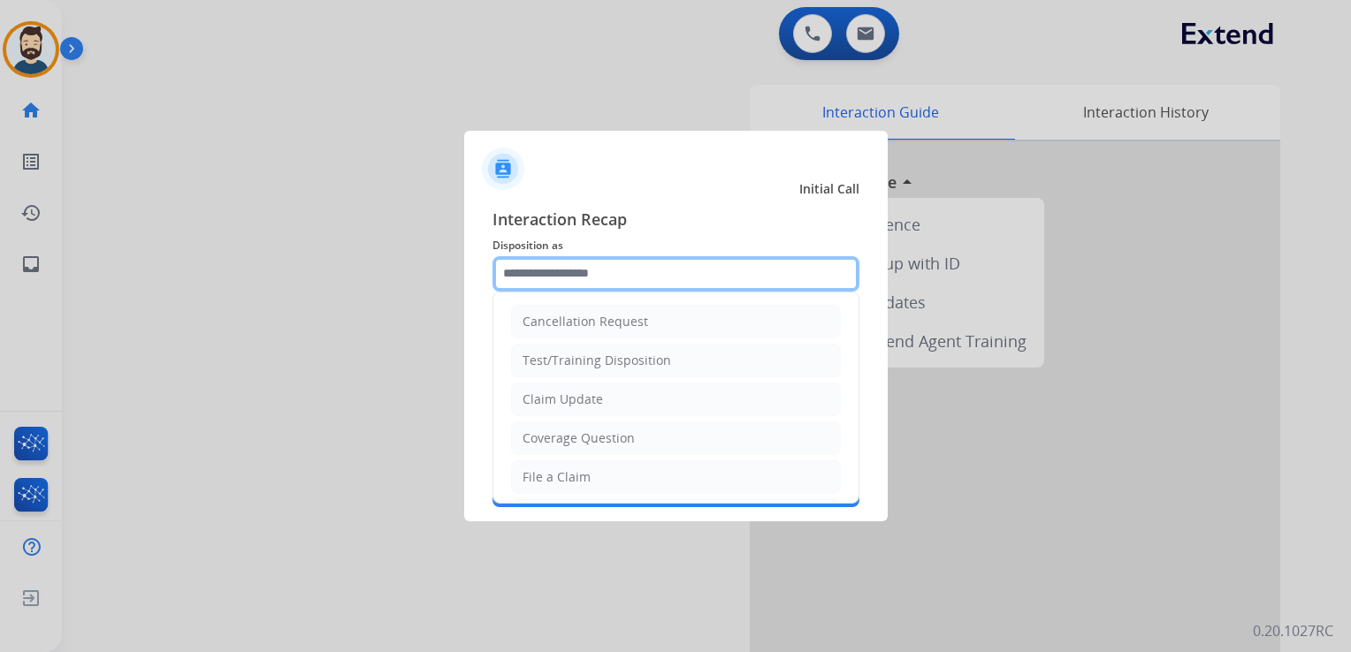
click at [573, 264] on input "text" at bounding box center [675, 273] width 367 height 35
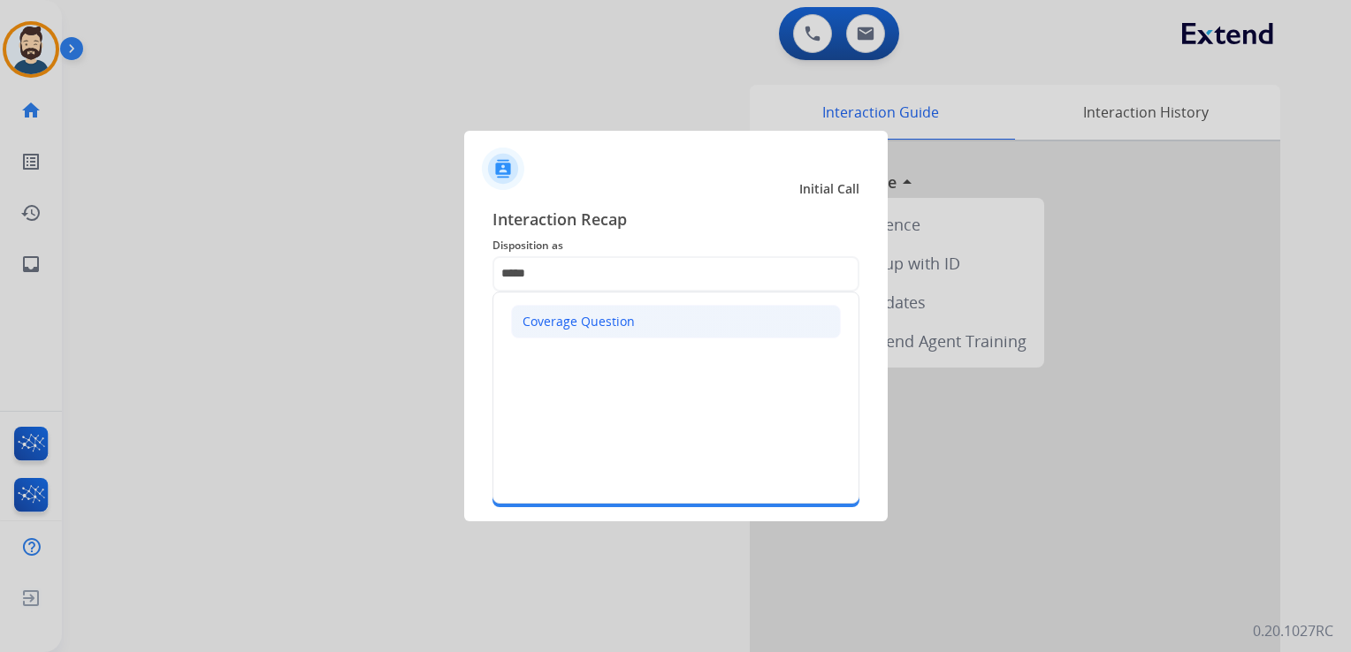
click at [551, 327] on div "Coverage Question" at bounding box center [578, 322] width 112 height 18
type input "**********"
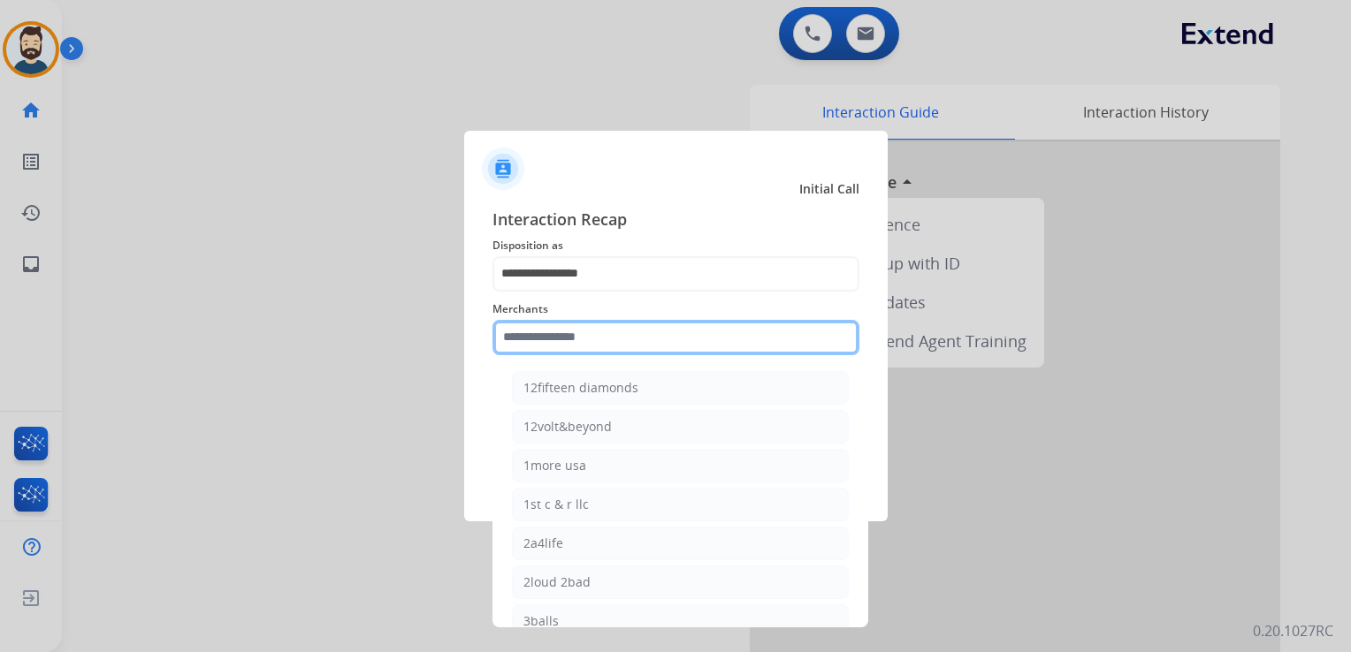
click at [552, 341] on input "text" at bounding box center [675, 337] width 367 height 35
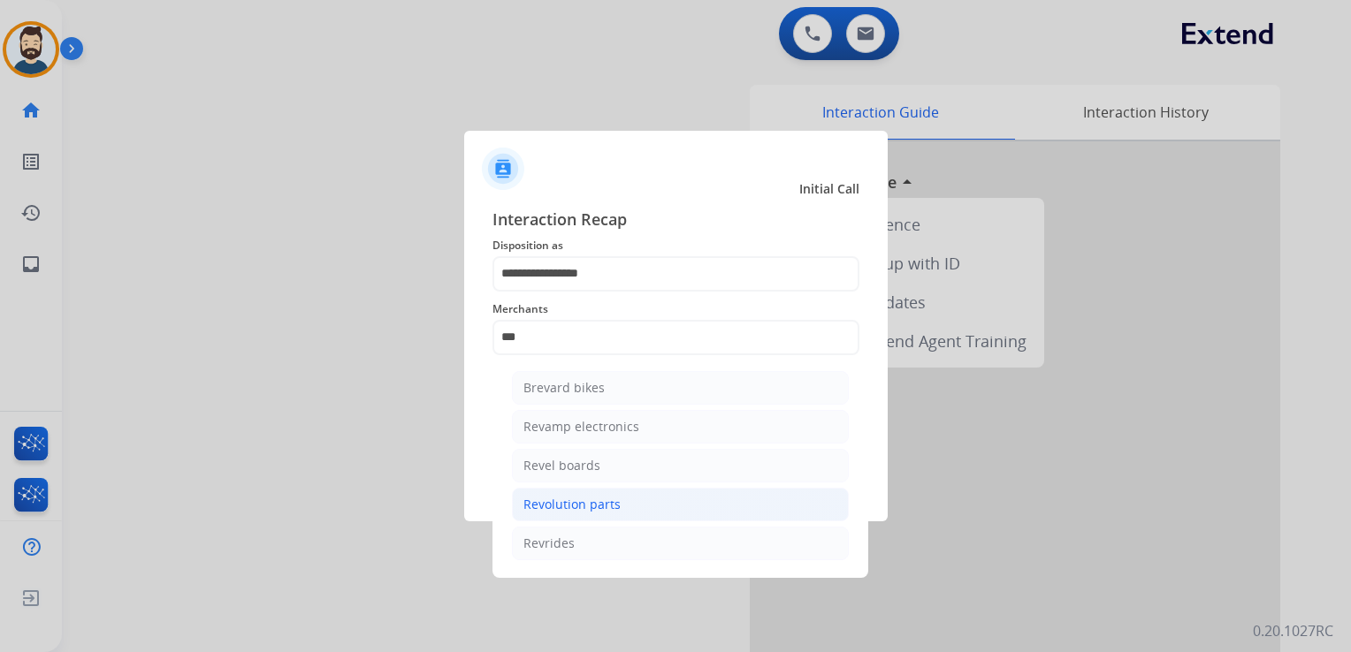
click at [580, 505] on div "Revolution parts" at bounding box center [571, 505] width 97 height 18
type input "**********"
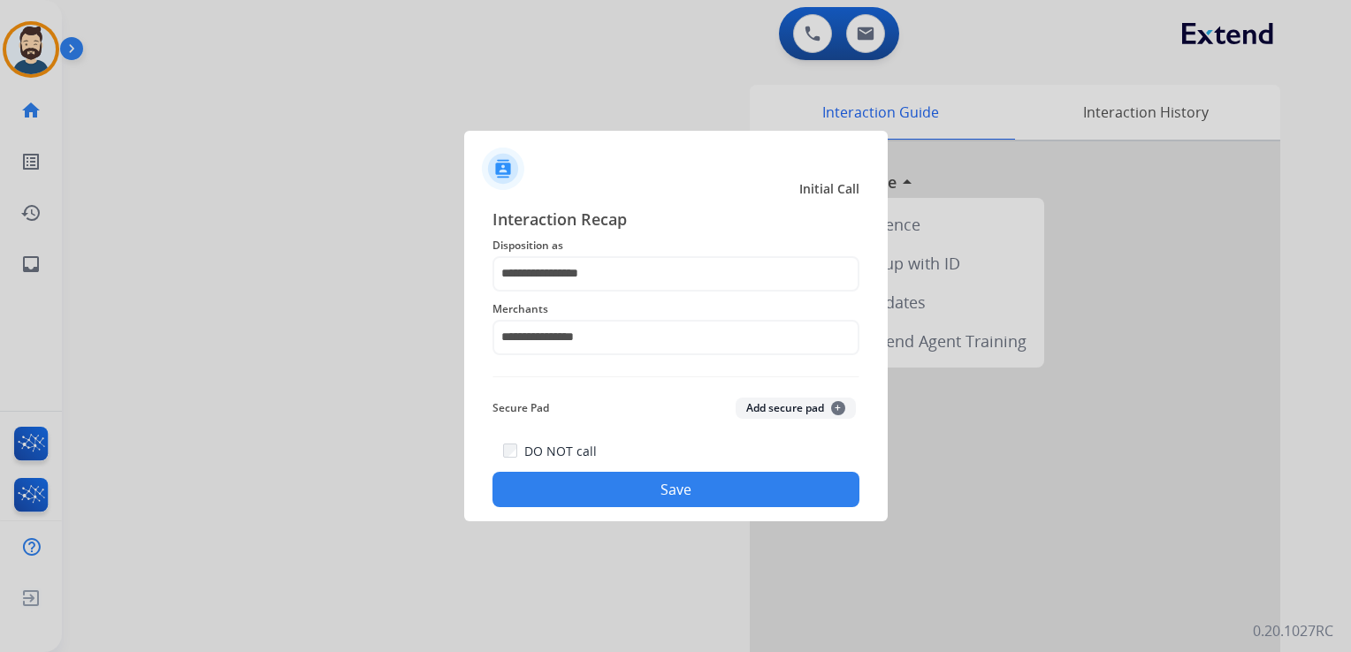
click at [636, 486] on button "Save" at bounding box center [675, 489] width 367 height 35
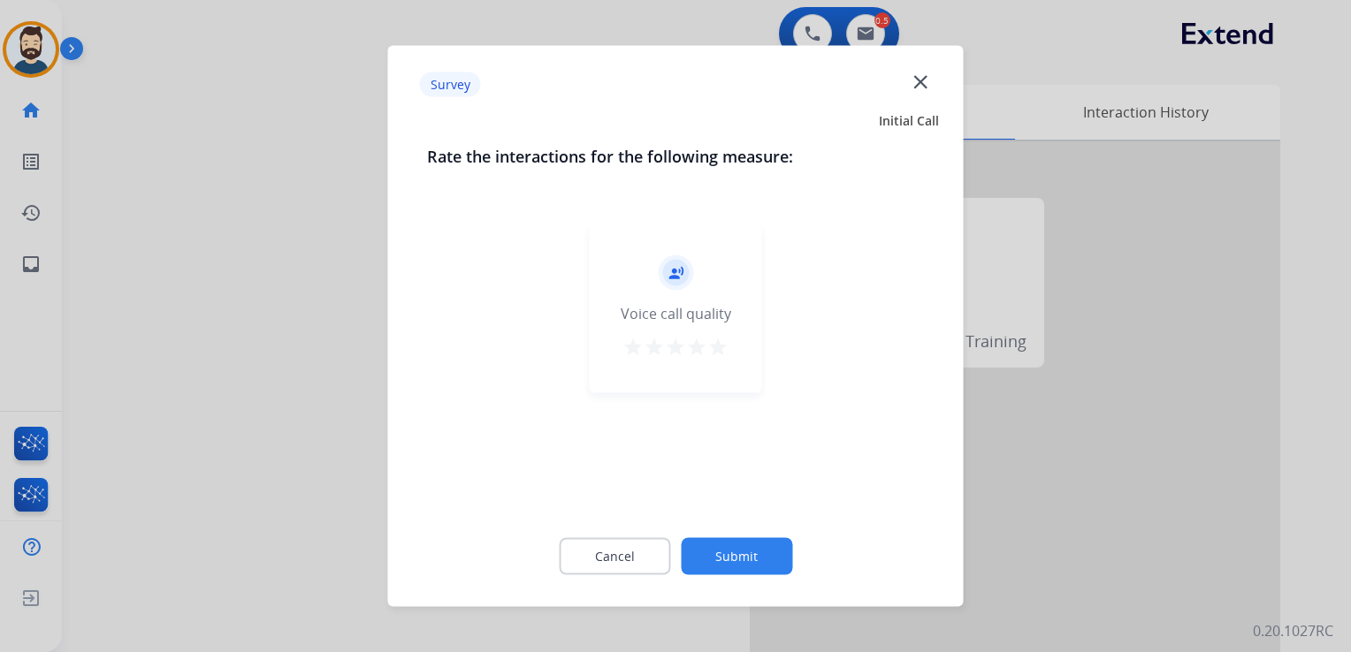
click at [716, 348] on mat-icon "star" at bounding box center [717, 347] width 21 height 21
drag, startPoint x: 707, startPoint y: 596, endPoint x: 722, endPoint y: 577, distance: 23.9
click at [709, 596] on div "Survey close Initial Call Rate the interactions for the following measure: reco…" at bounding box center [675, 326] width 575 height 561
click at [732, 557] on button "Submit" at bounding box center [736, 556] width 111 height 37
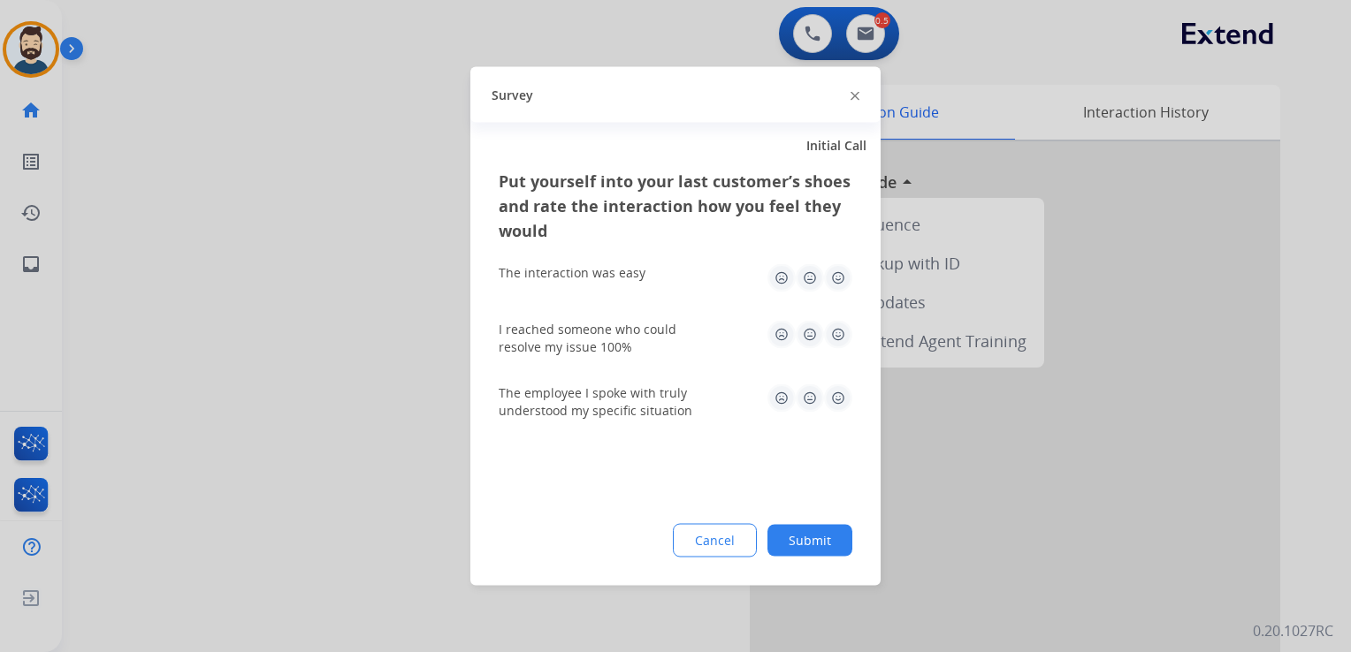
click at [837, 278] on img at bounding box center [838, 278] width 28 height 28
drag, startPoint x: 835, startPoint y: 324, endPoint x: 834, endPoint y: 352, distance: 28.3
click at [834, 324] on img at bounding box center [838, 335] width 28 height 28
click at [838, 397] on img at bounding box center [838, 399] width 28 height 28
click at [813, 545] on button "Submit" at bounding box center [809, 541] width 85 height 32
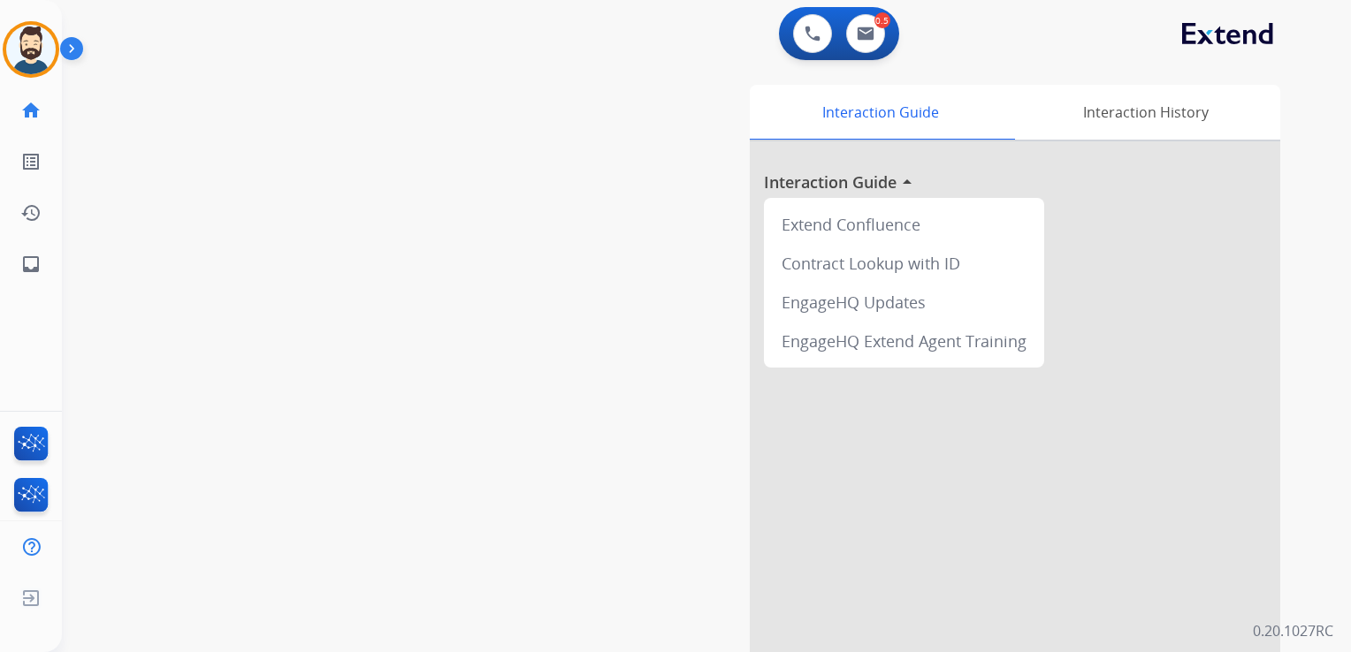
click at [134, 222] on div "swap_horiz Break voice bridge close_fullscreen Connect 3-Way Call merge_type Se…" at bounding box center [685, 432] width 1246 height 737
click at [27, 265] on mat-icon "inbox" at bounding box center [30, 264] width 21 height 21
select select "**********"
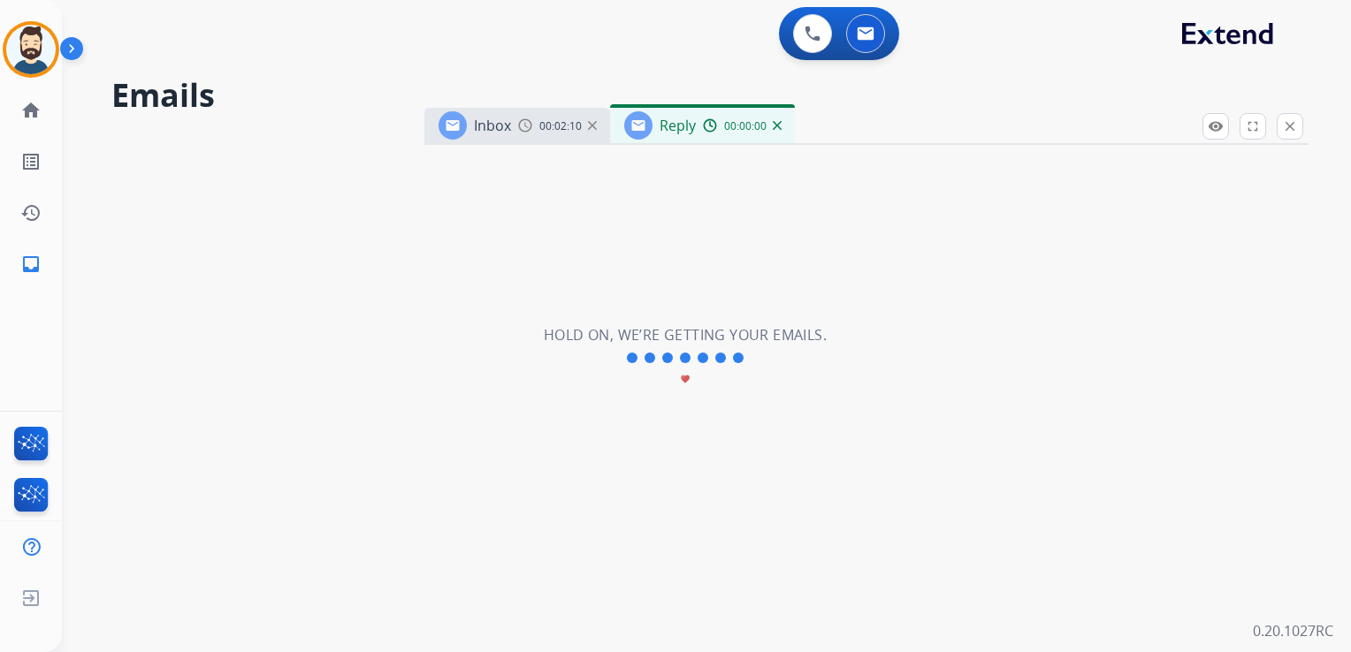
select select "**********"
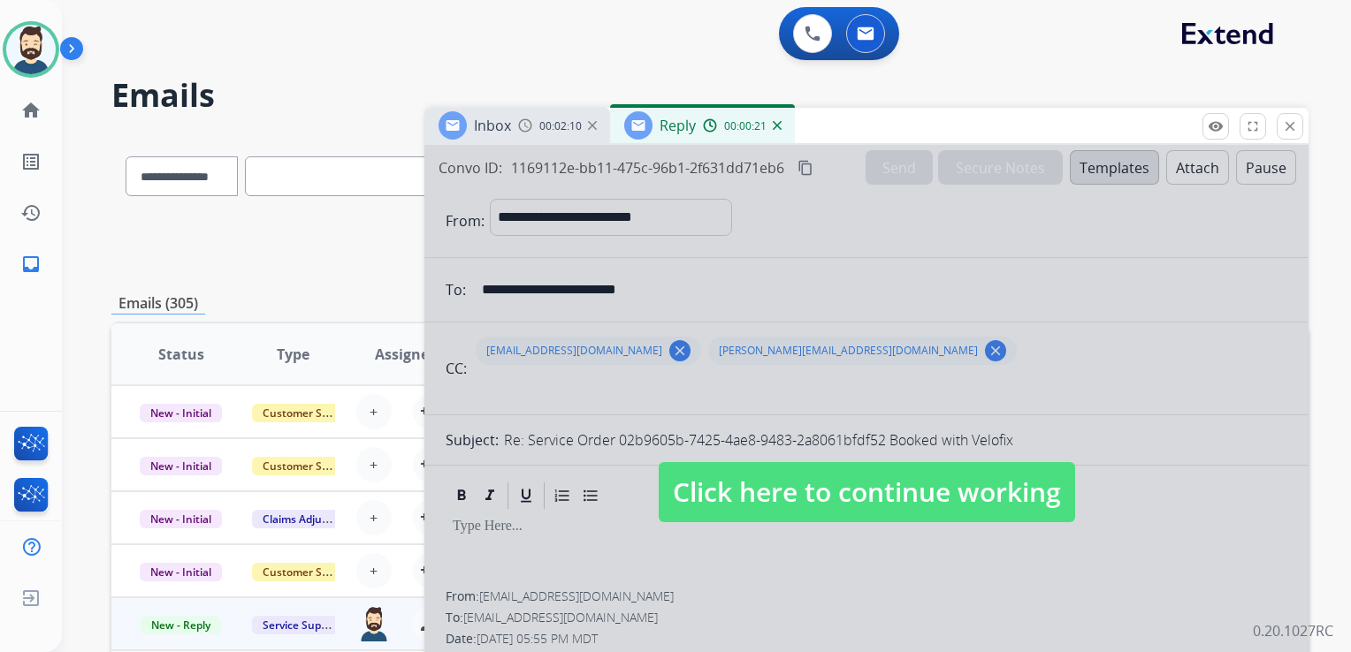
drag, startPoint x: 749, startPoint y: 473, endPoint x: 754, endPoint y: 412, distance: 61.2
click at [749, 469] on span "Click here to continue working" at bounding box center [867, 492] width 416 height 60
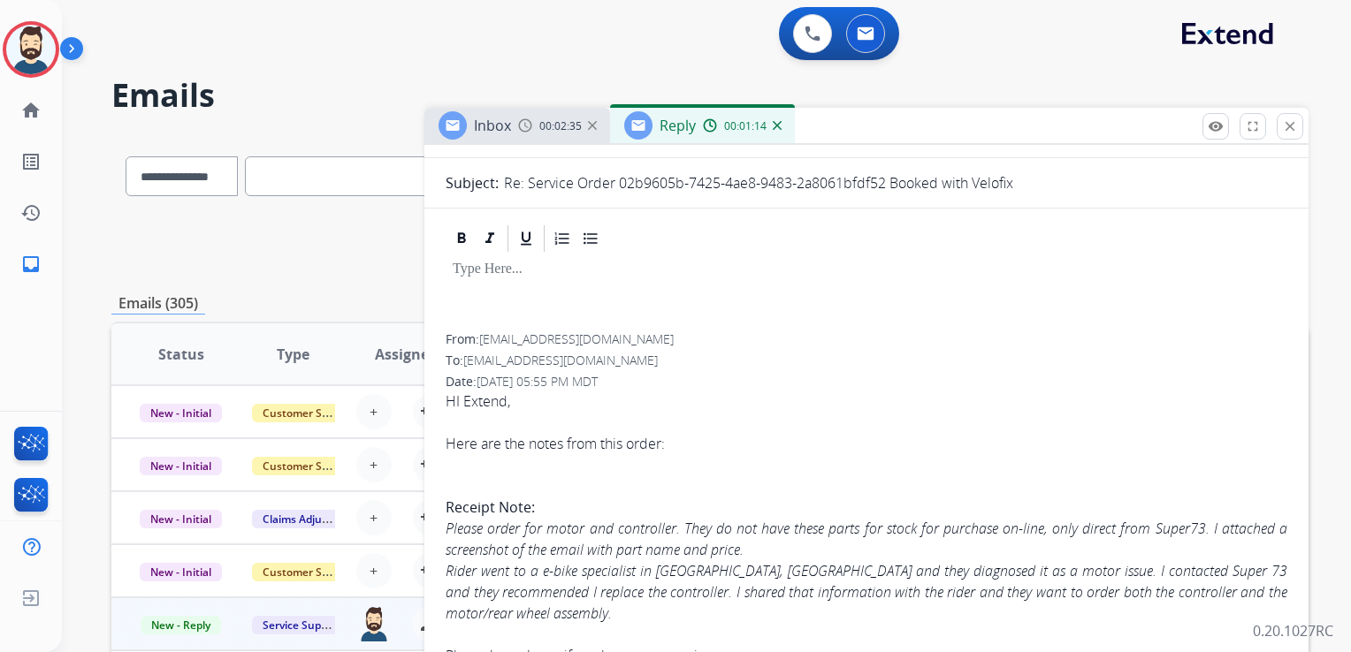
scroll to position [354, 0]
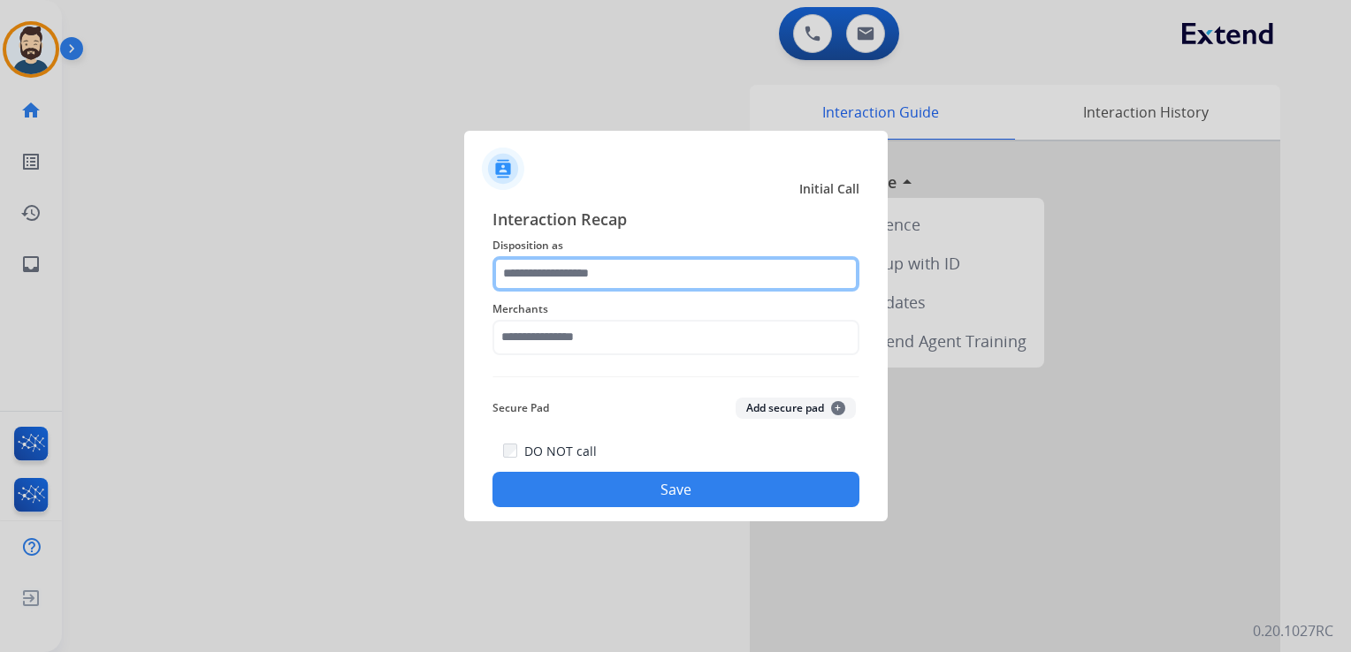
click at [588, 268] on input "text" at bounding box center [675, 273] width 367 height 35
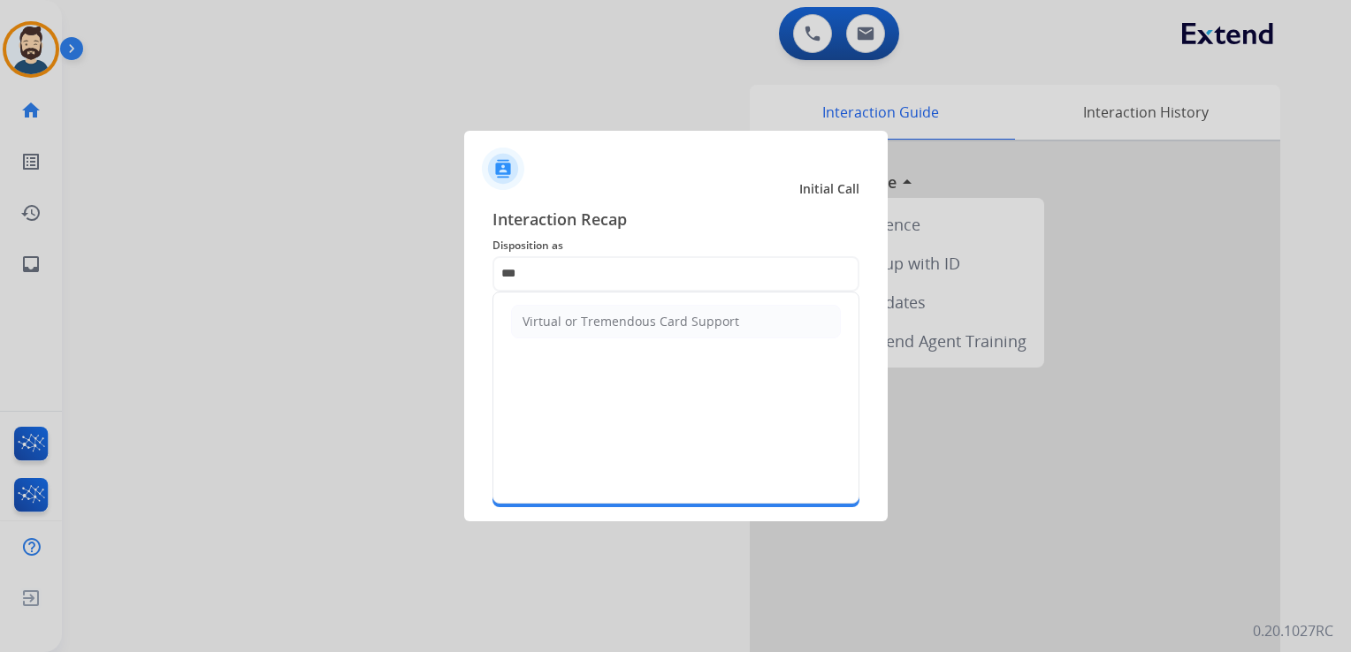
click at [605, 325] on div "Virtual or Tremendous Card Support" at bounding box center [630, 322] width 217 height 18
type input "**********"
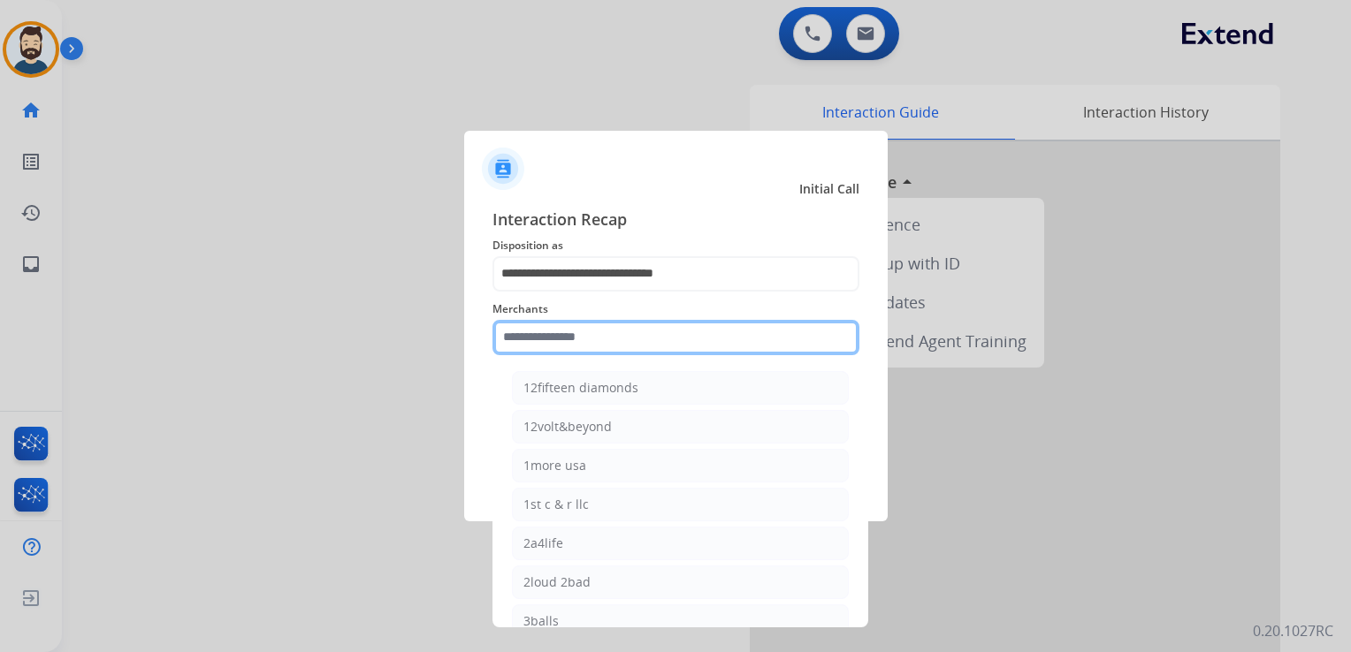
click at [598, 338] on input "text" at bounding box center [675, 337] width 367 height 35
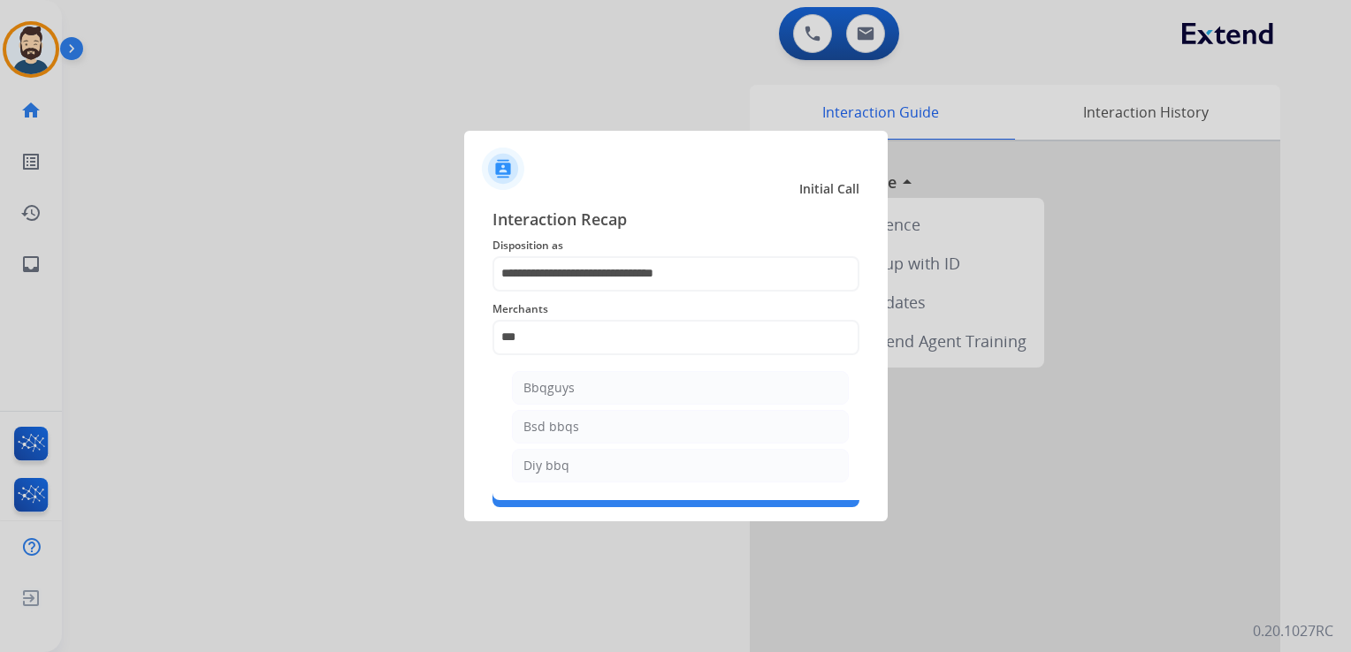
drag, startPoint x: 590, startPoint y: 385, endPoint x: 580, endPoint y: 391, distance: 11.1
click at [587, 385] on li "Bbqguys" at bounding box center [680, 388] width 337 height 34
type input "*******"
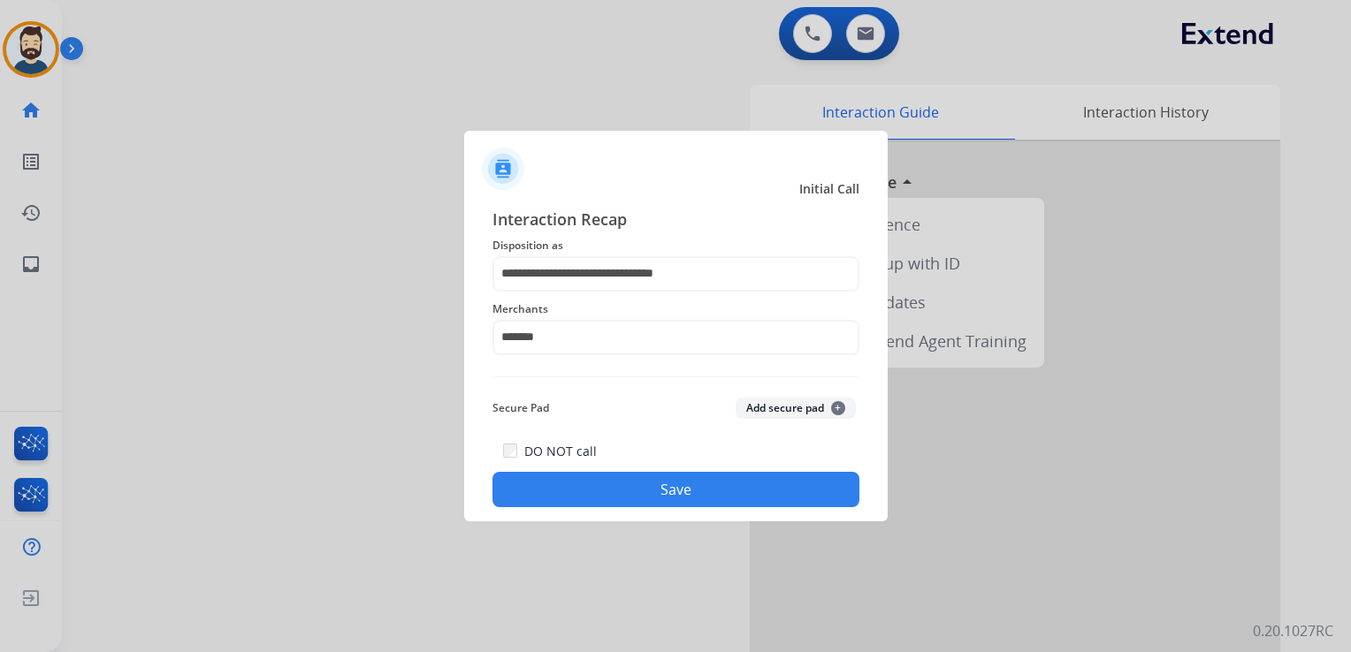
click at [696, 489] on button "Save" at bounding box center [675, 489] width 367 height 35
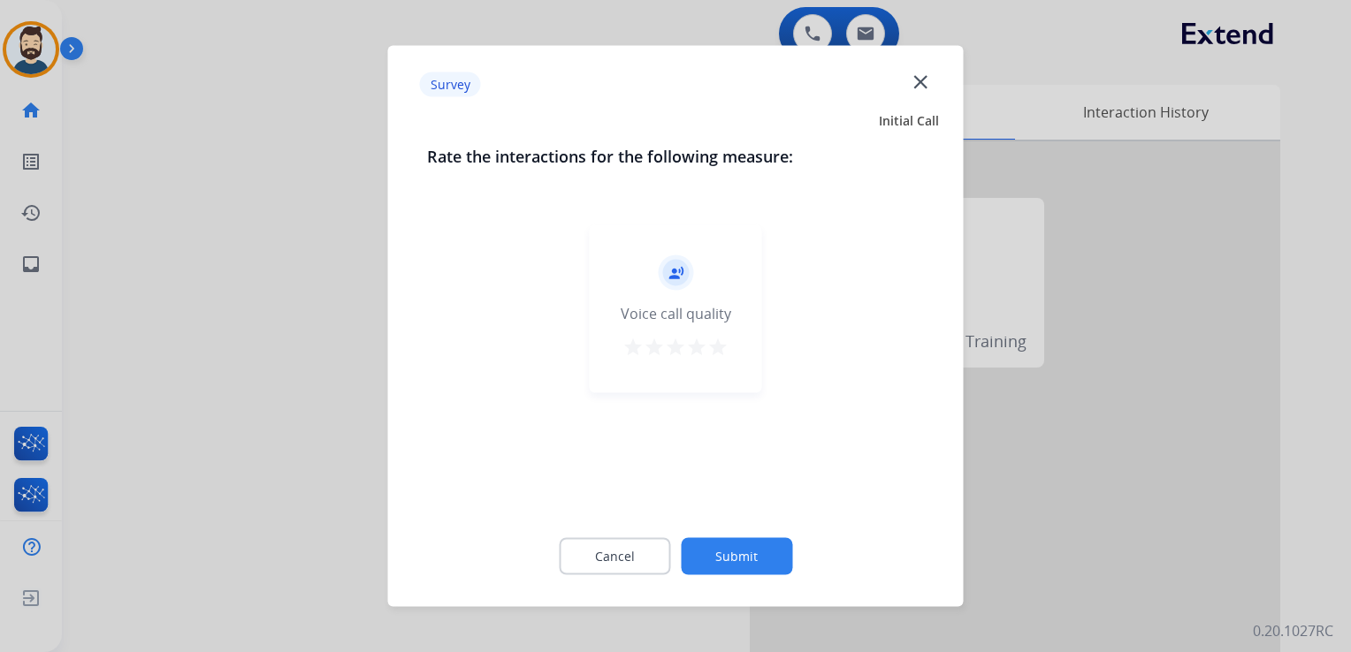
click at [716, 338] on mat-icon "star" at bounding box center [717, 347] width 21 height 21
click at [724, 560] on button "Submit" at bounding box center [736, 556] width 111 height 37
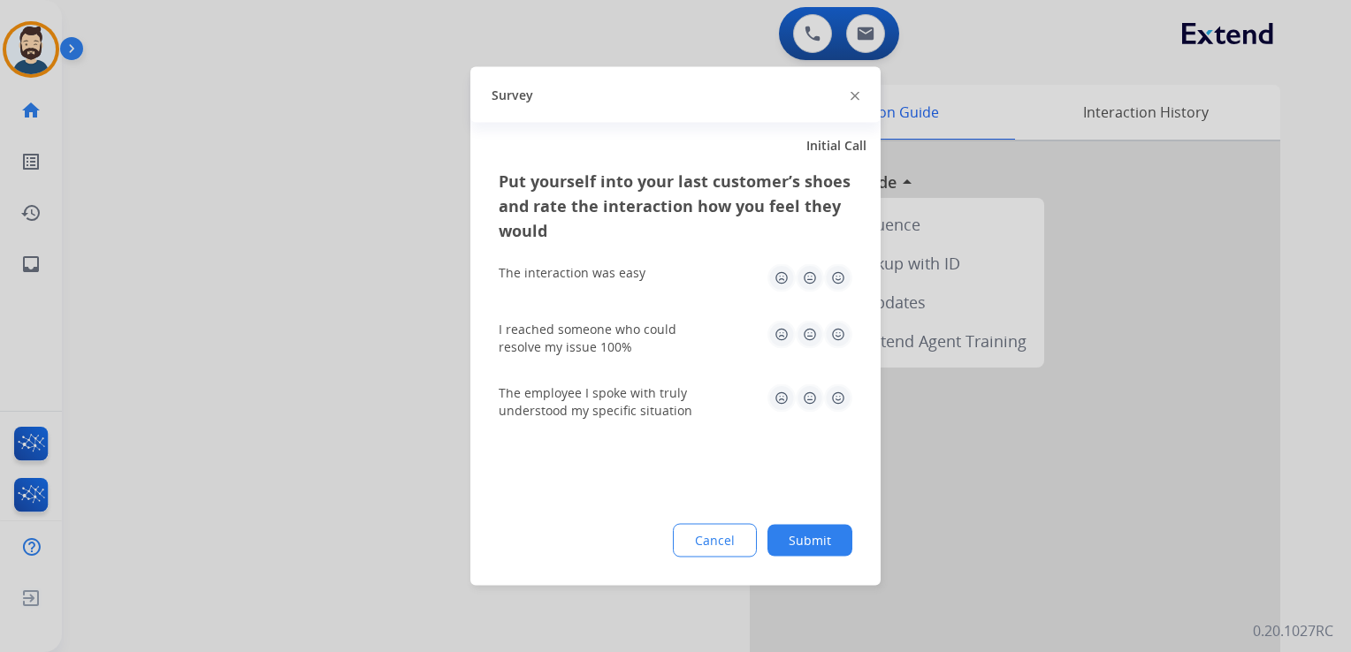
click at [838, 278] on img at bounding box center [838, 278] width 28 height 28
click at [841, 331] on img at bounding box center [838, 335] width 28 height 28
drag, startPoint x: 841, startPoint y: 398, endPoint x: 826, endPoint y: 453, distance: 57.5
click at [840, 399] on img at bounding box center [838, 399] width 28 height 28
click at [802, 533] on button "Submit" at bounding box center [809, 541] width 85 height 32
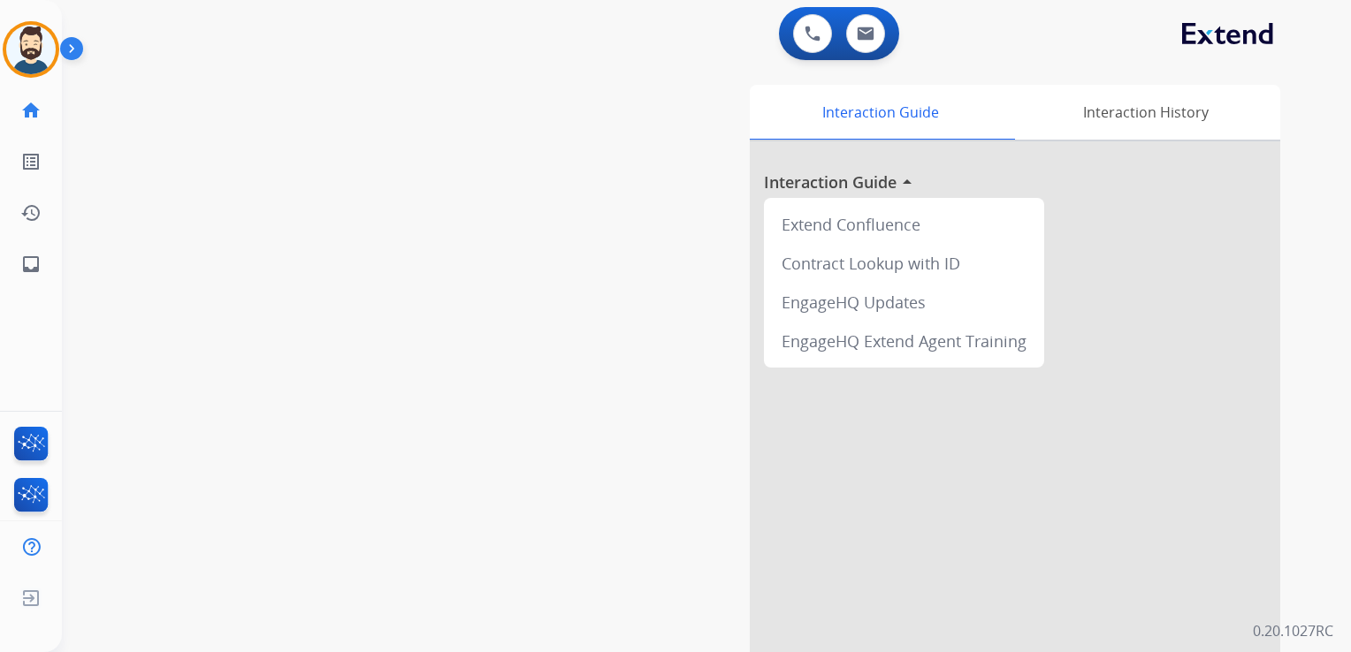
click at [289, 283] on div "swap_horiz Break voice bridge close_fullscreen Connect 3-Way Call merge_type Se…" at bounding box center [685, 432] width 1246 height 737
click at [30, 264] on mat-icon "inbox" at bounding box center [30, 264] width 21 height 21
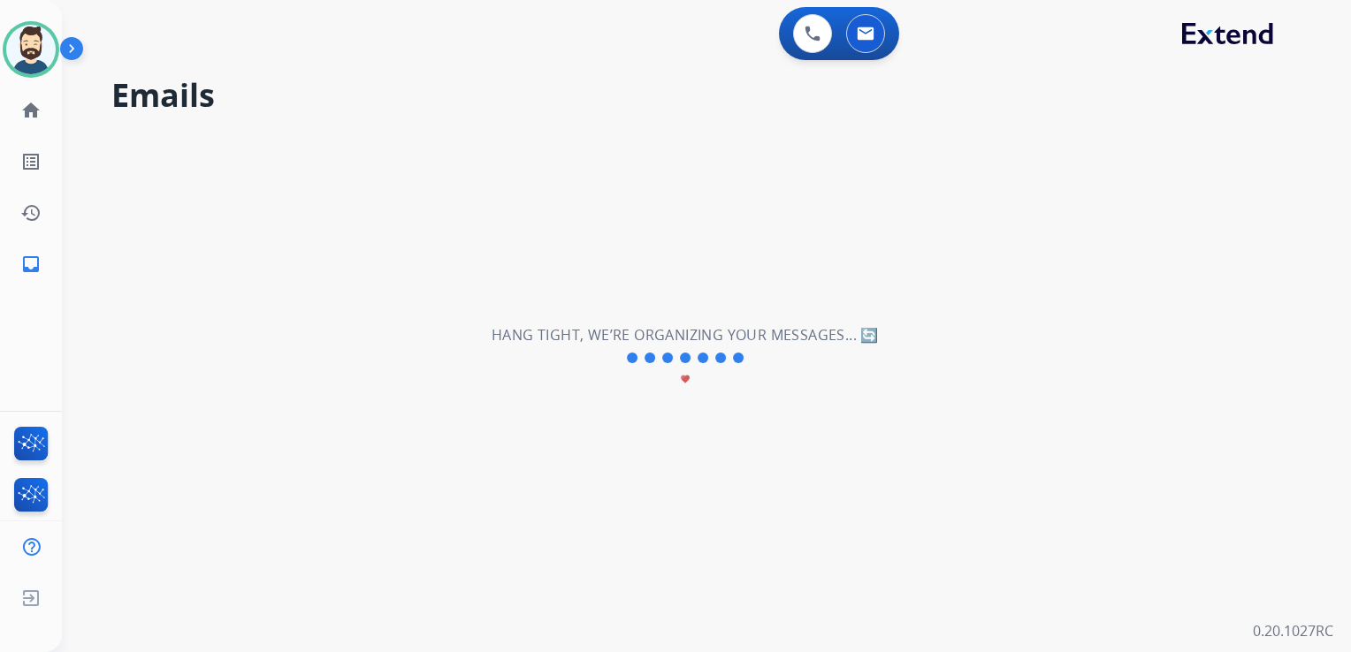
click at [453, 95] on h2 "Emails" at bounding box center [709, 95] width 1197 height 35
drag, startPoint x: 28, startPoint y: 274, endPoint x: 44, endPoint y: 253, distance: 26.5
click at [28, 276] on link "inbox Emails" at bounding box center [31, 265] width 50 height 50
click at [26, 264] on mat-icon "inbox" at bounding box center [30, 264] width 21 height 21
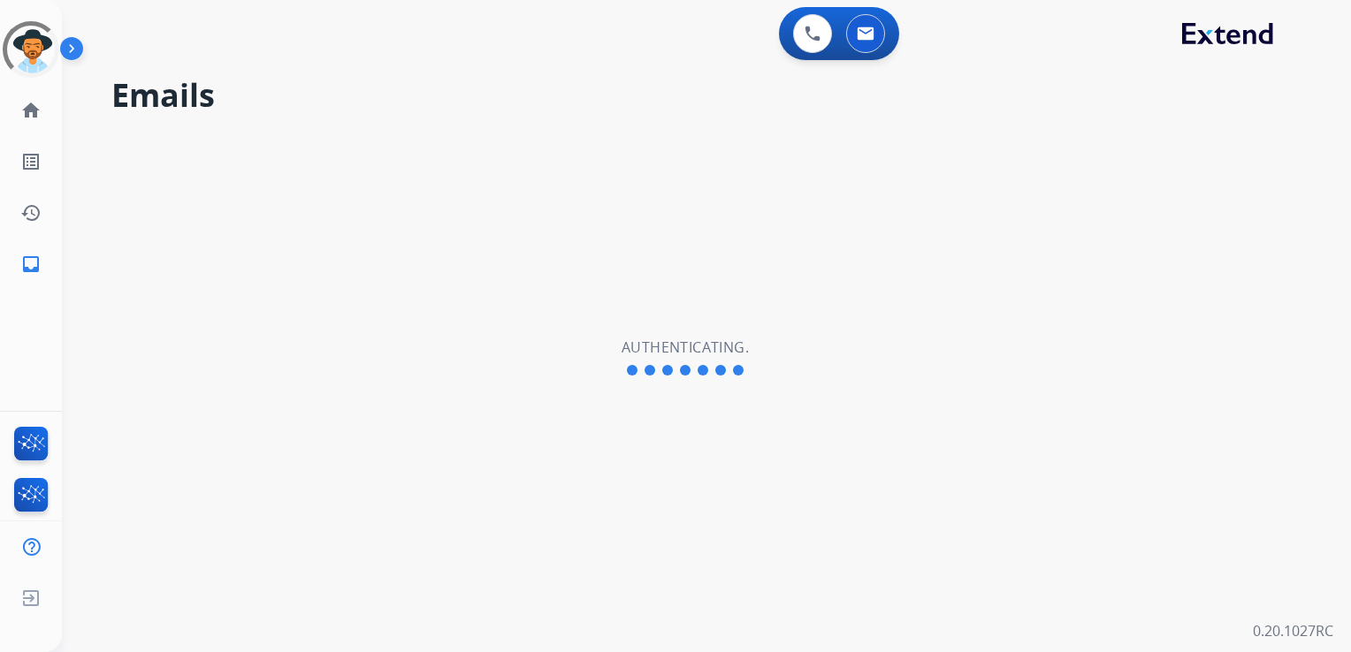
select select "**********"
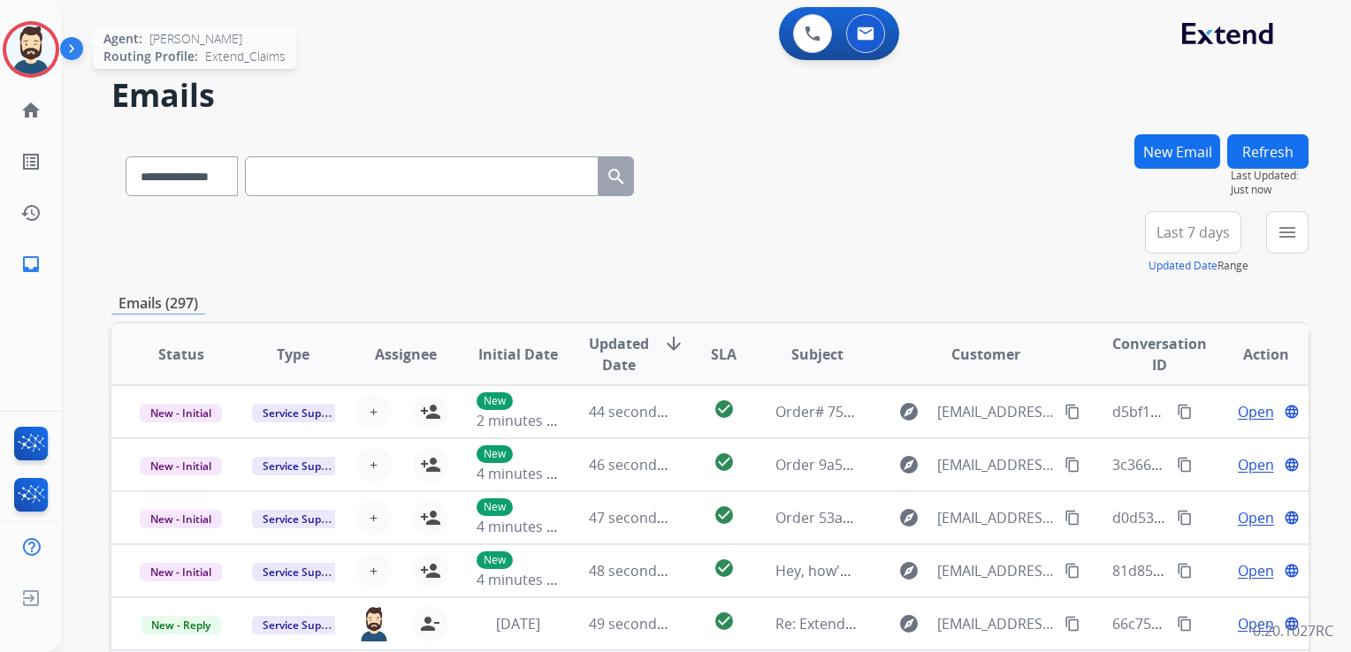
click at [18, 49] on img at bounding box center [31, 50] width 50 height 50
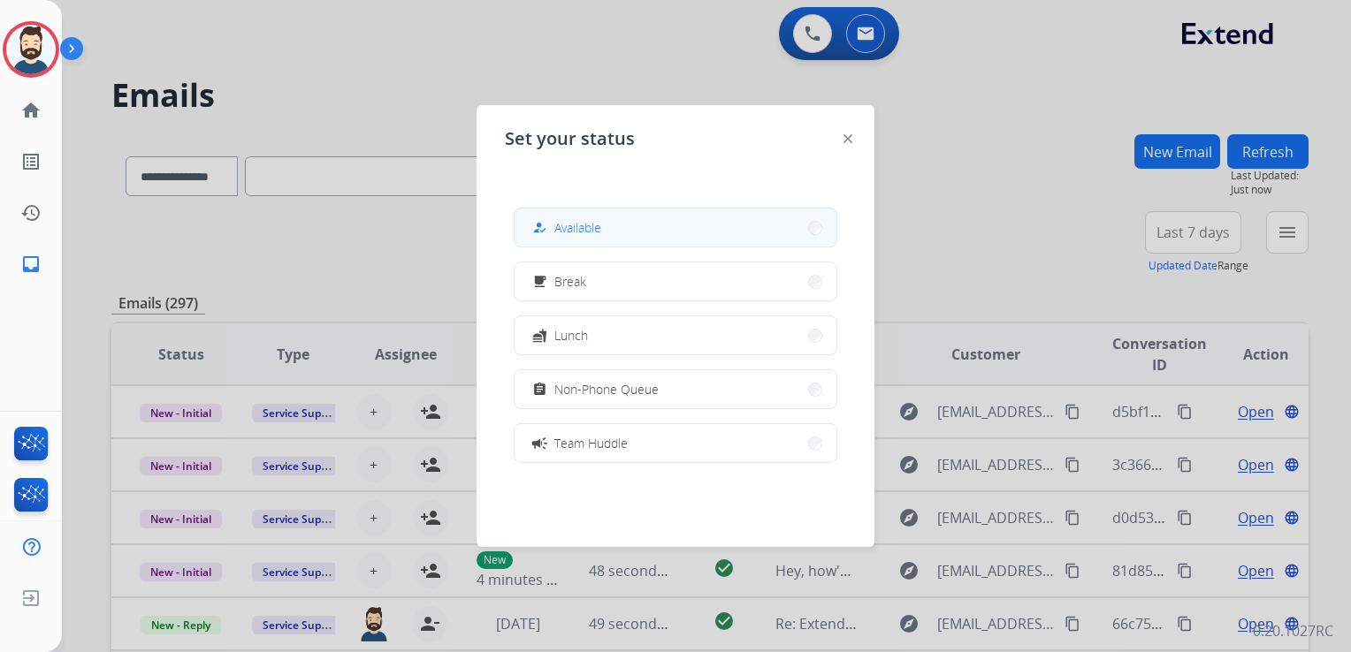
click at [599, 233] on span "Available" at bounding box center [577, 227] width 47 height 19
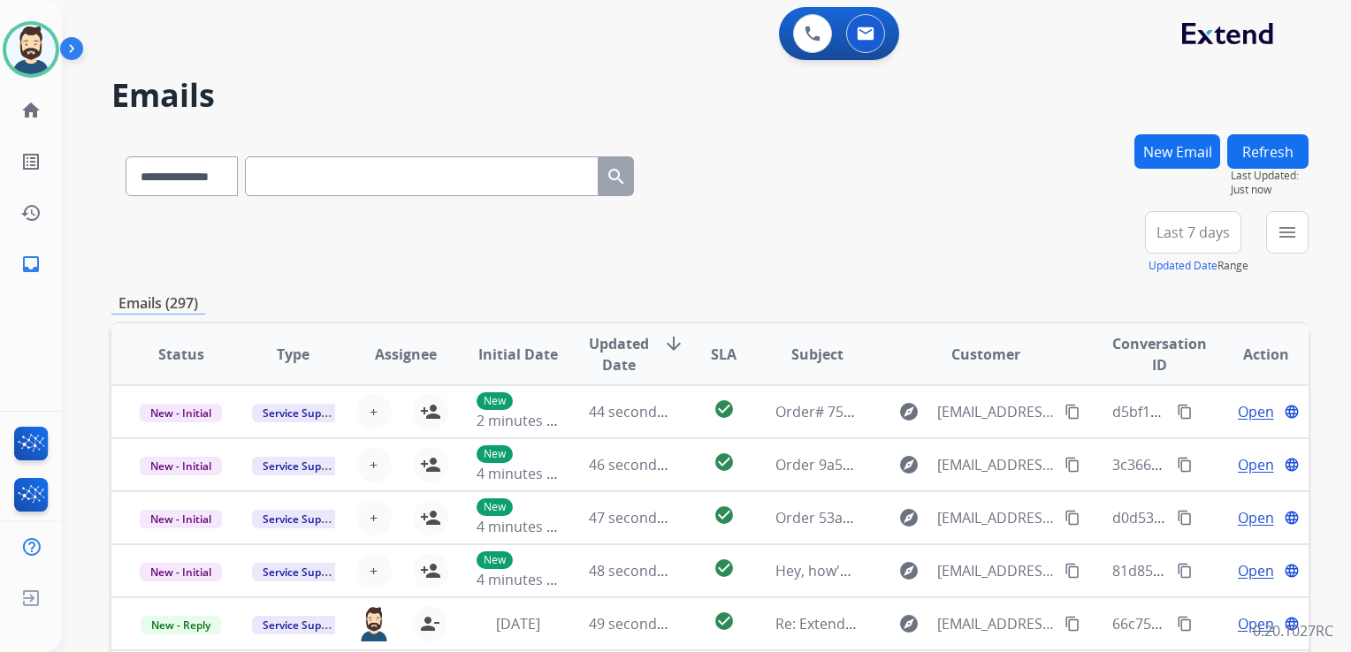
drag, startPoint x: 666, startPoint y: 240, endPoint x: 697, endPoint y: 246, distance: 32.4
click at [668, 242] on div "**********" at bounding box center [709, 243] width 1197 height 64
click at [1177, 156] on button "New Email" at bounding box center [1177, 151] width 86 height 34
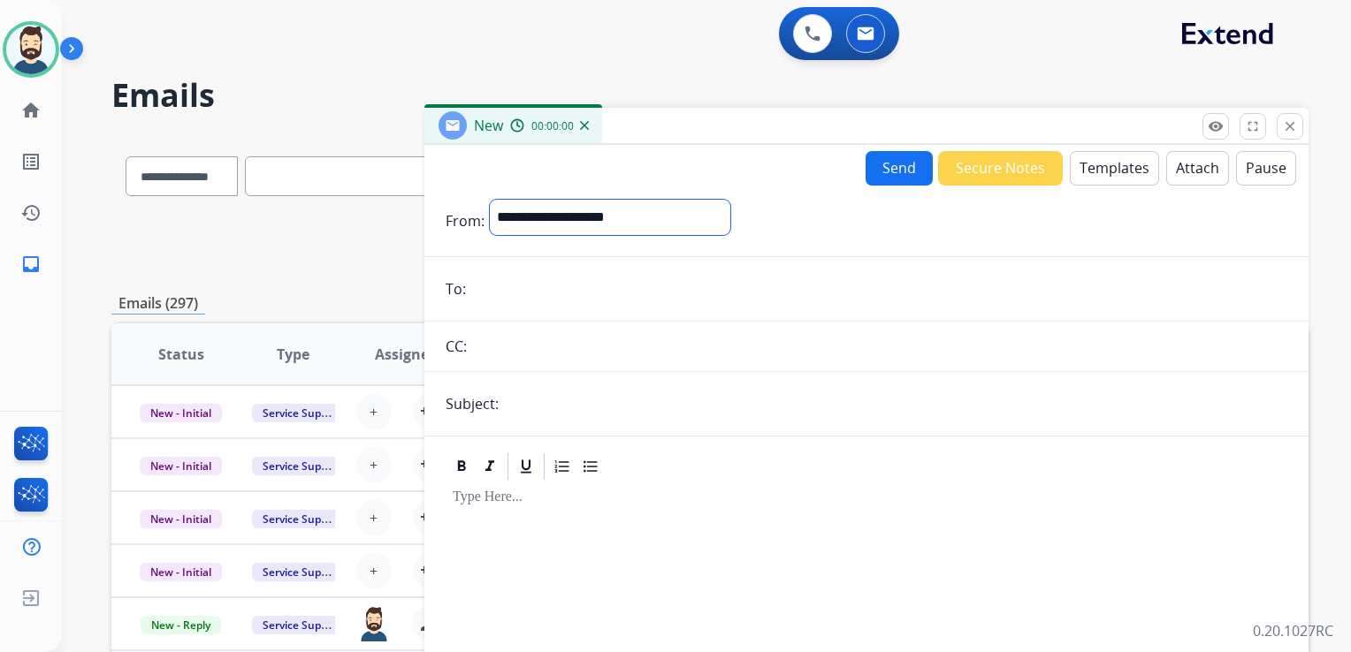
drag, startPoint x: 562, startPoint y: 220, endPoint x: 548, endPoint y: 228, distance: 16.2
click at [562, 219] on select "**********" at bounding box center [610, 217] width 240 height 35
select select "**********"
click at [490, 200] on select "**********" at bounding box center [610, 217] width 240 height 35
click at [543, 291] on input "email" at bounding box center [879, 290] width 816 height 35
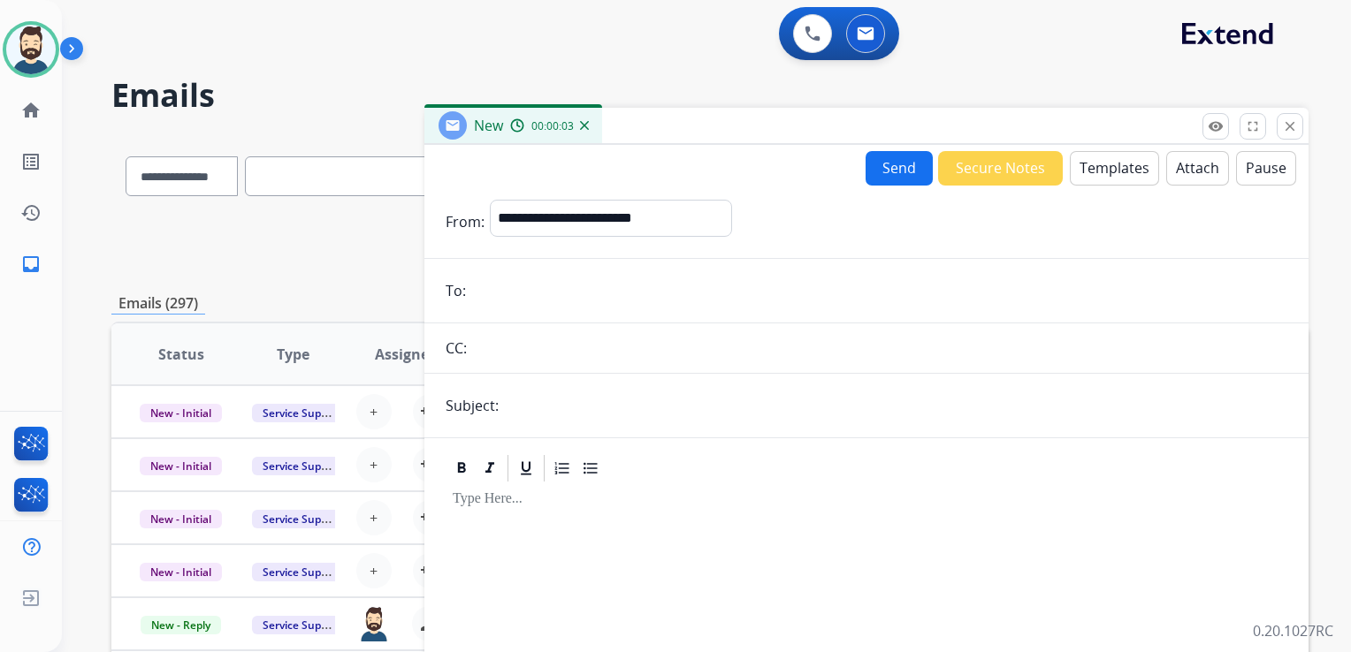
paste input "**********"
type input "**********"
click at [570, 400] on input "text" at bounding box center [895, 405] width 783 height 35
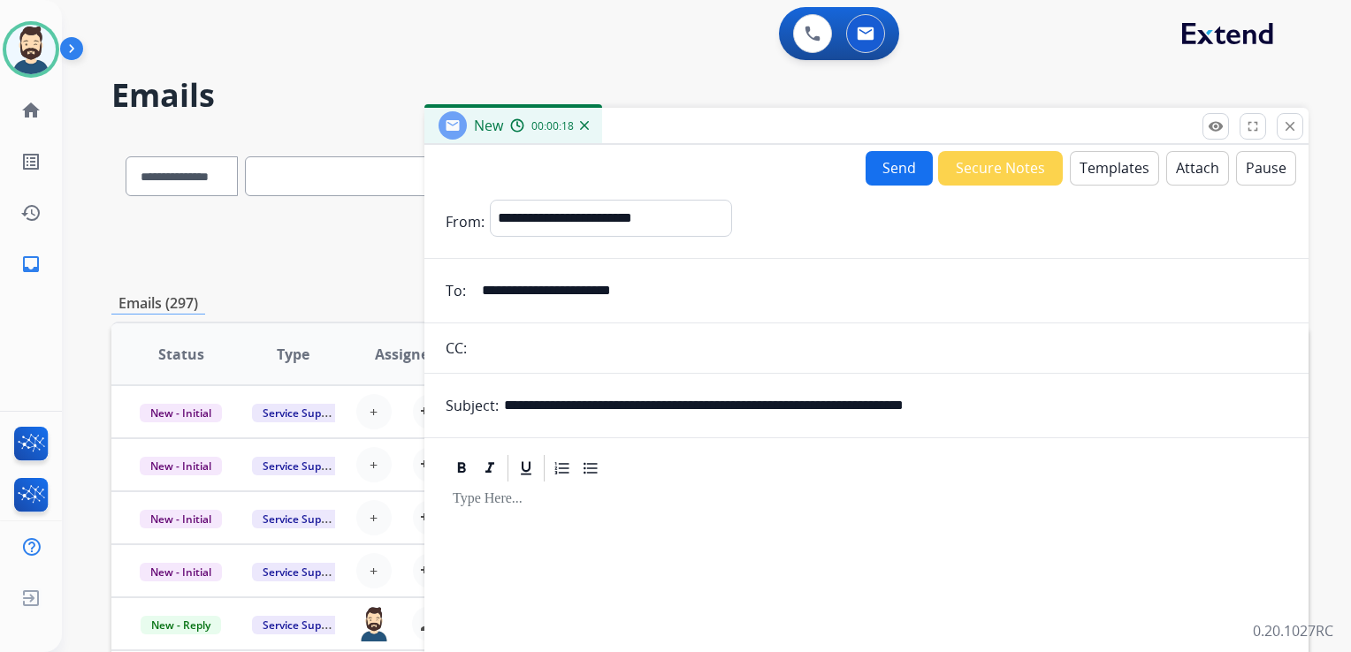
drag, startPoint x: 603, startPoint y: 400, endPoint x: 672, endPoint y: 405, distance: 69.2
click at [672, 405] on input "**********" at bounding box center [895, 405] width 783 height 35
paste input "***"
drag, startPoint x: 803, startPoint y: 406, endPoint x: 1033, endPoint y: 389, distance: 231.3
click at [1033, 389] on input "**********" at bounding box center [895, 405] width 783 height 35
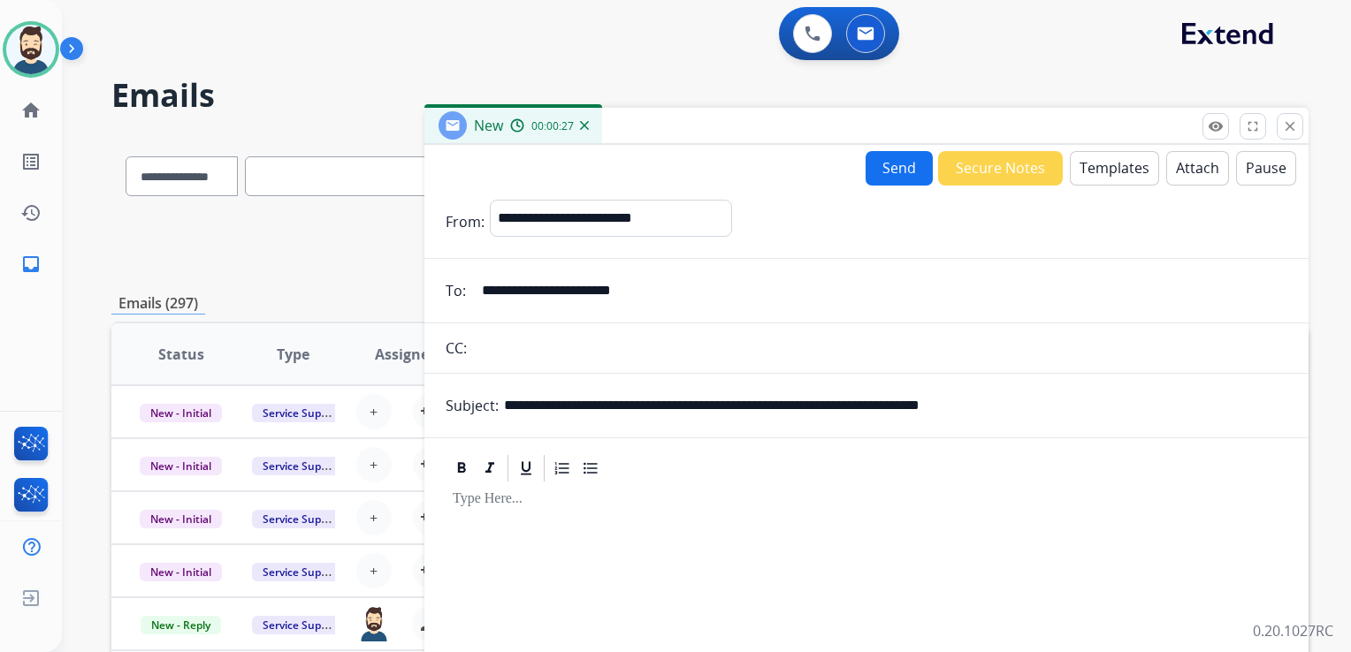
paste input "text"
type input "**********"
click at [582, 524] on div at bounding box center [867, 635] width 842 height 303
click at [1087, 175] on button "Templates" at bounding box center [1114, 168] width 89 height 34
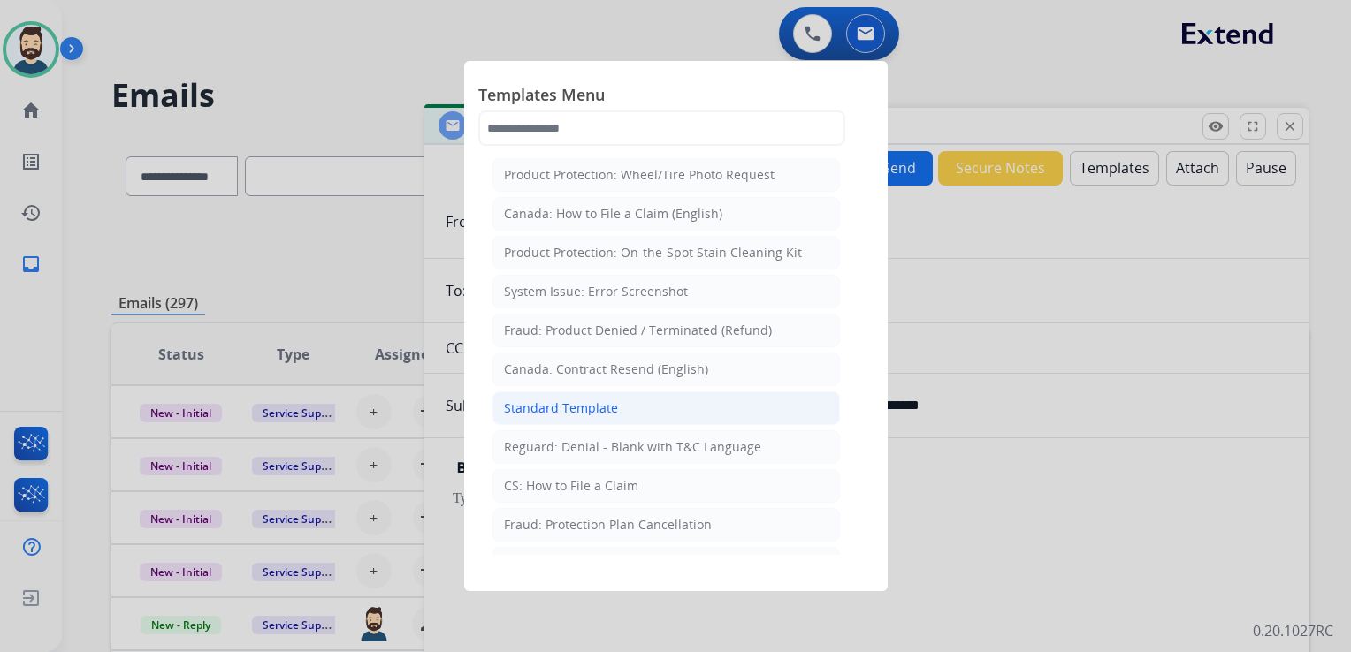
click at [558, 408] on div "Standard Template" at bounding box center [561, 409] width 114 height 18
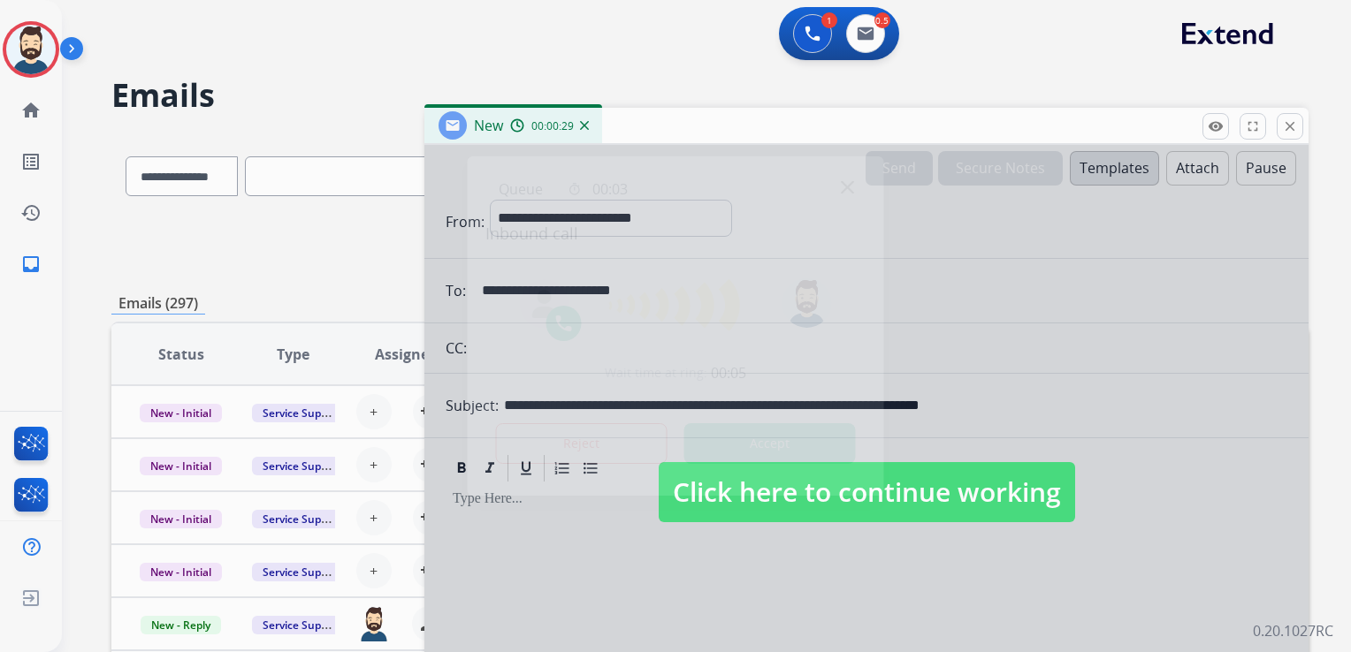
click at [762, 433] on button "Accept" at bounding box center [769, 443] width 171 height 41
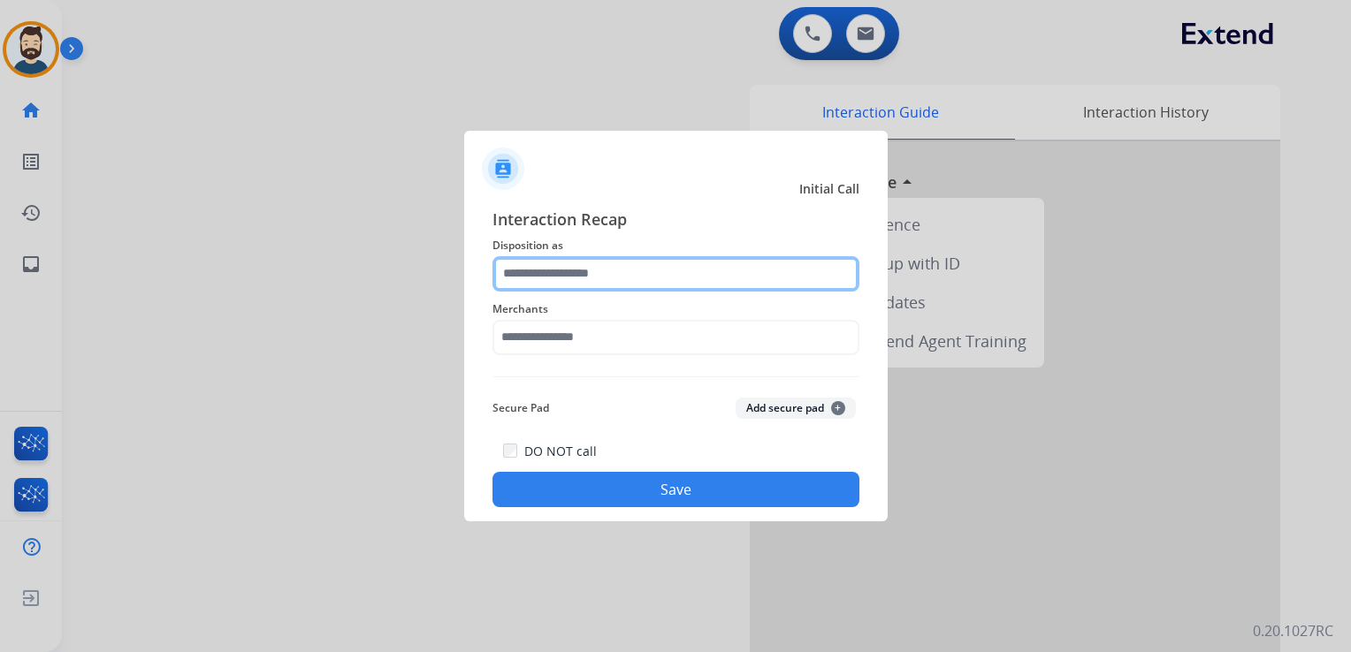
click at [586, 256] on input "text" at bounding box center [675, 273] width 367 height 35
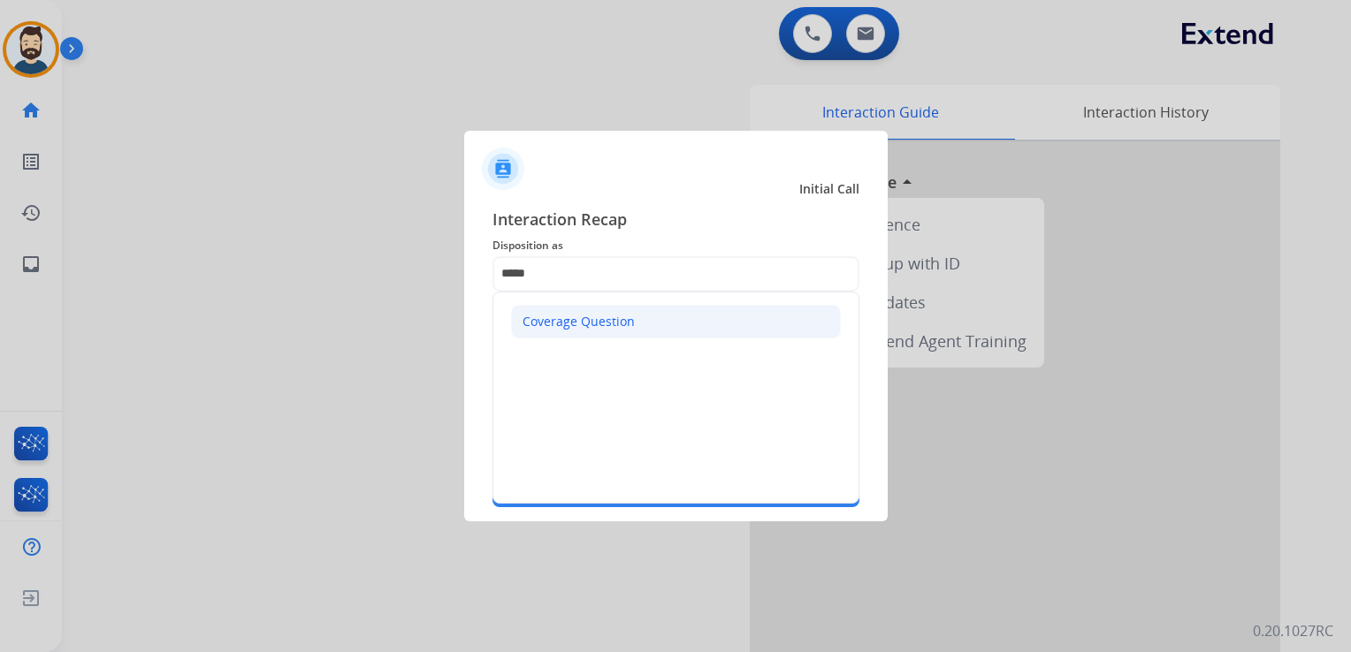
click at [604, 321] on div "Coverage Question" at bounding box center [578, 322] width 112 height 18
type input "**********"
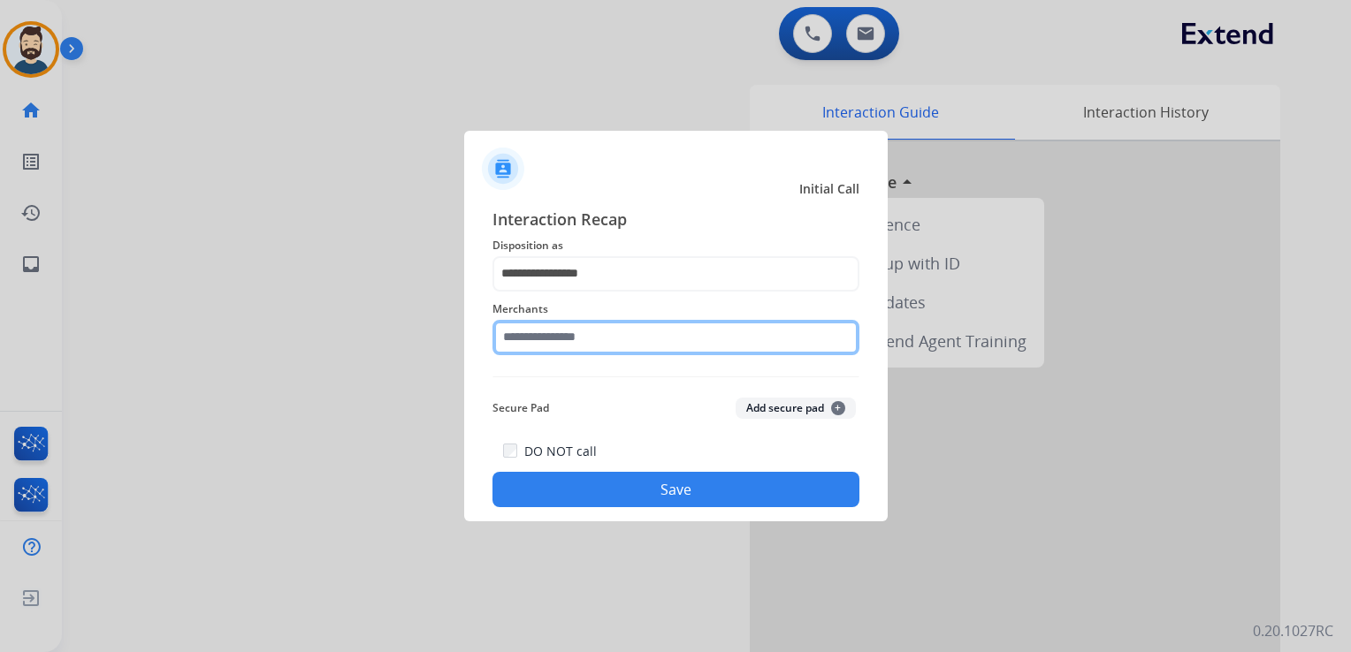
click at [579, 331] on input "text" at bounding box center [675, 337] width 367 height 35
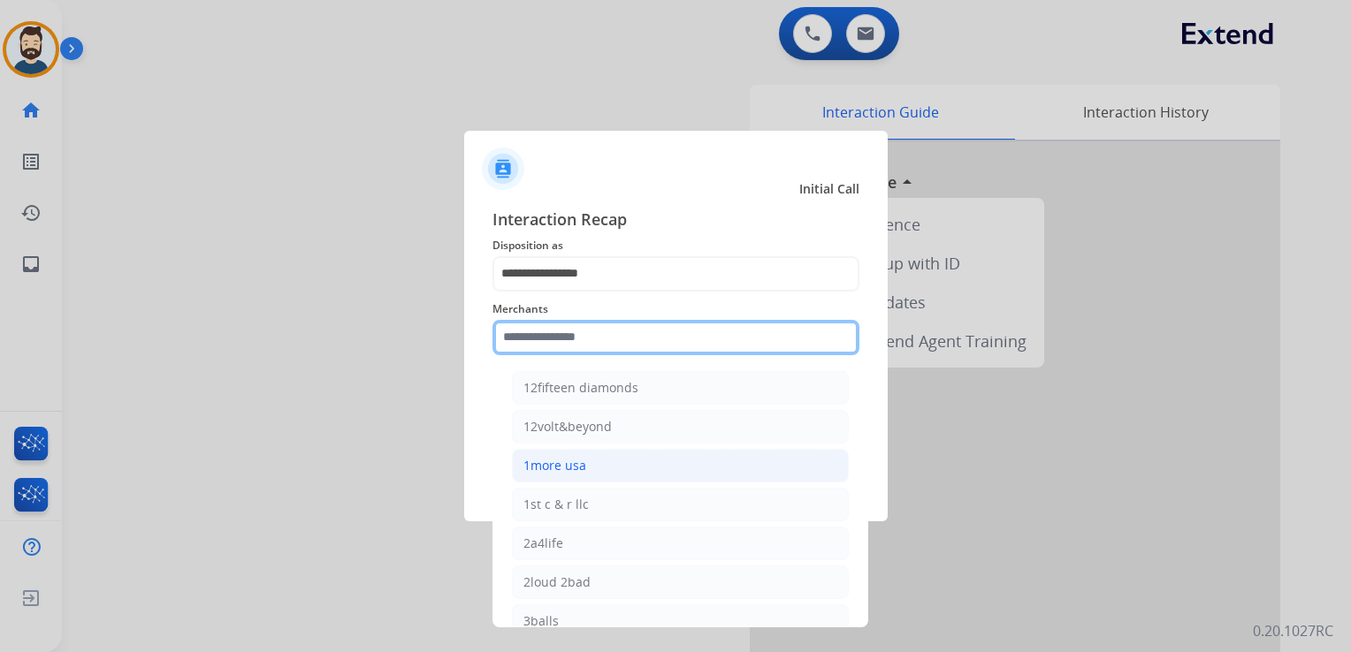
paste input "**********"
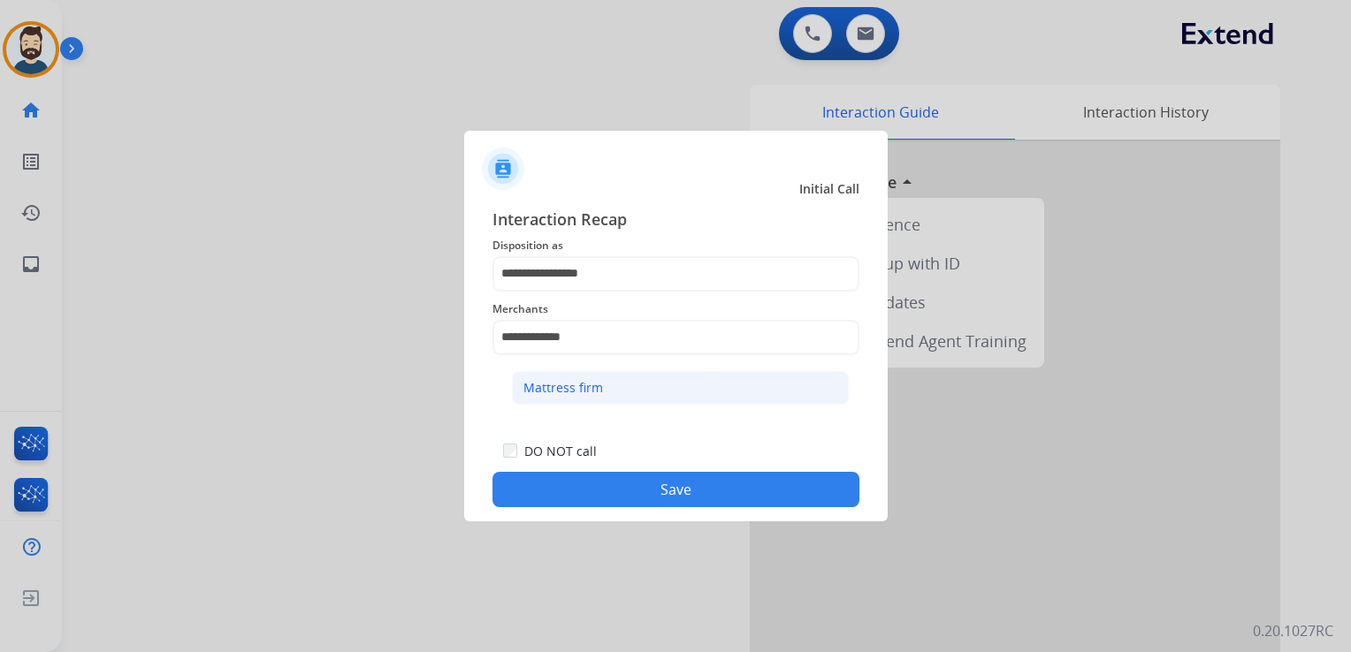
click at [613, 387] on li "Mattress firm" at bounding box center [680, 388] width 337 height 34
type input "**********"
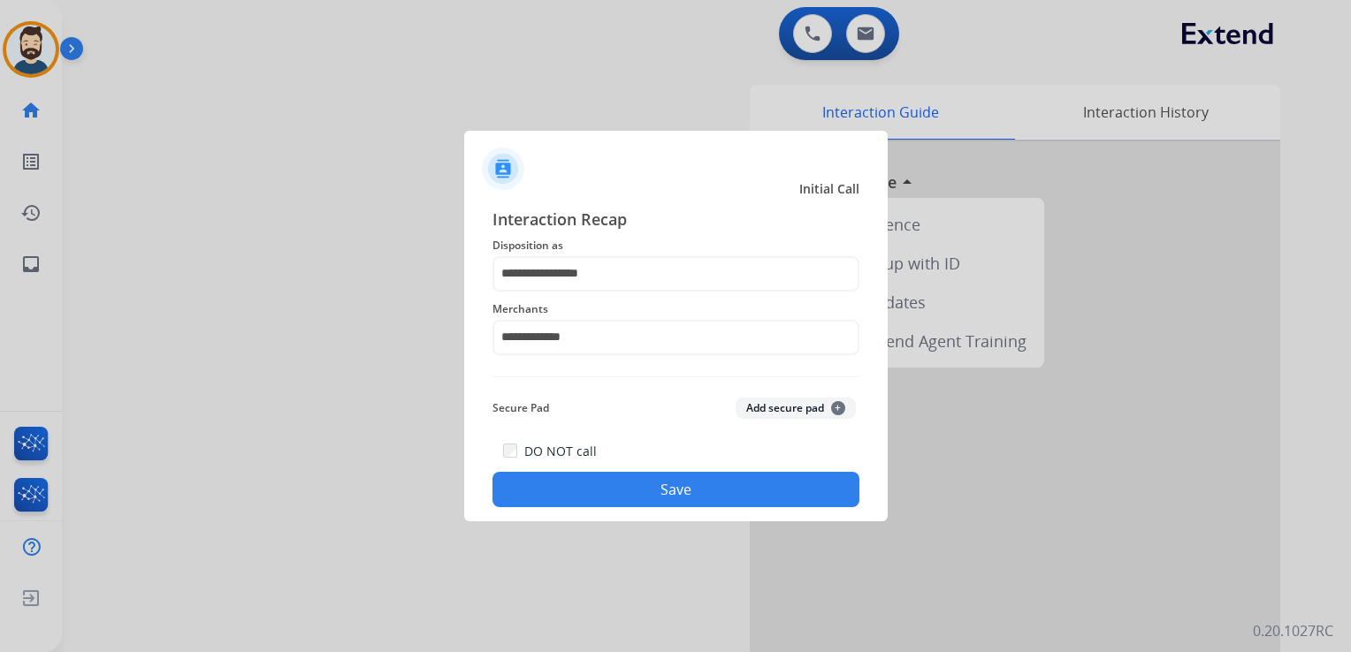
click at [659, 491] on button "Save" at bounding box center [675, 489] width 367 height 35
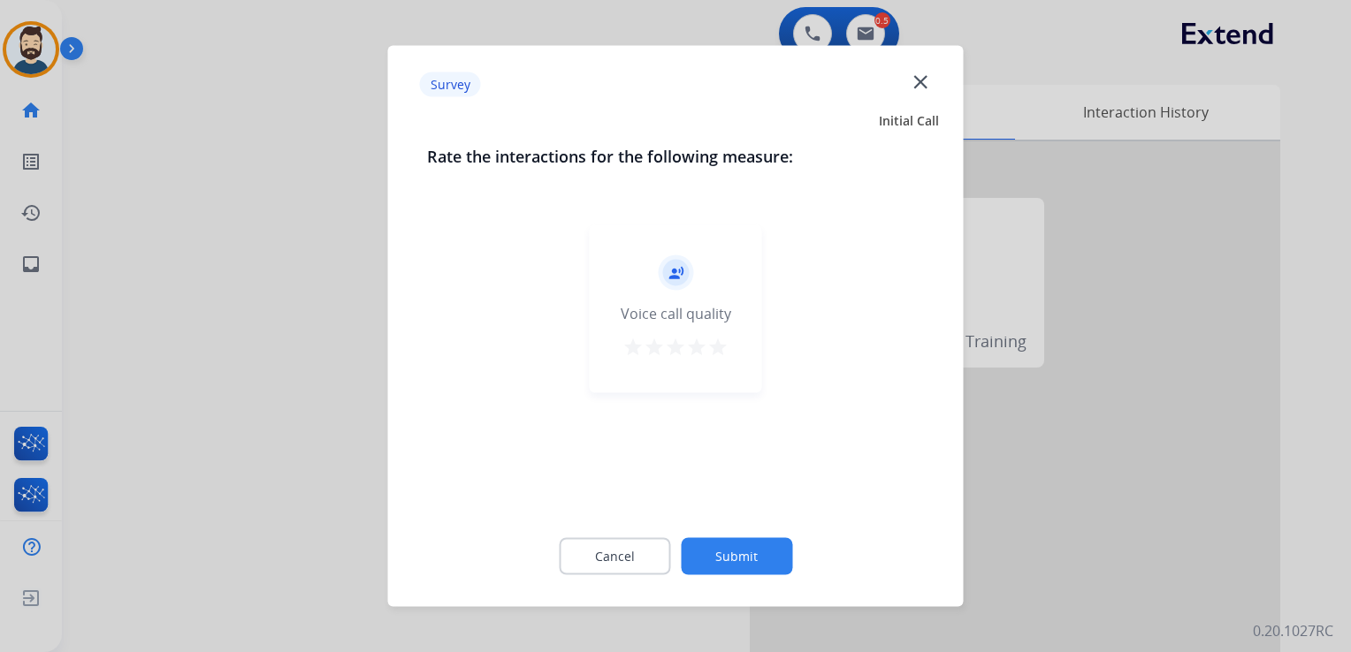
click at [721, 341] on mat-icon "star" at bounding box center [717, 347] width 21 height 21
click at [735, 550] on button "Submit" at bounding box center [736, 556] width 111 height 37
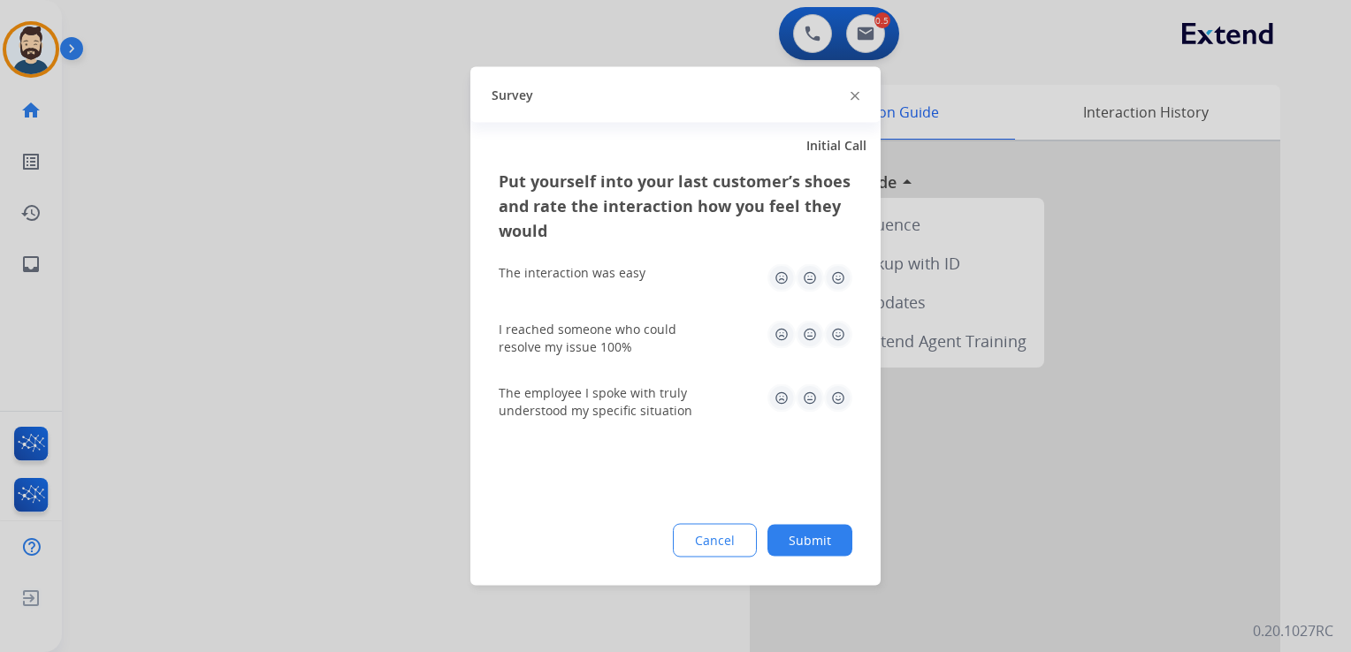
drag, startPoint x: 835, startPoint y: 279, endPoint x: 835, endPoint y: 293, distance: 13.3
click at [835, 280] on img at bounding box center [838, 278] width 28 height 28
click at [835, 327] on img at bounding box center [838, 335] width 28 height 28
drag, startPoint x: 838, startPoint y: 384, endPoint x: 832, endPoint y: 410, distance: 27.2
click at [838, 385] on img at bounding box center [838, 399] width 28 height 28
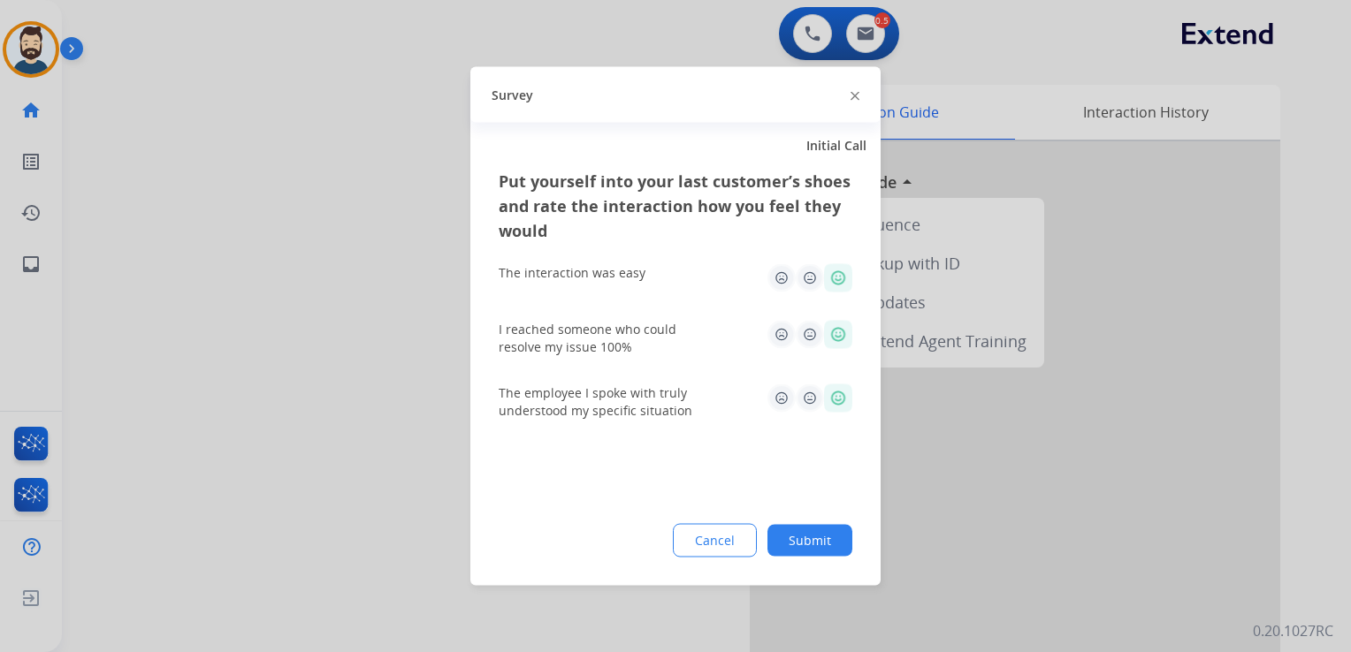
click at [811, 544] on button "Submit" at bounding box center [809, 541] width 85 height 32
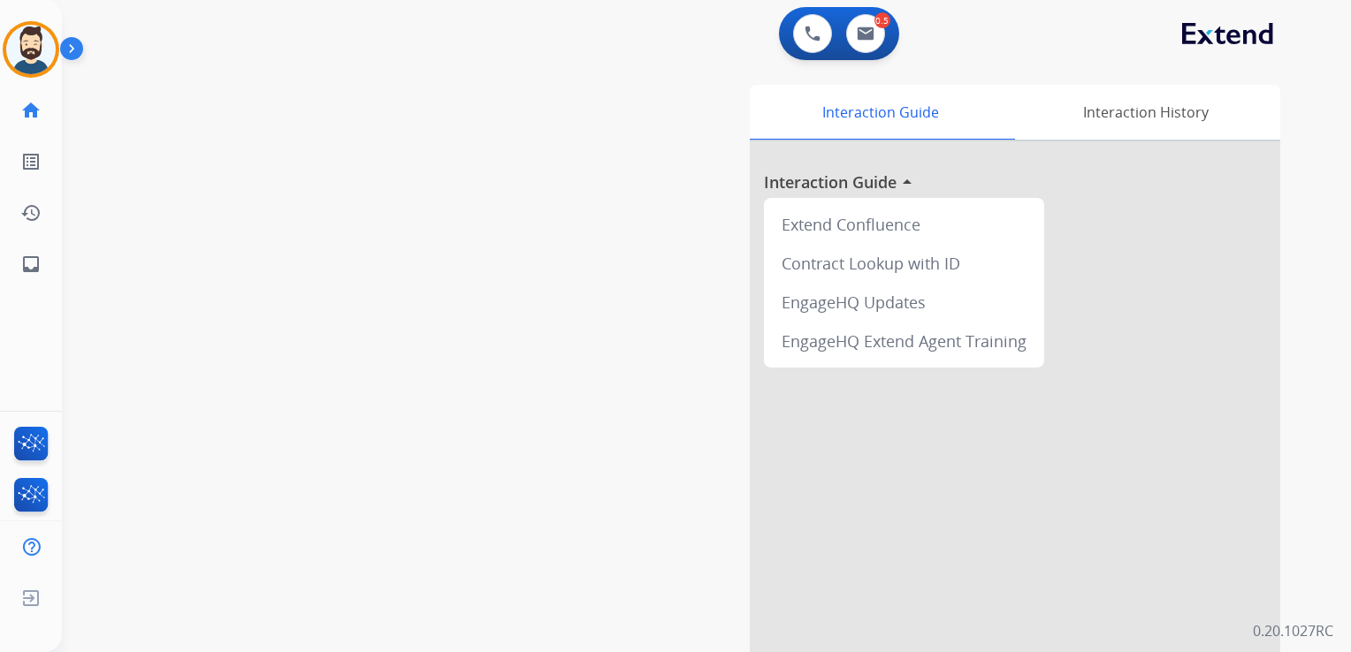
click at [211, 242] on div "swap_horiz Break voice bridge close_fullscreen Connect 3-Way Call merge_type Se…" at bounding box center [685, 432] width 1246 height 737
click at [31, 265] on mat-icon "inbox" at bounding box center [30, 264] width 21 height 21
select select "**********"
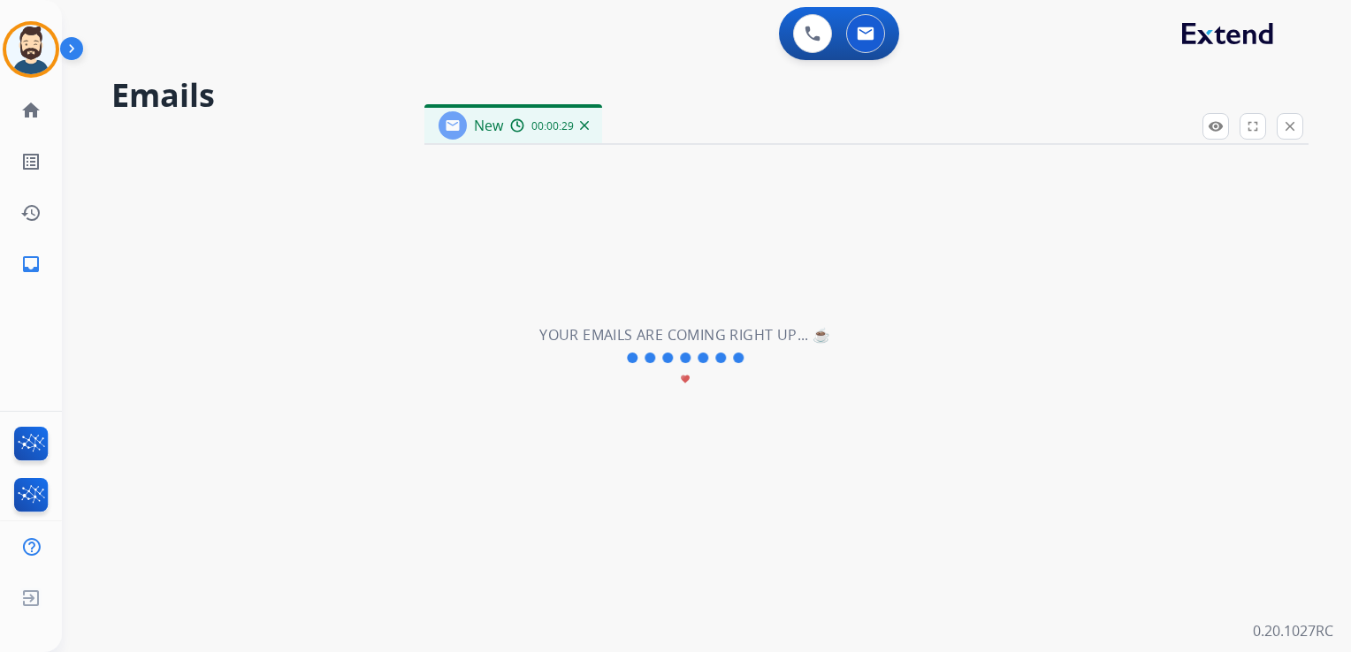
select select "**********"
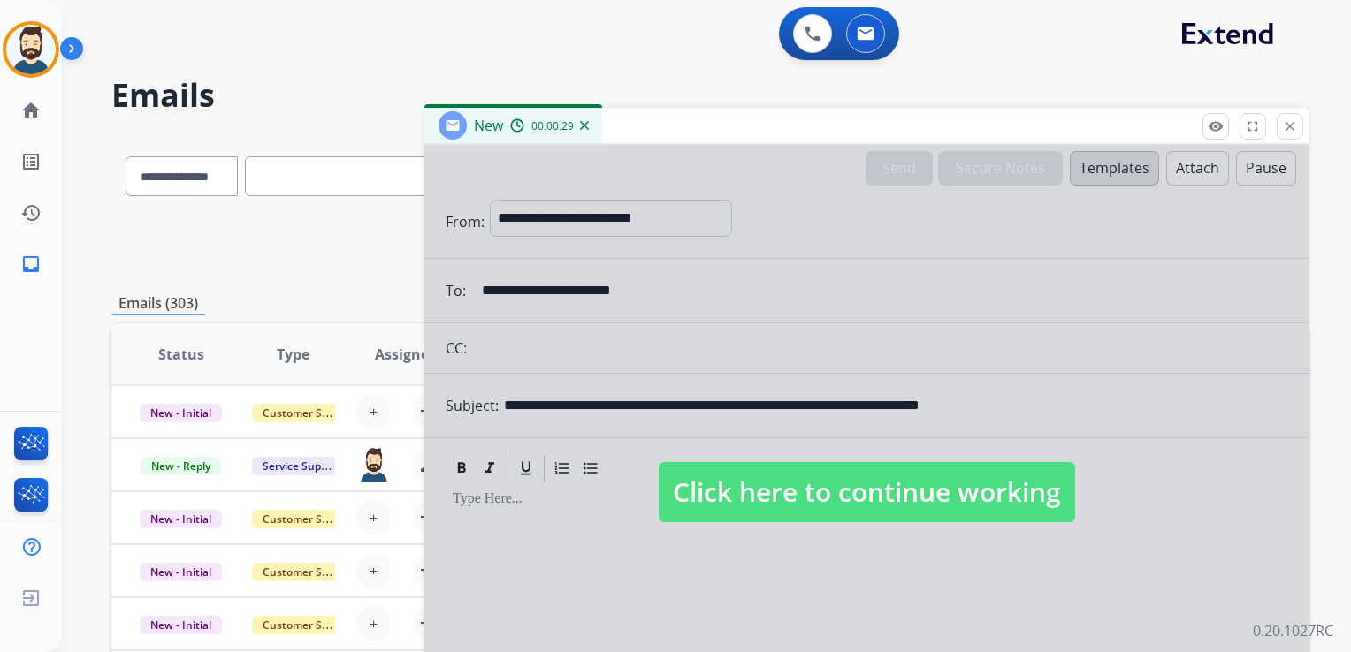
drag, startPoint x: 710, startPoint y: 502, endPoint x: 704, endPoint y: 467, distance: 35.9
click at [712, 501] on span "Click here to continue working" at bounding box center [867, 492] width 416 height 60
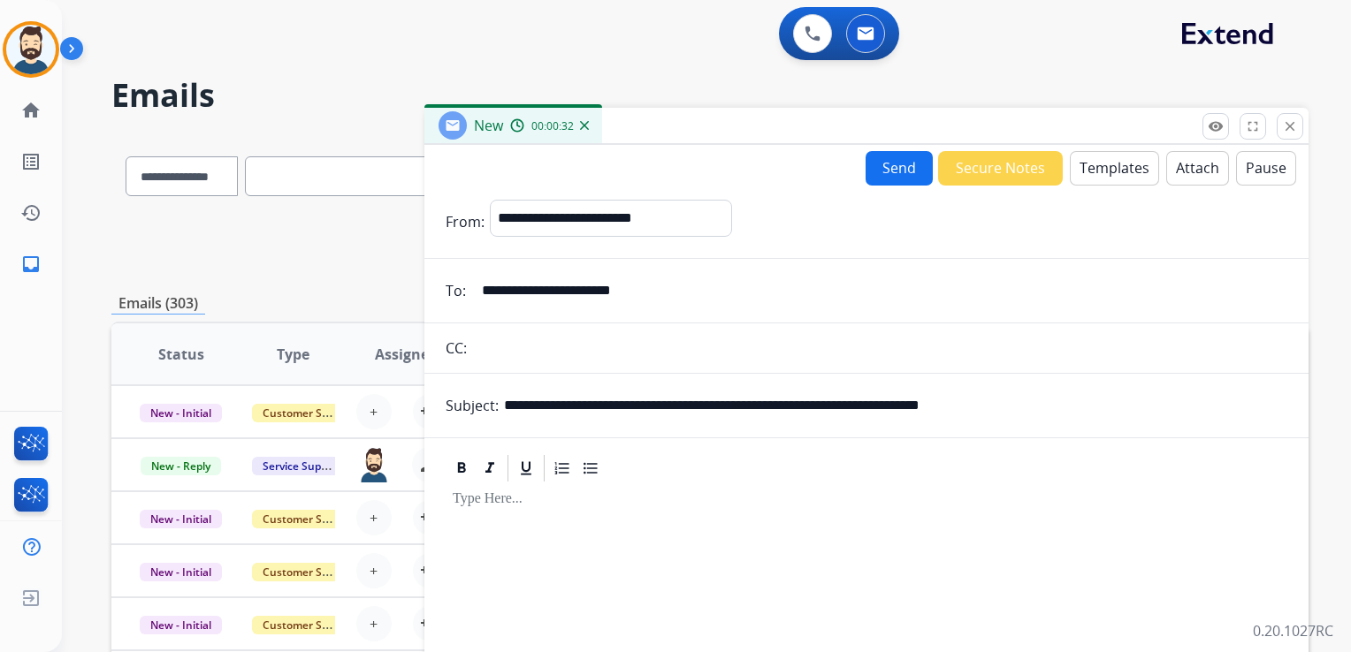
click at [614, 517] on div at bounding box center [867, 635] width 842 height 303
click at [1107, 161] on button "Templates" at bounding box center [1114, 168] width 89 height 34
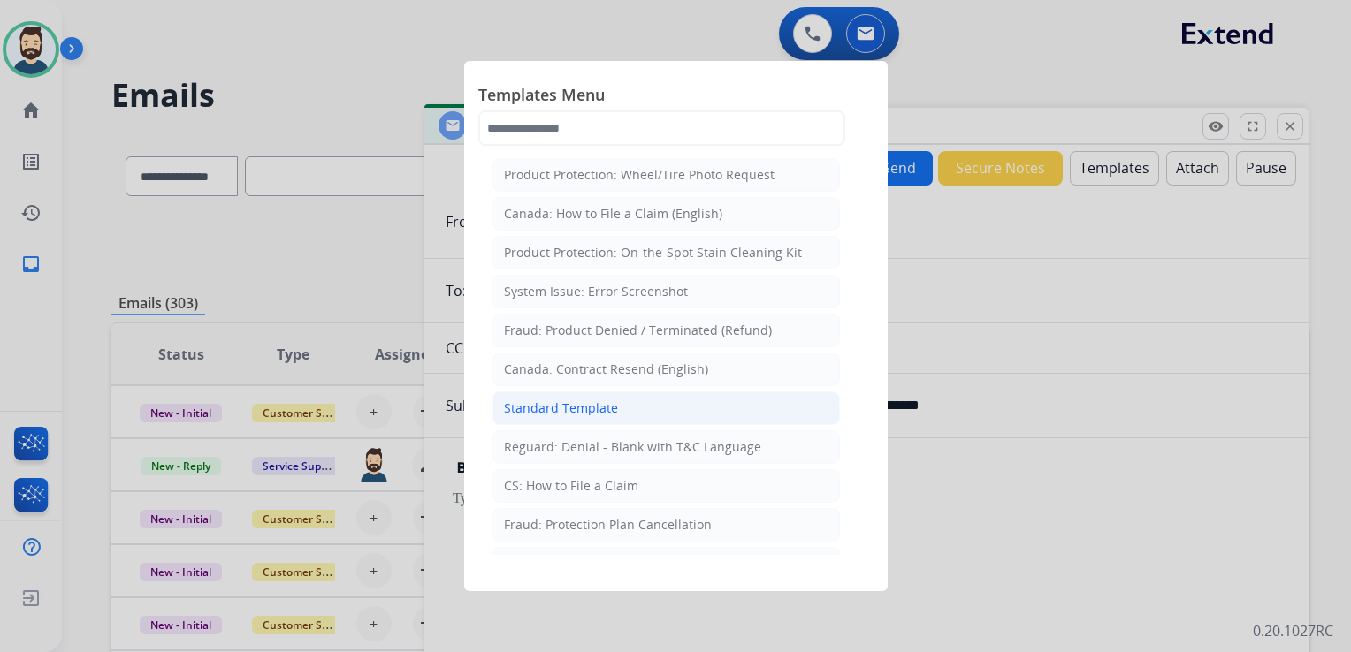
click at [583, 401] on div "Standard Template" at bounding box center [561, 409] width 114 height 18
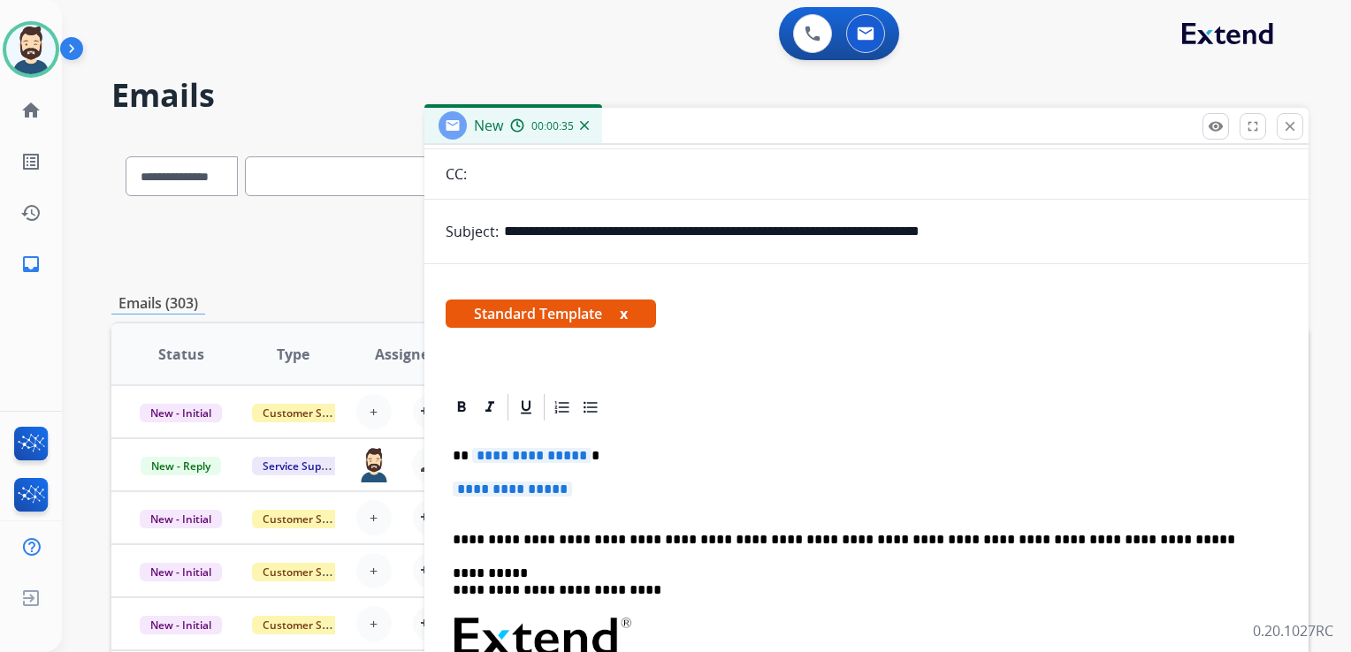
scroll to position [177, 0]
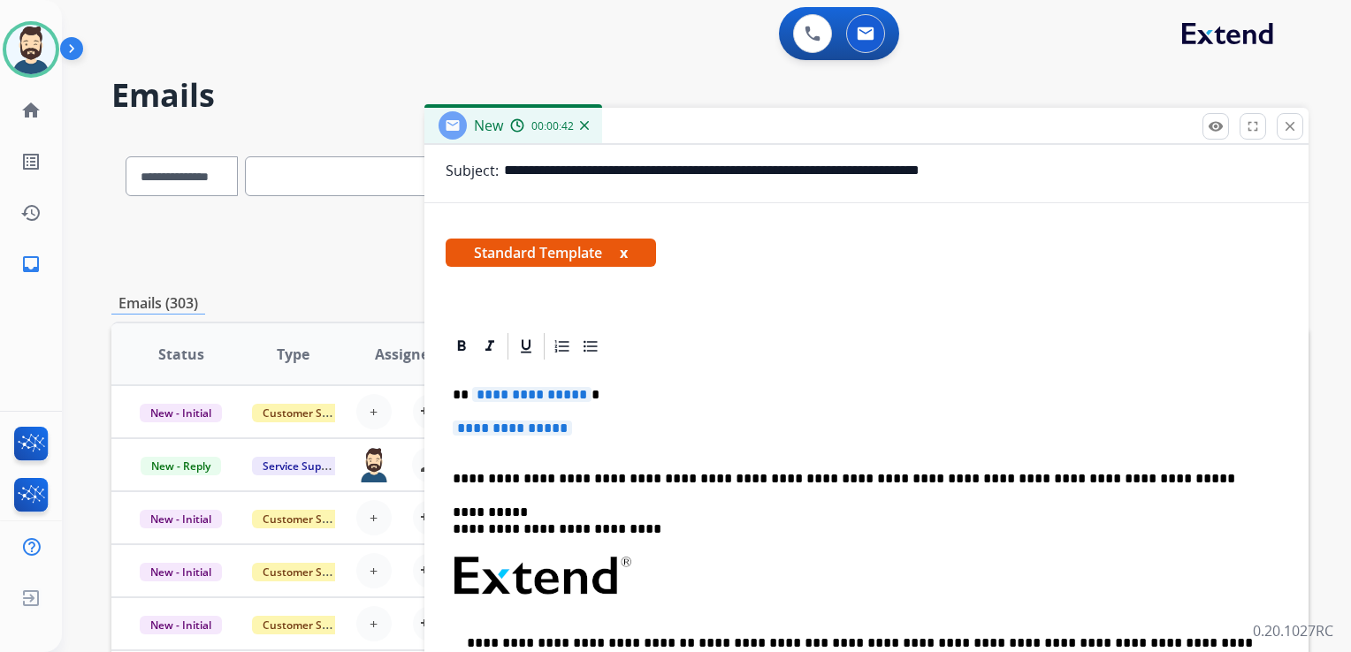
scroll to position [265, 0]
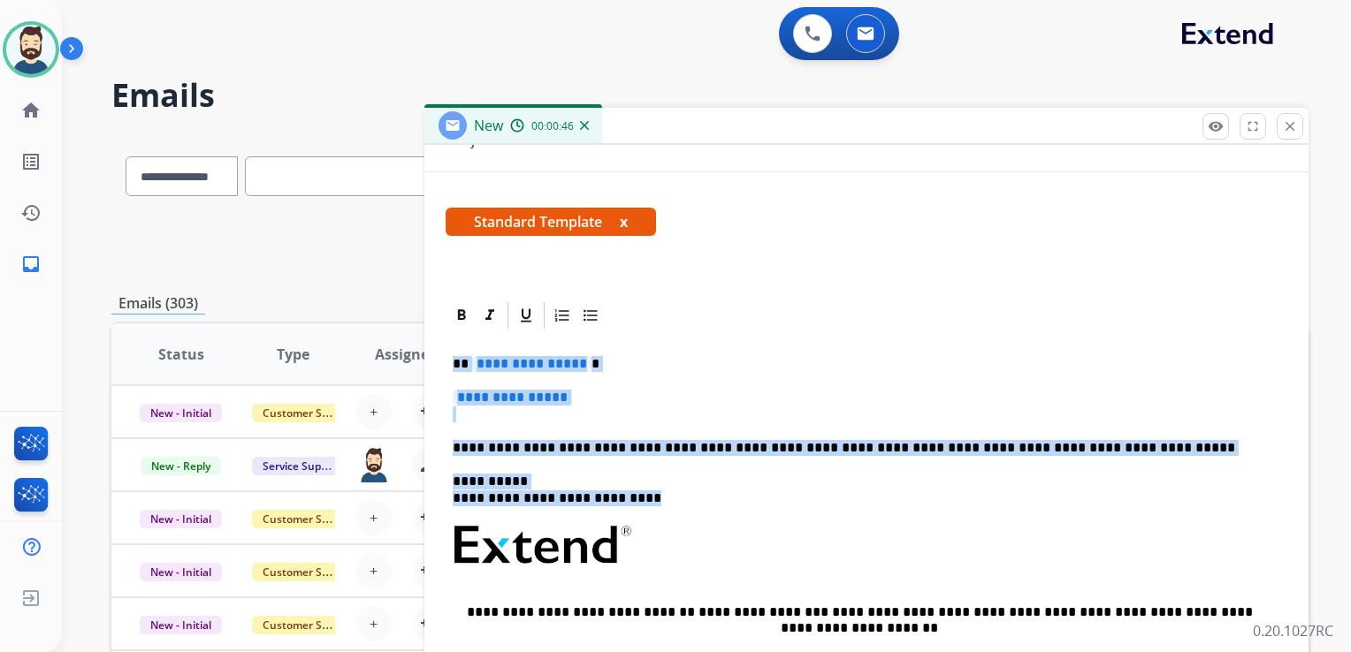
drag, startPoint x: 500, startPoint y: 372, endPoint x: 1075, endPoint y: 499, distance: 588.3
click at [1075, 499] on div "**********" at bounding box center [867, 586] width 842 height 511
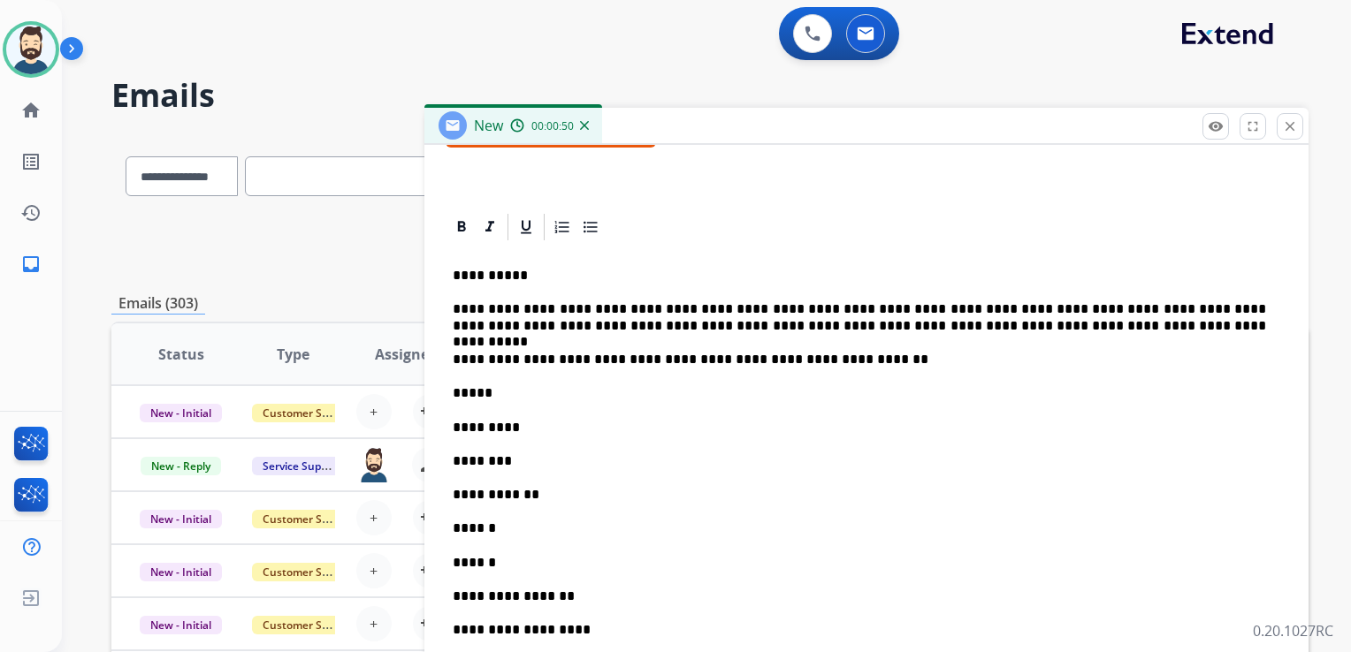
scroll to position [0, 0]
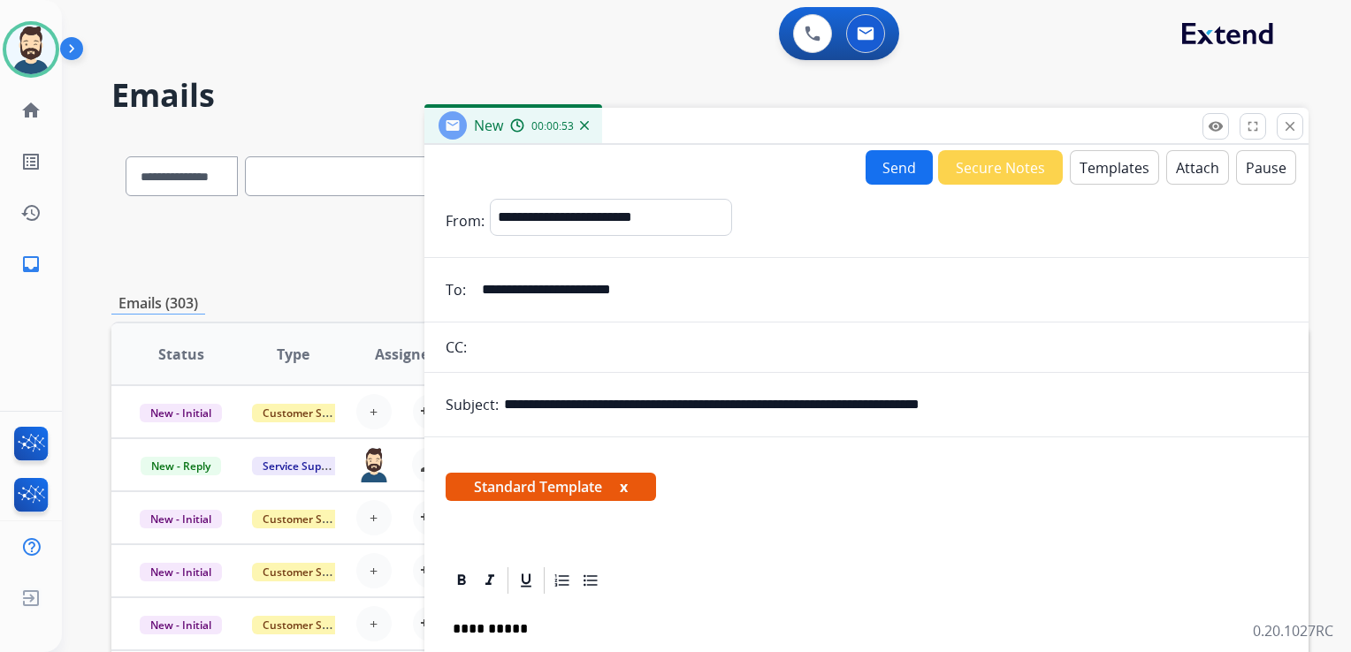
drag, startPoint x: 601, startPoint y: 402, endPoint x: 1035, endPoint y: 415, distance: 434.2
click at [1035, 415] on input "**********" at bounding box center [895, 404] width 783 height 35
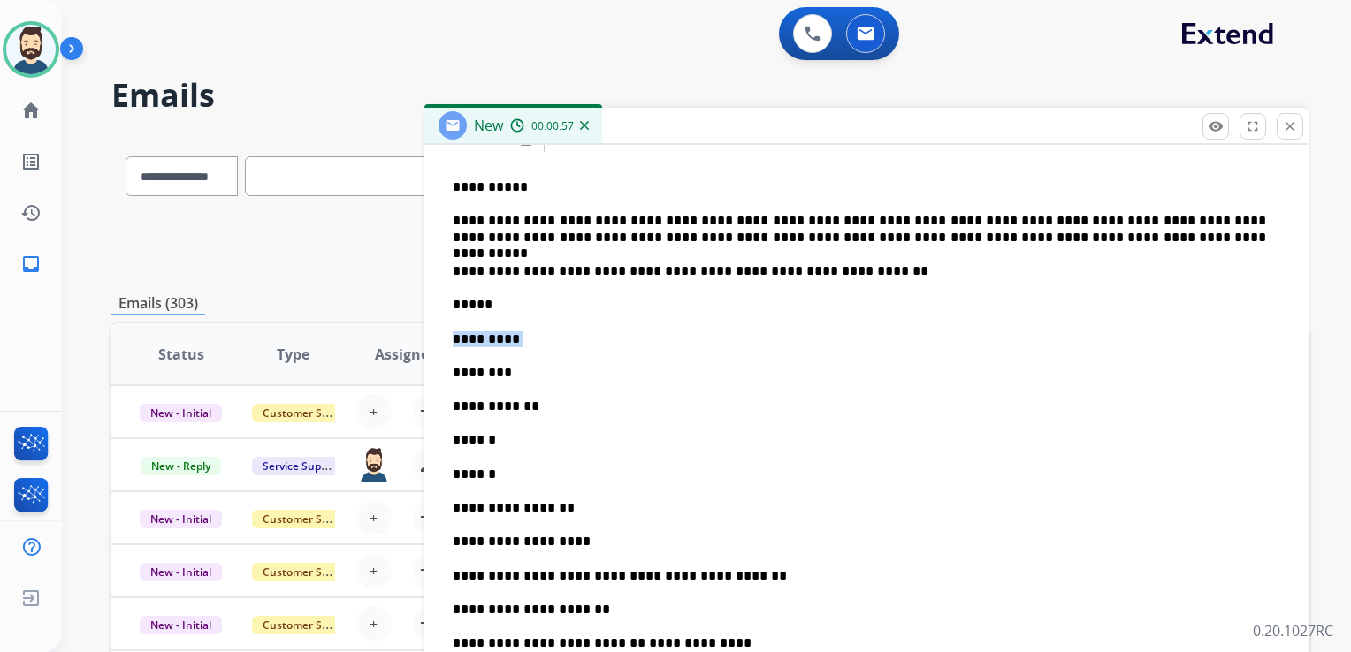
drag, startPoint x: 495, startPoint y: 304, endPoint x: 516, endPoint y: 331, distance: 34.0
click at [516, 331] on div "**********" at bounding box center [867, 588] width 842 height 867
paste div
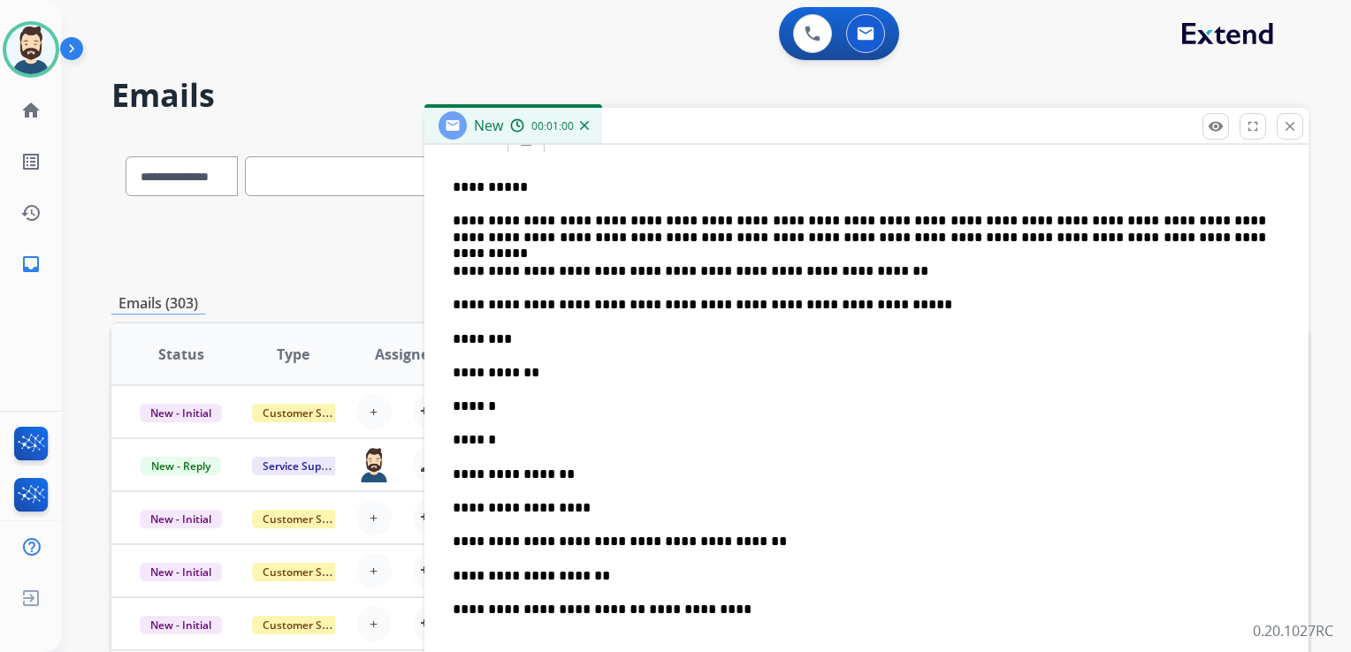
click at [590, 303] on p "**********" at bounding box center [859, 305] width 813 height 16
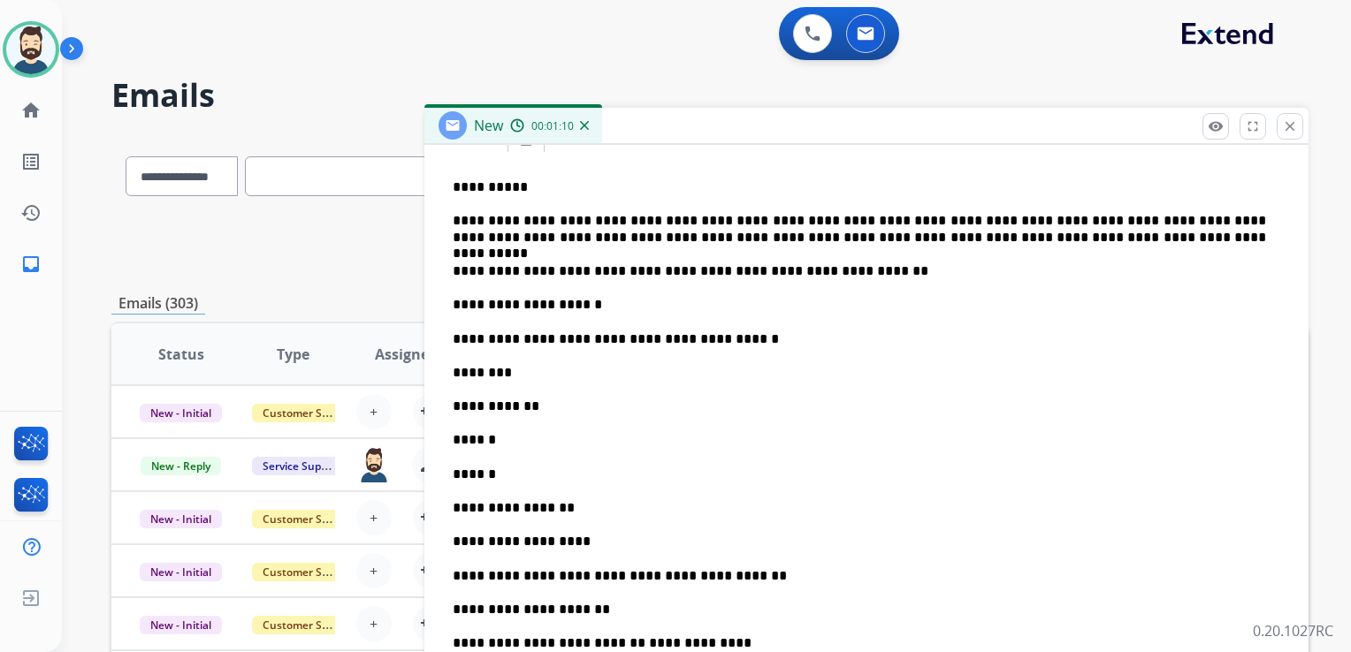
click at [529, 376] on p "********" at bounding box center [859, 373] width 813 height 16
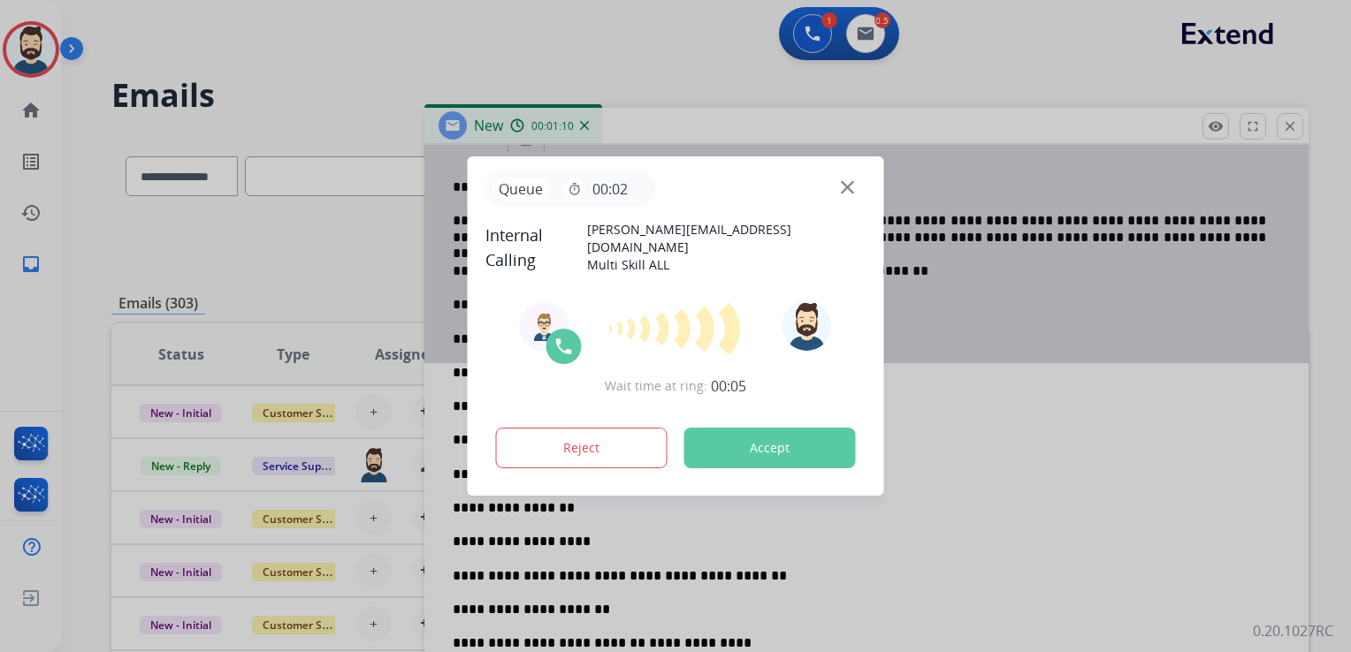
click at [781, 433] on button "Accept" at bounding box center [769, 448] width 171 height 41
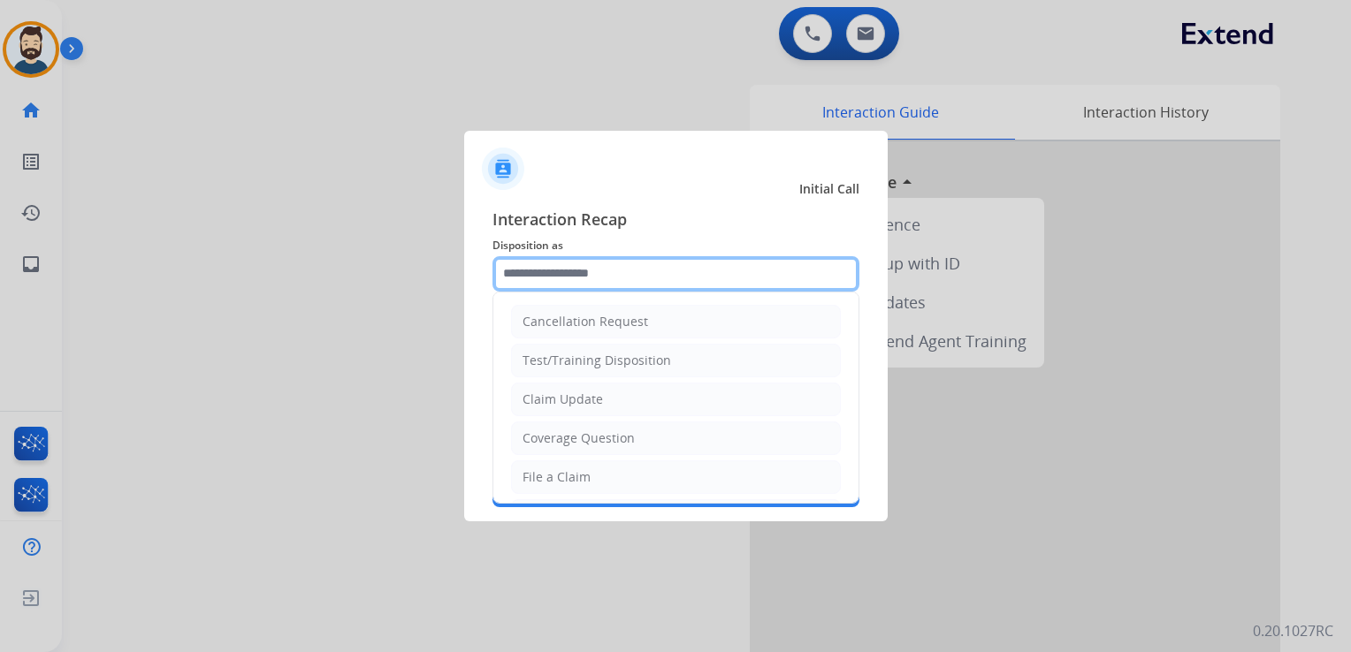
click at [584, 263] on input "text" at bounding box center [675, 273] width 367 height 35
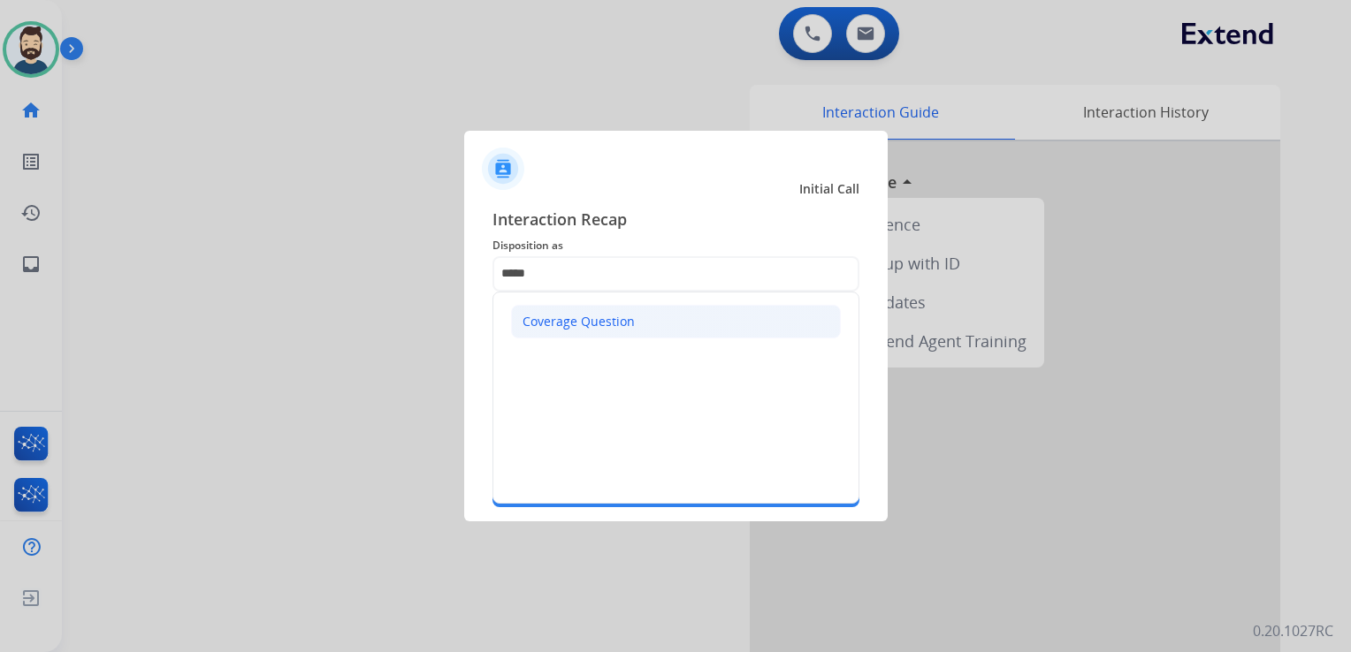
drag, startPoint x: 600, startPoint y: 321, endPoint x: 590, endPoint y: 331, distance: 13.8
click at [598, 322] on div "Coverage Question" at bounding box center [578, 322] width 112 height 18
type input "**********"
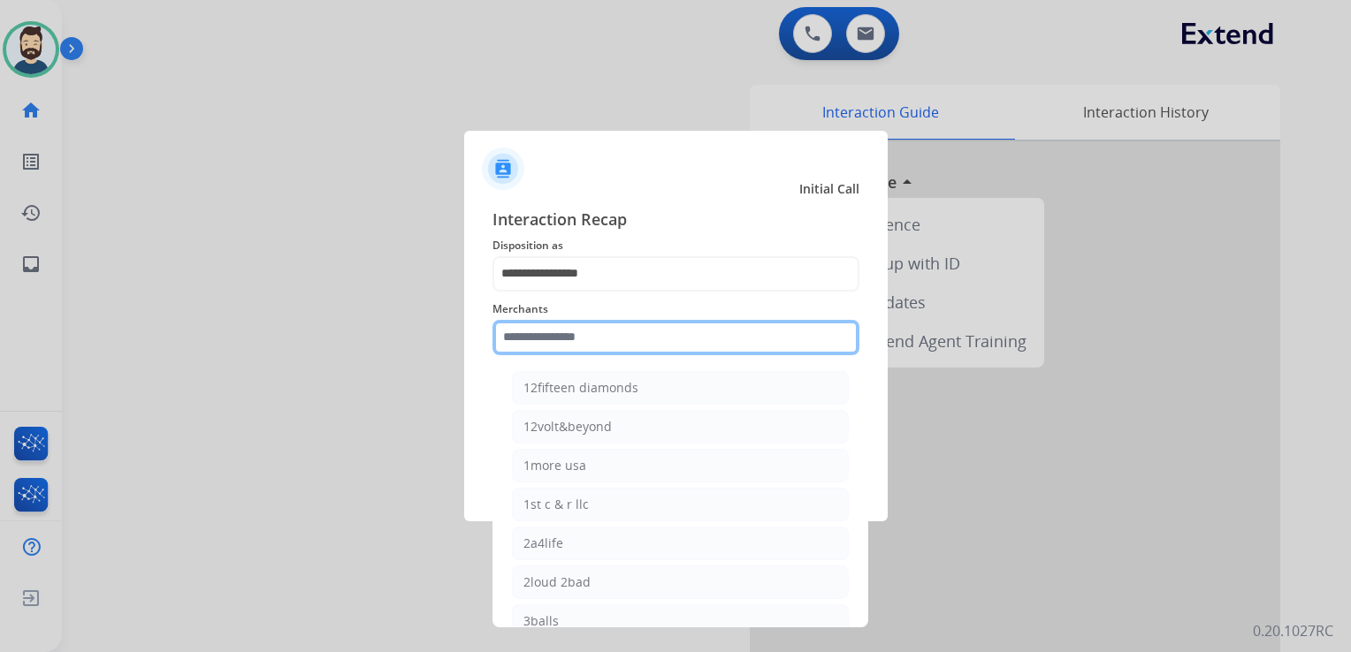
click at [590, 331] on input "text" at bounding box center [675, 337] width 367 height 35
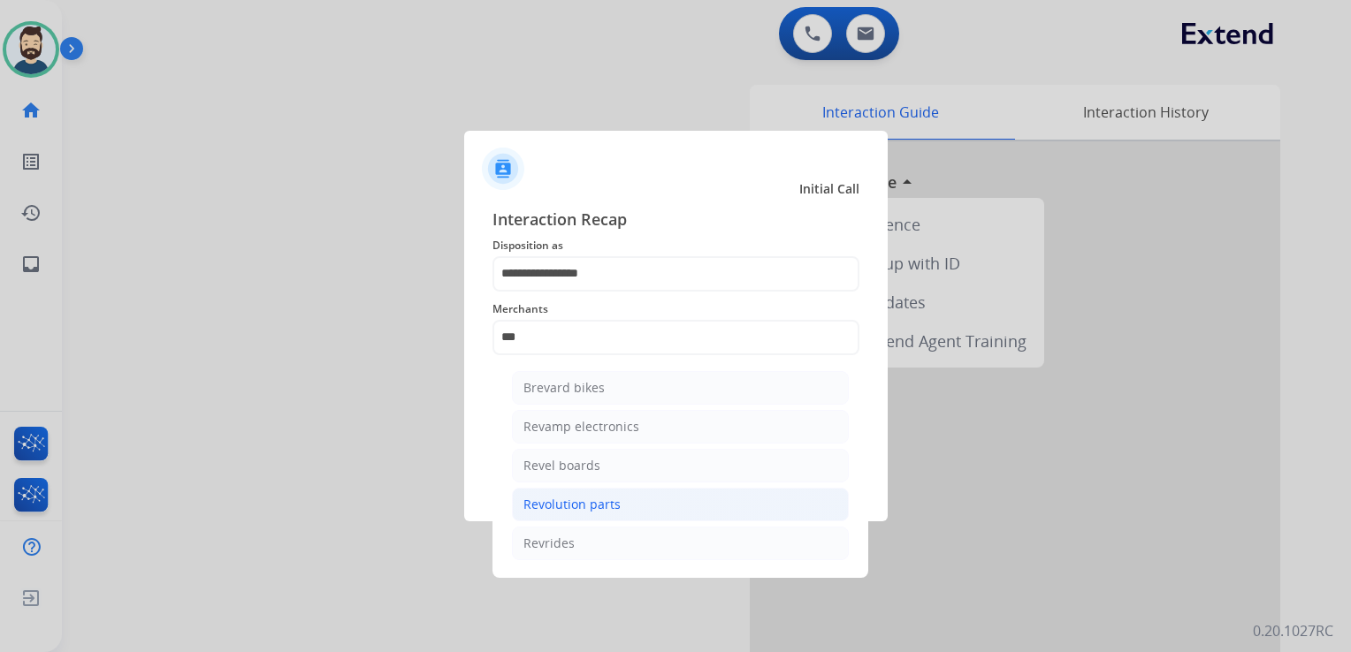
click at [575, 499] on div "Revolution parts" at bounding box center [571, 505] width 97 height 18
type input "**********"
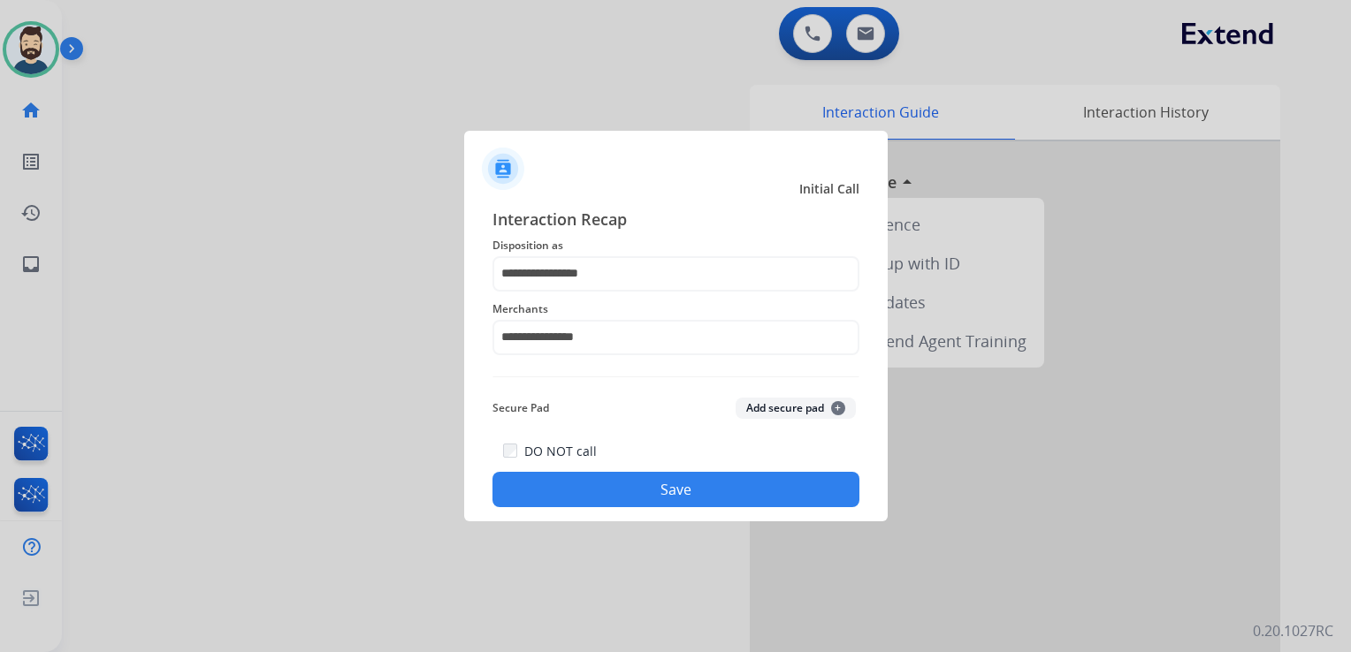
click at [634, 478] on button "Save" at bounding box center [675, 489] width 367 height 35
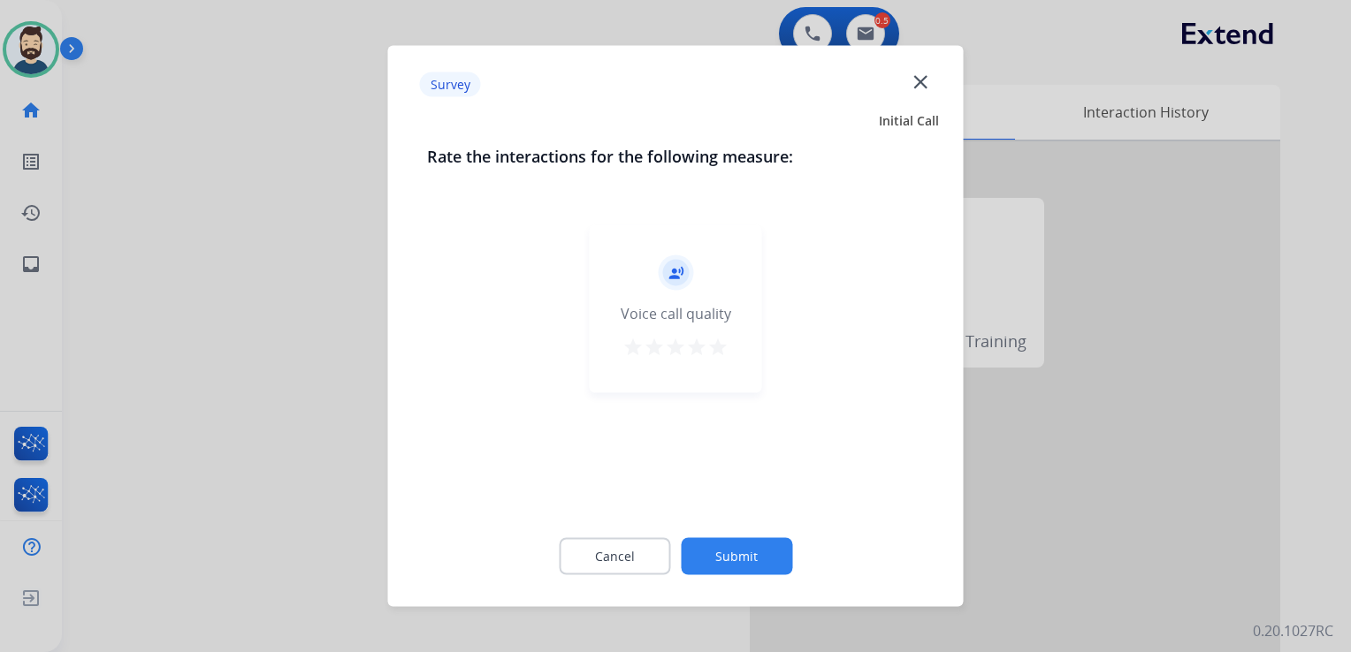
click at [721, 345] on mat-icon "star" at bounding box center [717, 347] width 21 height 21
click at [767, 559] on button "Submit" at bounding box center [736, 556] width 111 height 37
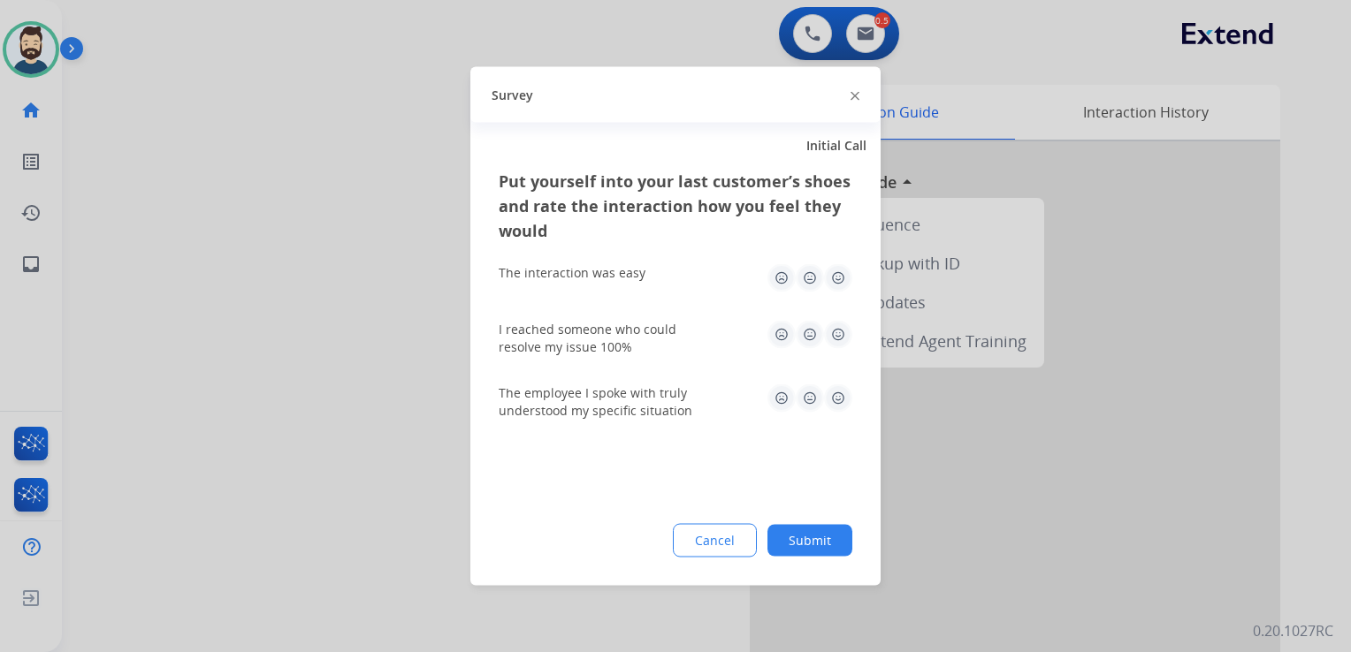
drag, startPoint x: 840, startPoint y: 268, endPoint x: 838, endPoint y: 282, distance: 14.3
click at [840, 269] on img at bounding box center [838, 278] width 28 height 28
drag, startPoint x: 835, startPoint y: 332, endPoint x: 828, endPoint y: 384, distance: 51.8
click at [836, 332] on img at bounding box center [838, 335] width 28 height 28
drag, startPoint x: 834, startPoint y: 400, endPoint x: 825, endPoint y: 499, distance: 99.4
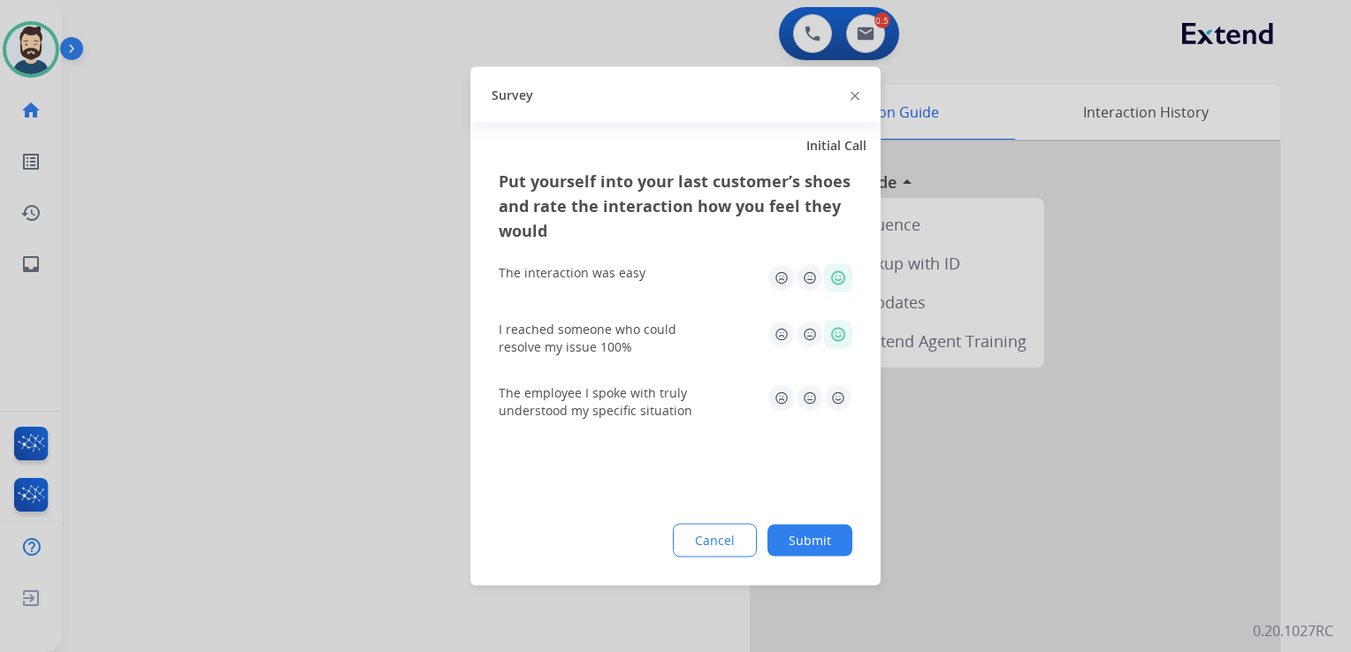
click at [834, 401] on img at bounding box center [838, 399] width 28 height 28
click at [827, 529] on button "Submit" at bounding box center [809, 541] width 85 height 32
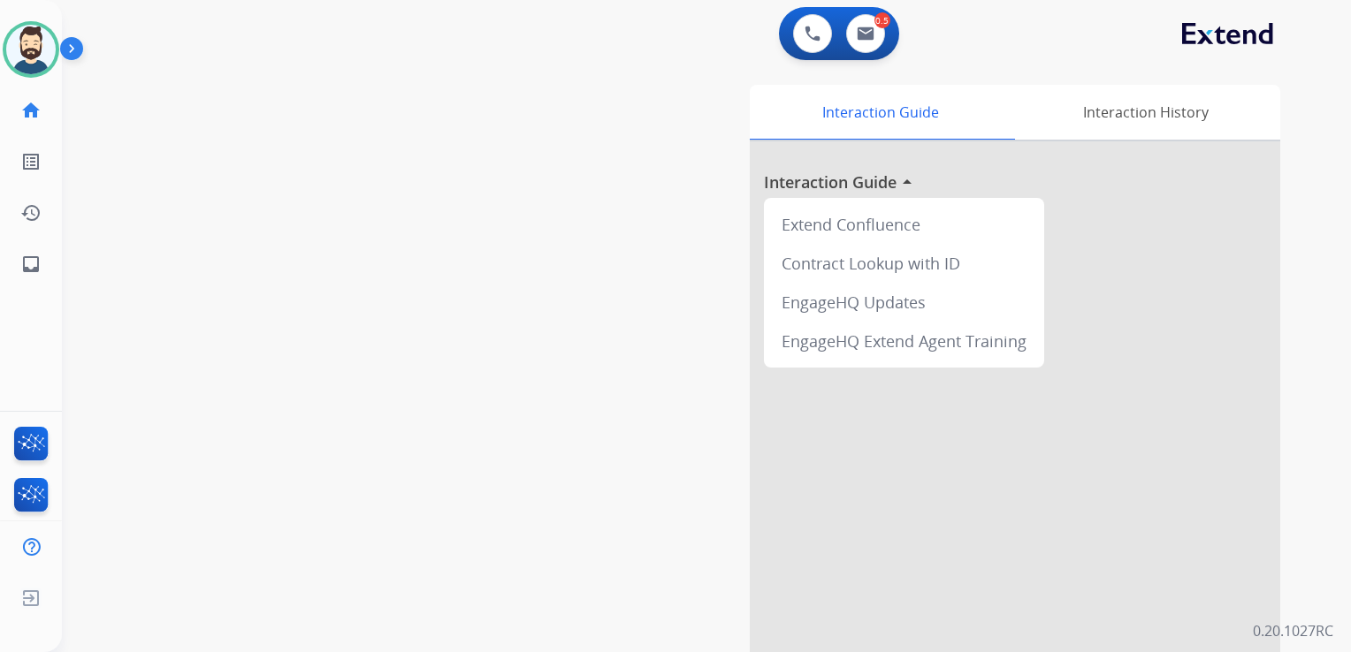
drag, startPoint x: 392, startPoint y: 354, endPoint x: 367, endPoint y: 353, distance: 25.6
click at [382, 353] on div "swap_horiz Break voice bridge close_fullscreen Connect 3-Way Call merge_type Se…" at bounding box center [685, 432] width 1246 height 737
click at [28, 254] on mat-icon "inbox" at bounding box center [30, 264] width 21 height 21
select select "**********"
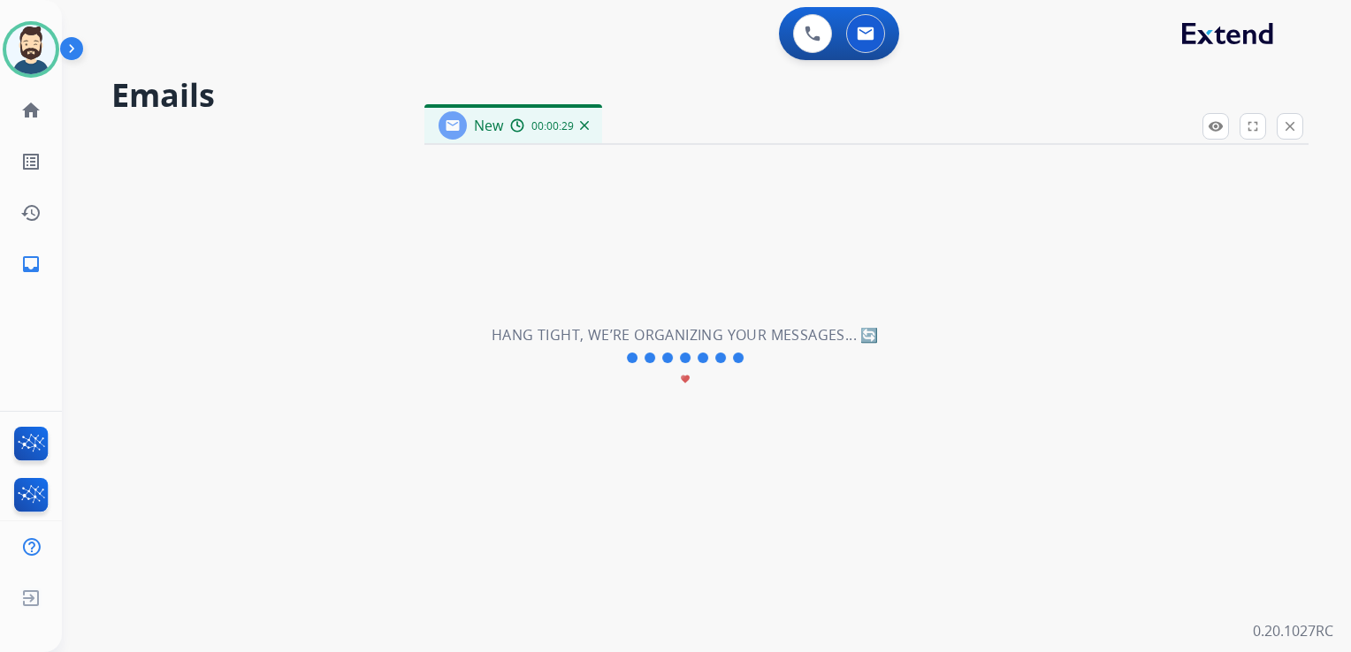
select select "**********"
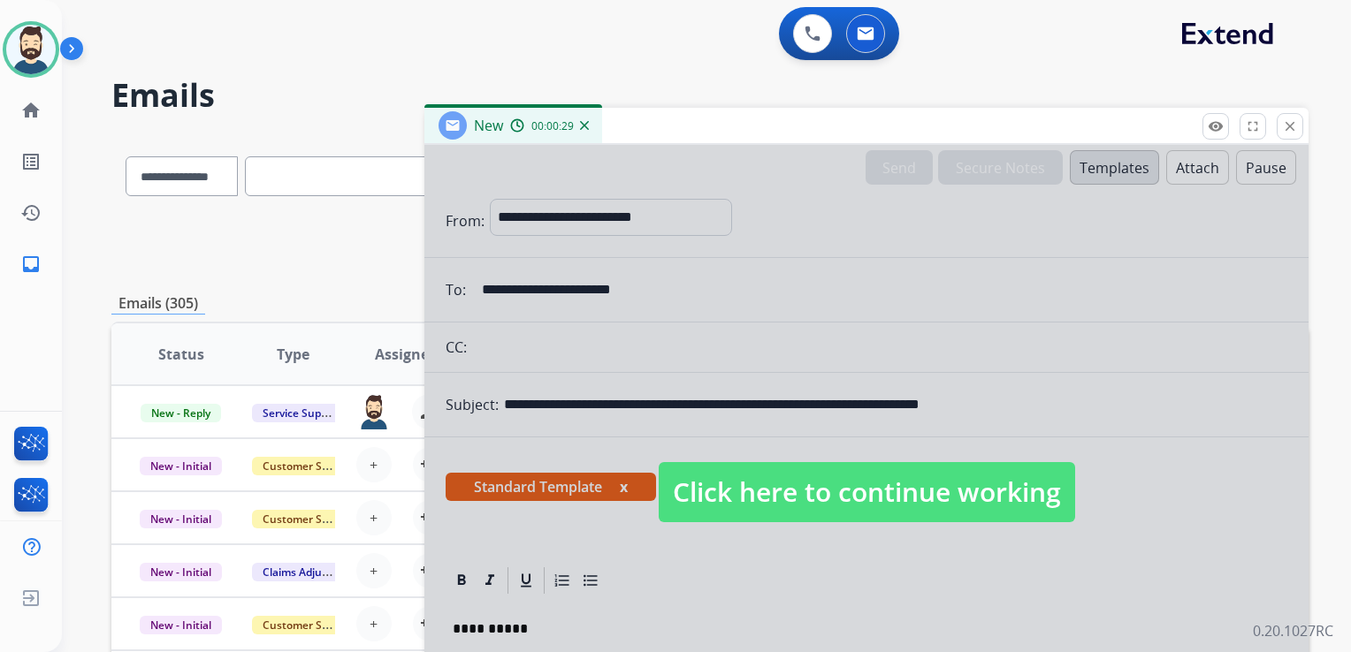
drag, startPoint x: 788, startPoint y: 476, endPoint x: 800, endPoint y: 486, distance: 15.7
click at [788, 477] on span "Click here to continue working" at bounding box center [867, 492] width 416 height 60
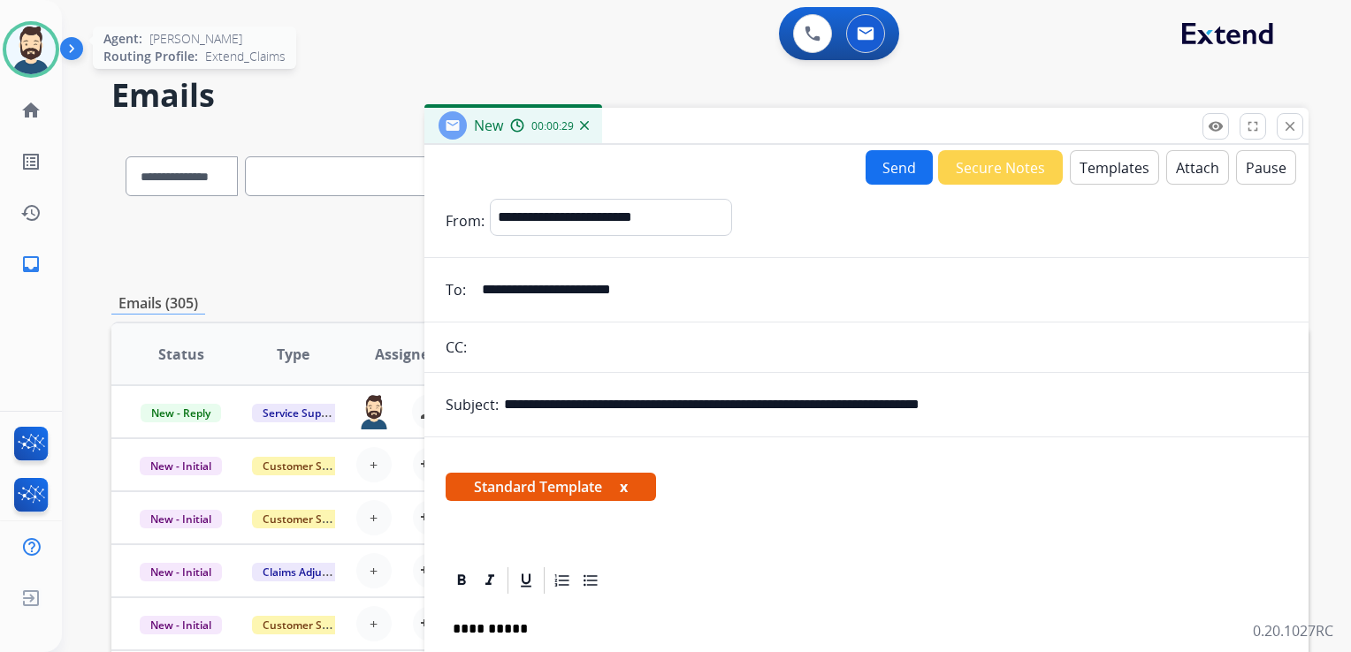
drag, startPoint x: 36, startPoint y: 39, endPoint x: 51, endPoint y: 48, distance: 17.4
click at [36, 41] on img at bounding box center [31, 50] width 50 height 50
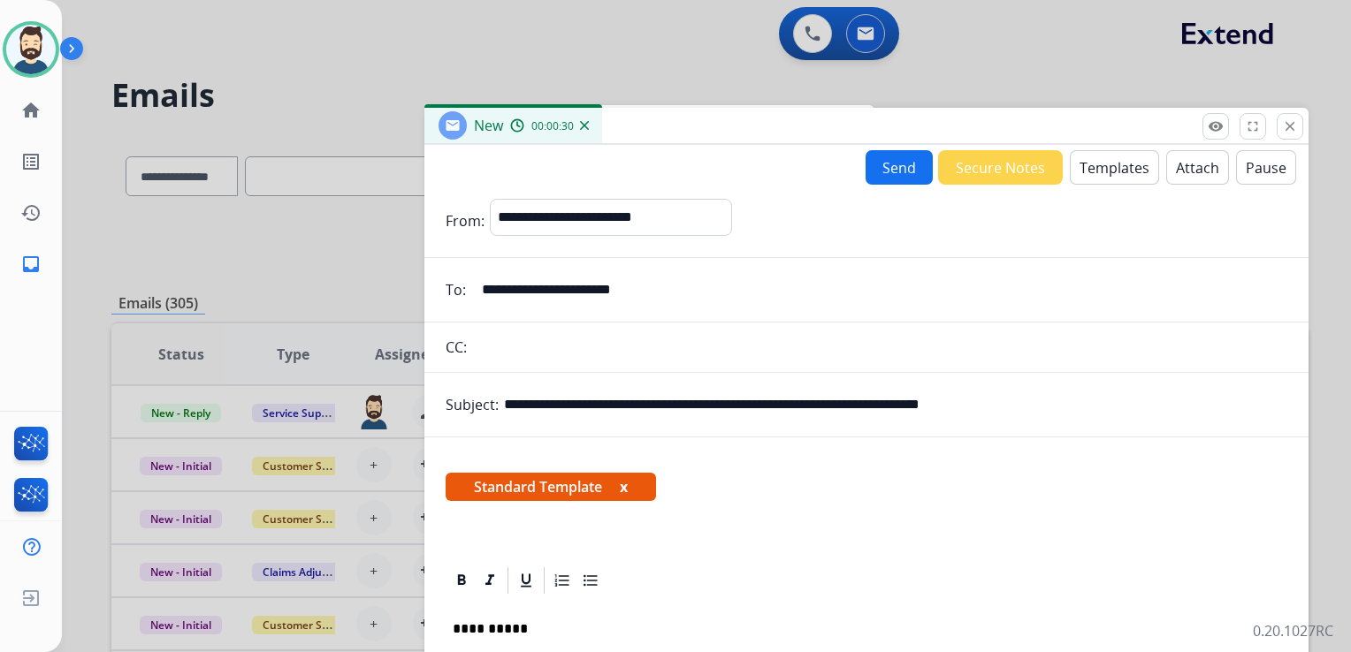
drag, startPoint x: 222, startPoint y: 74, endPoint x: 118, endPoint y: 1, distance: 126.8
click at [218, 73] on div at bounding box center [675, 326] width 1351 height 652
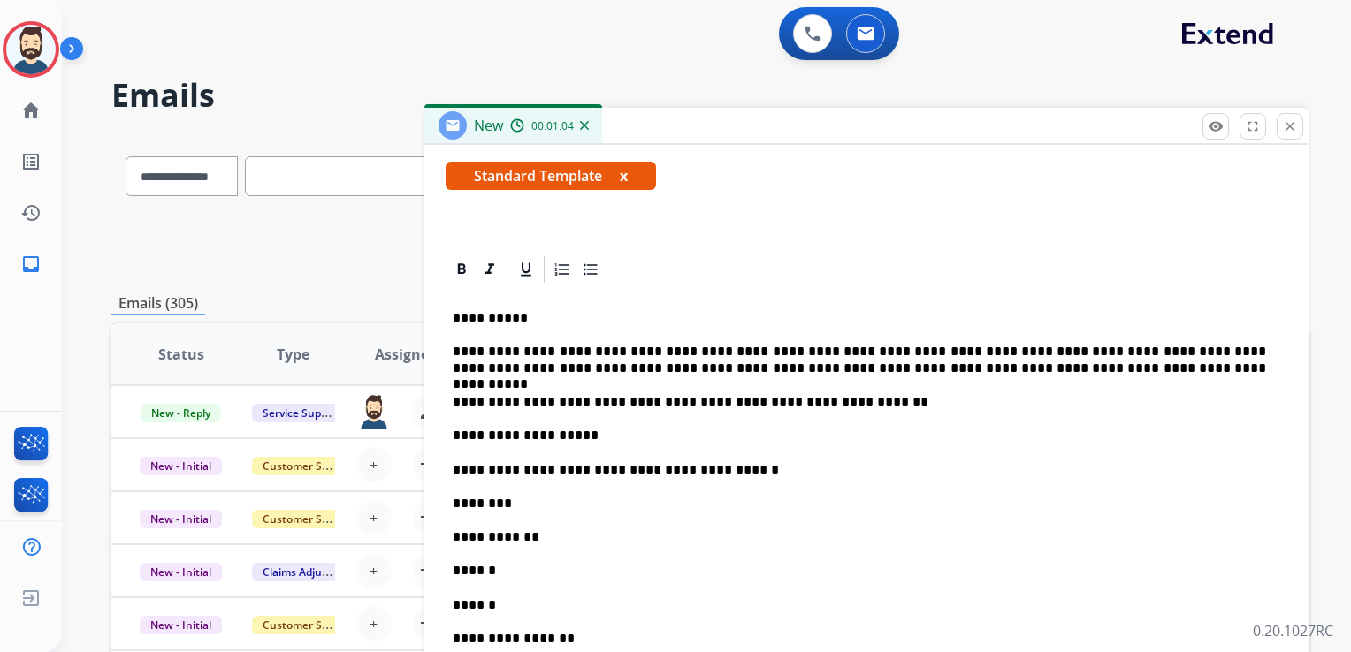
scroll to position [354, 0]
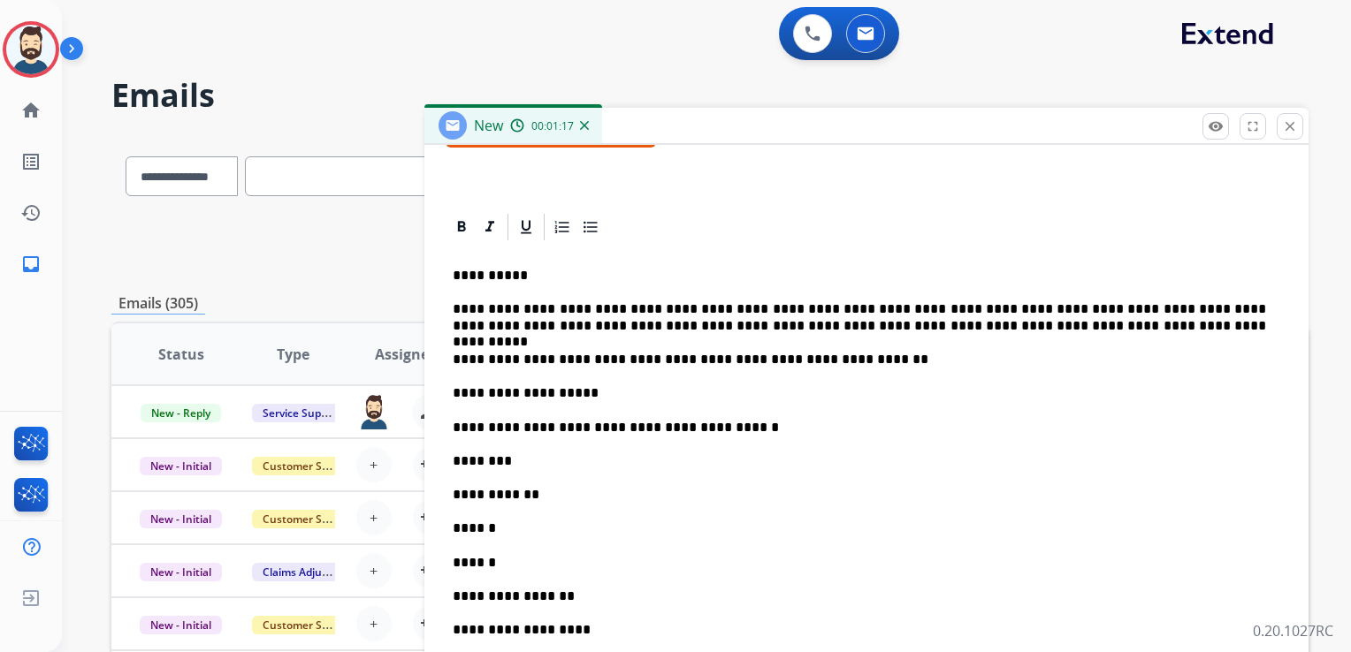
click at [509, 459] on p "********" at bounding box center [859, 461] width 813 height 16
click at [534, 493] on p "**********" at bounding box center [859, 495] width 813 height 16
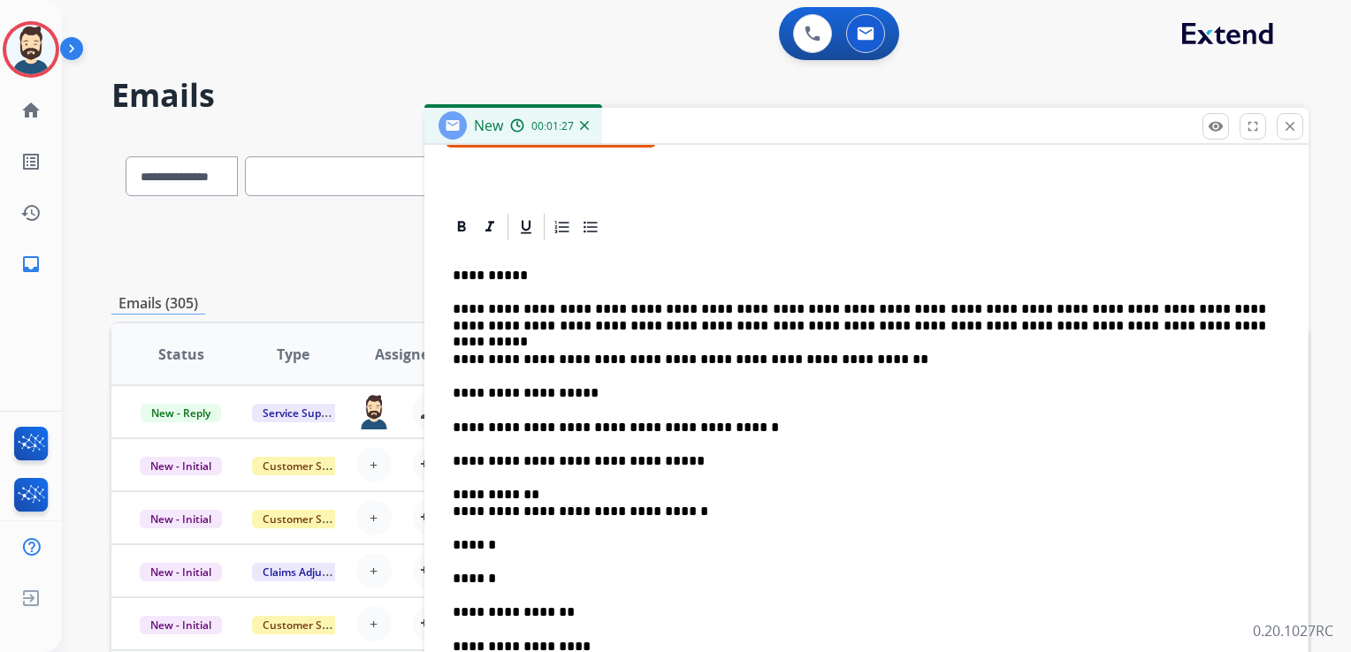
click at [534, 487] on p "**********" at bounding box center [859, 503] width 813 height 33
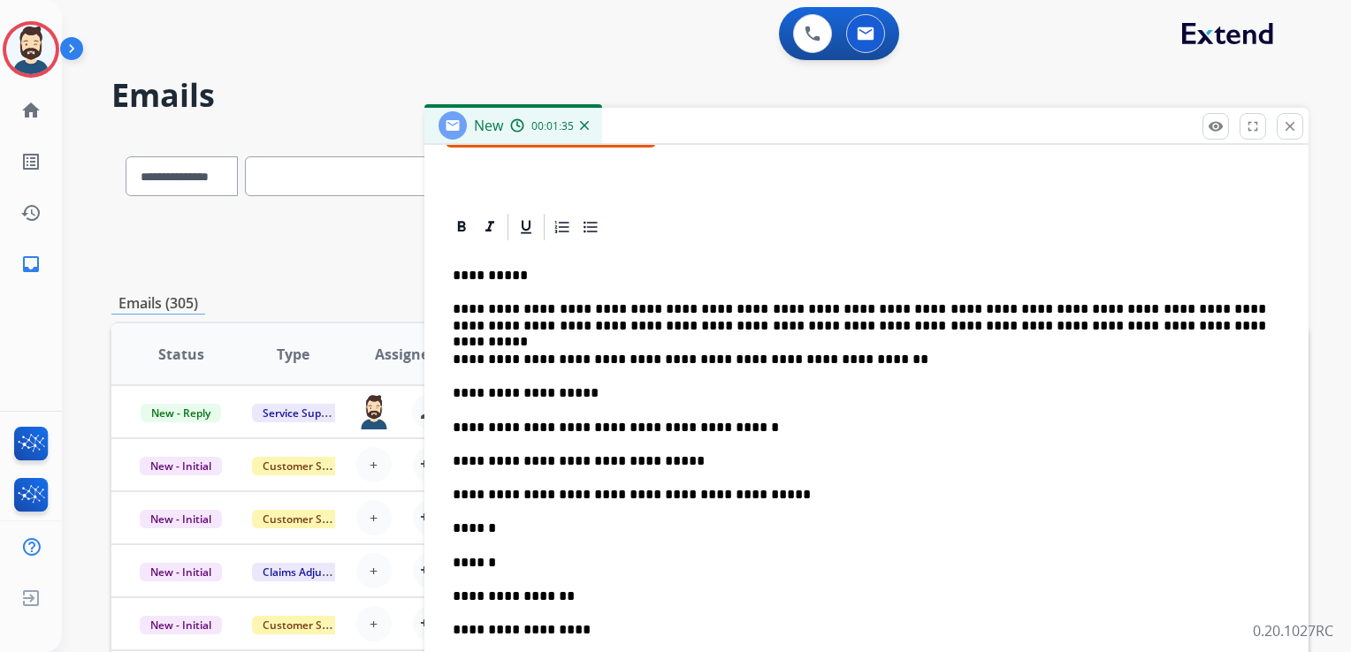
click at [503, 528] on p "******" at bounding box center [859, 529] width 813 height 16
